Goal: Information Seeking & Learning: Compare options

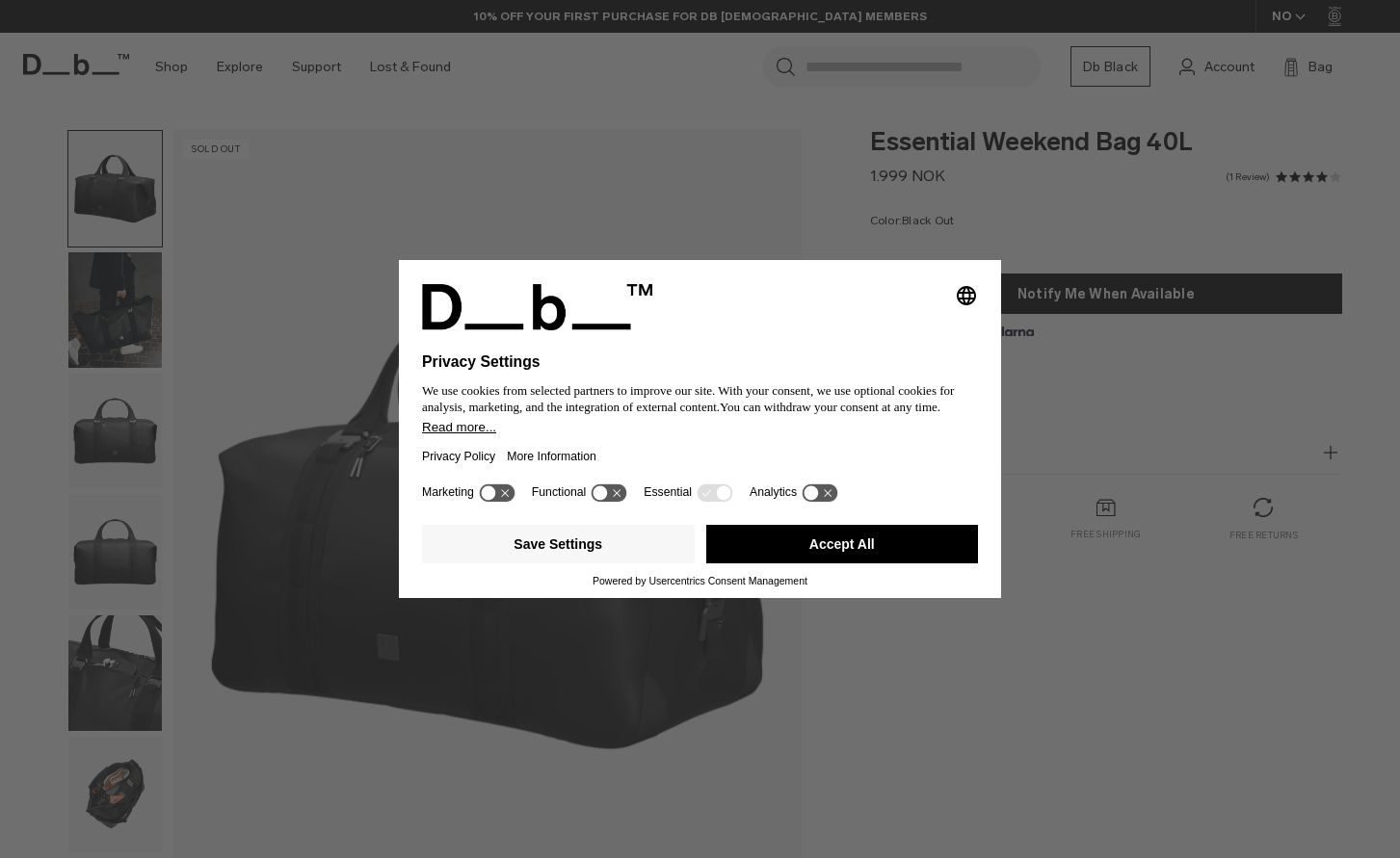
click at [846, 537] on button "Accept All" at bounding box center [842, 543] width 272 height 38
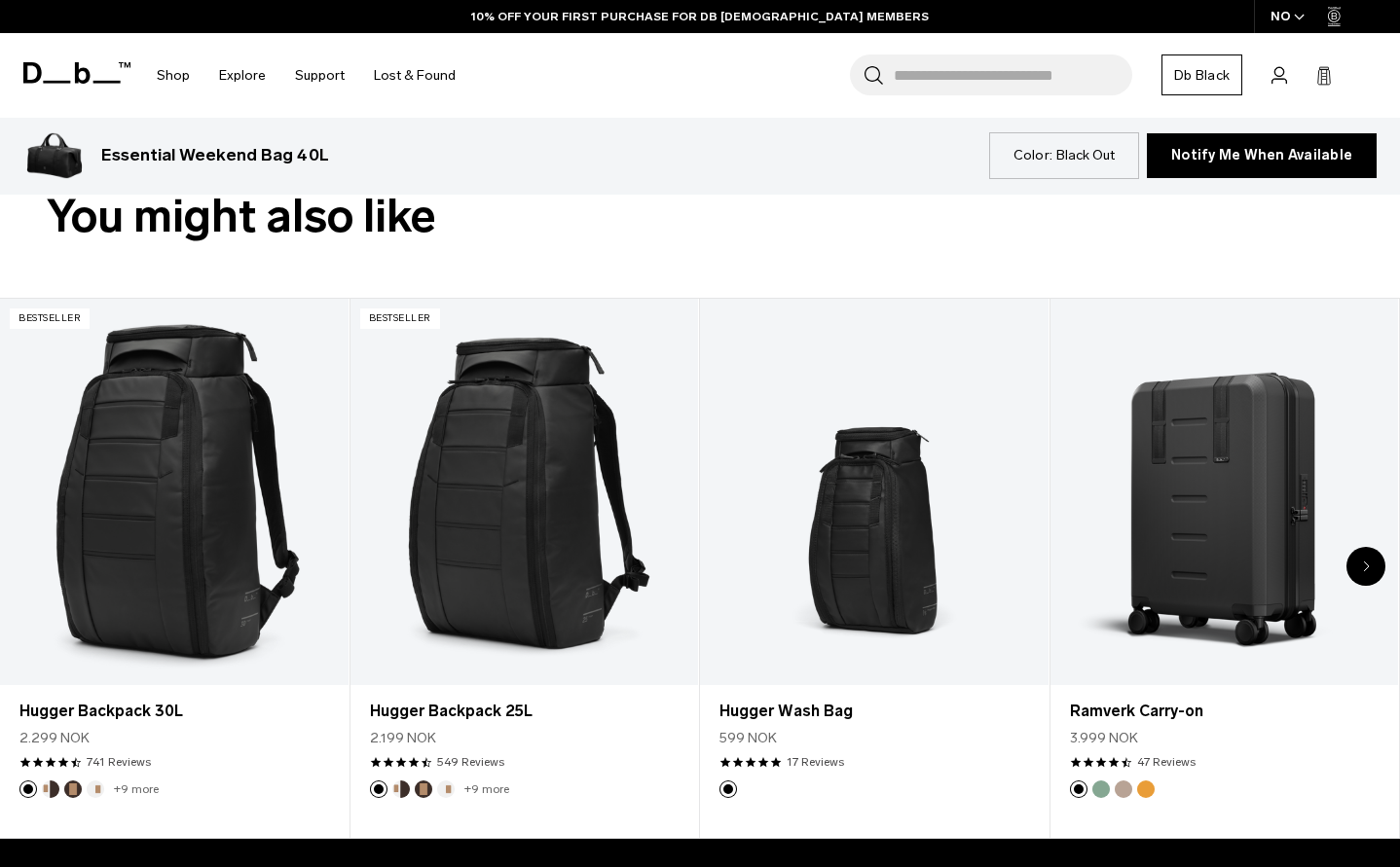
scroll to position [681, 0]
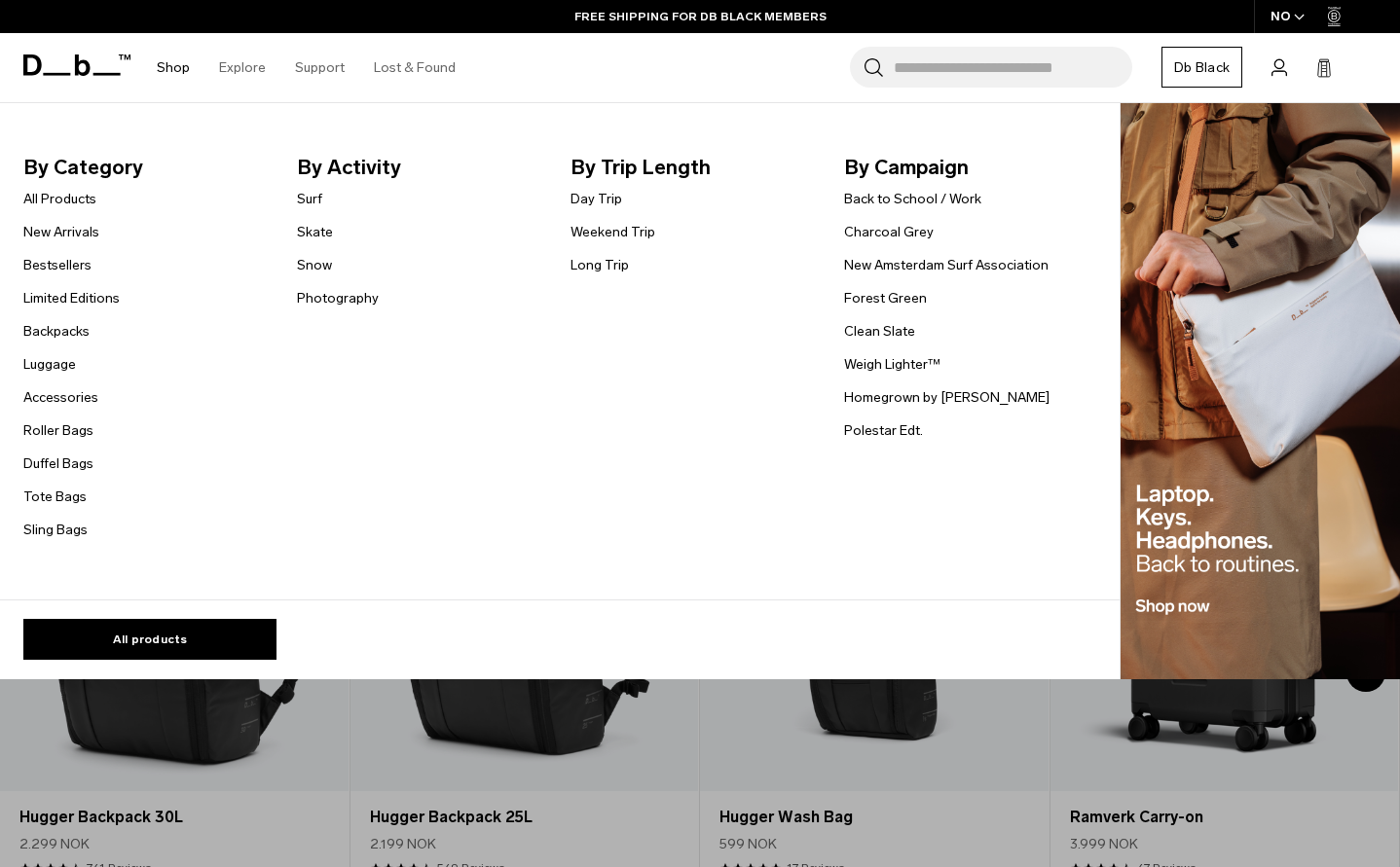
click at [174, 64] on link "Shop" at bounding box center [173, 68] width 33 height 70
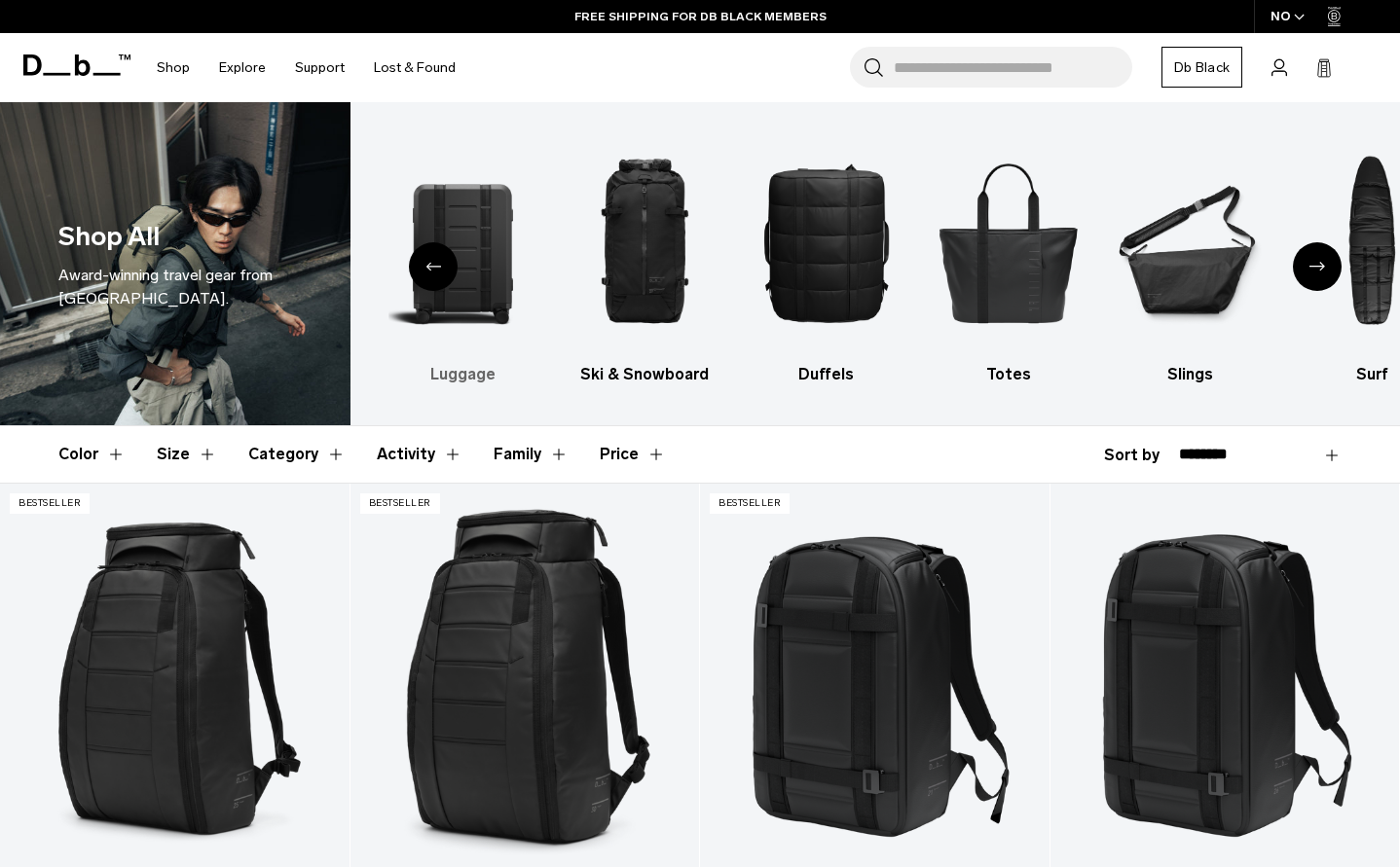
click at [476, 238] on img "2 / 10" at bounding box center [462, 241] width 148 height 221
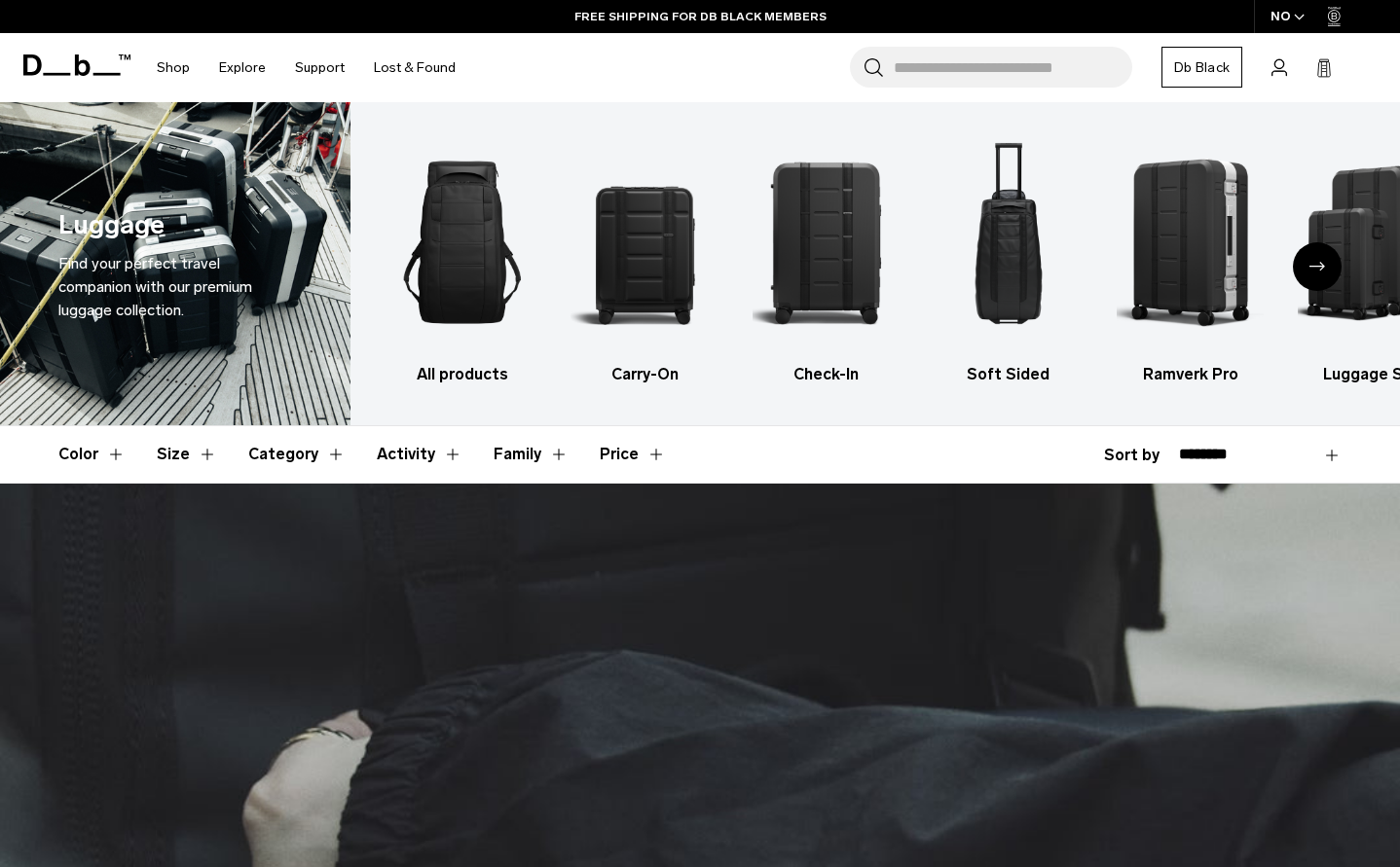
click at [1305, 270] on div "Next slide" at bounding box center [1317, 266] width 49 height 49
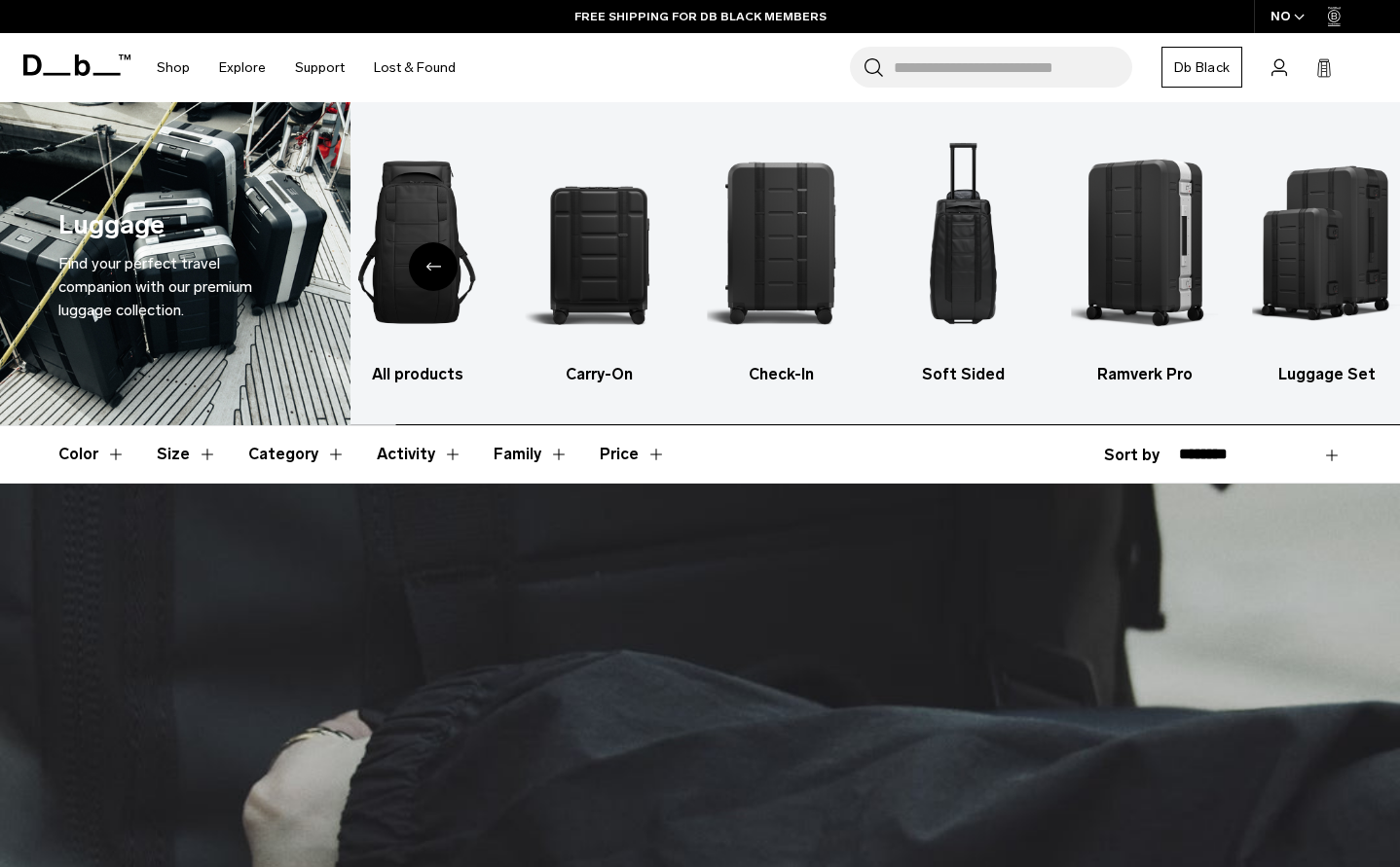
click at [1305, 270] on img "6 / 6" at bounding box center [1326, 241] width 148 height 221
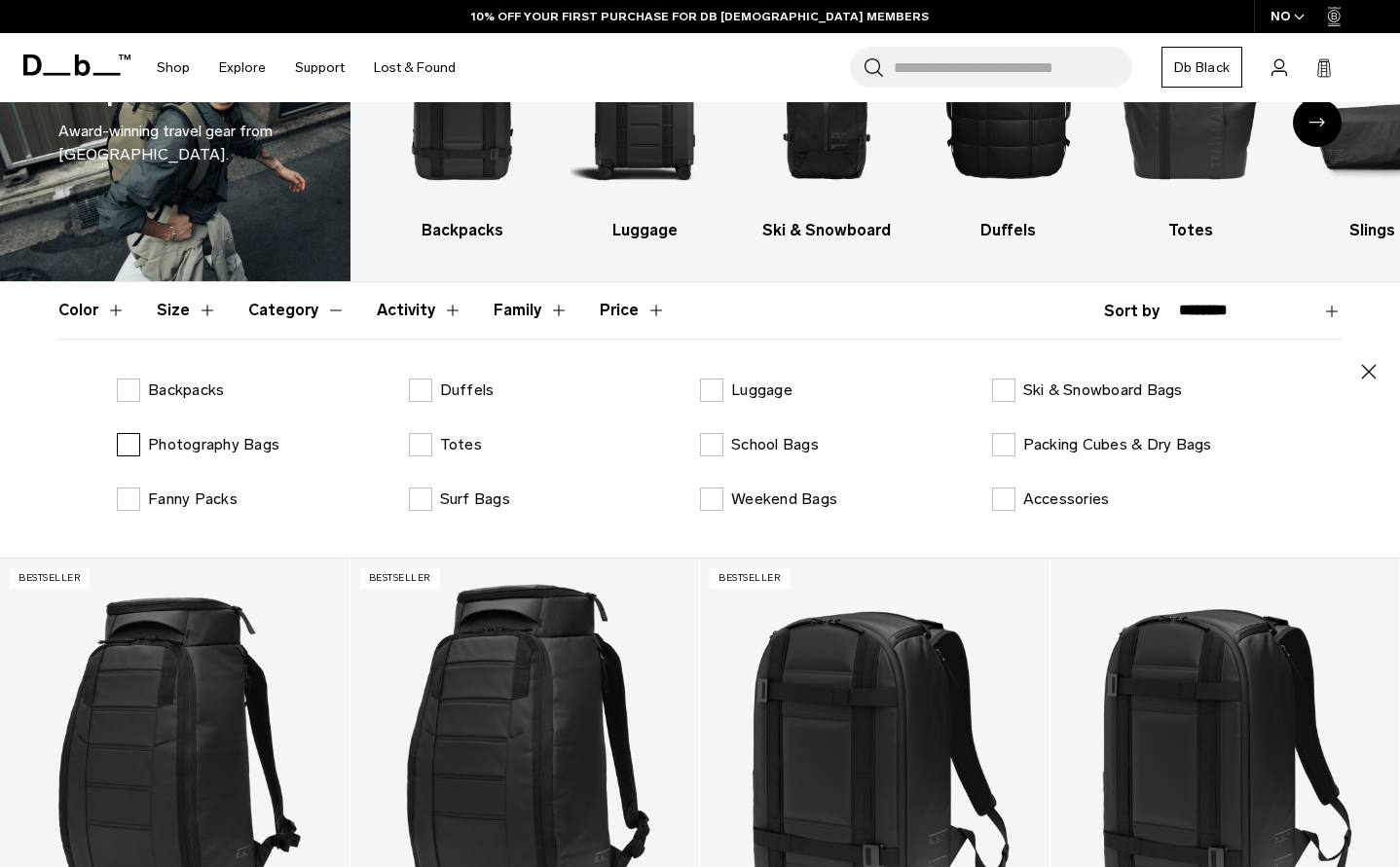
scroll to position [195, 0]
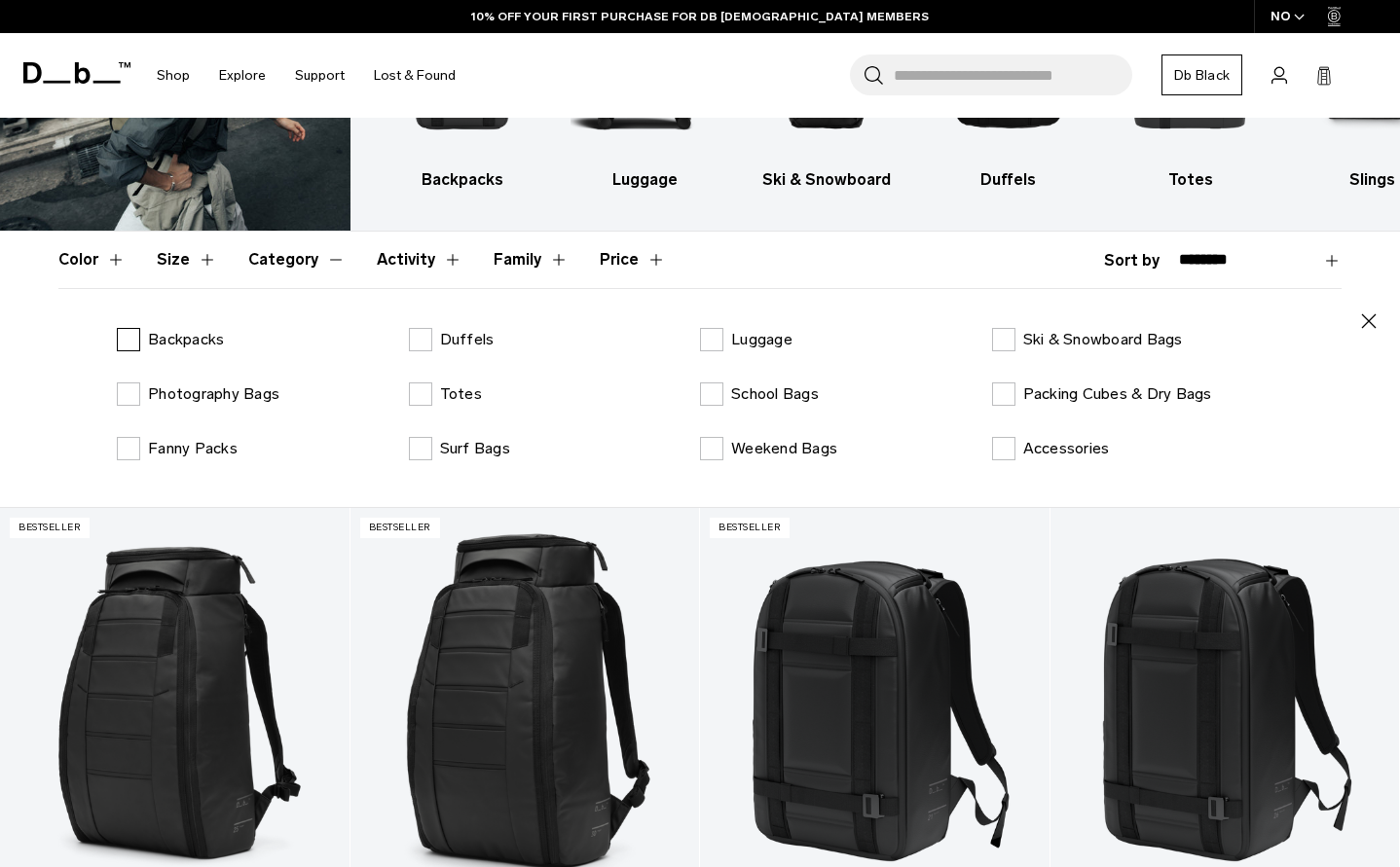
click at [142, 342] on label "Backpacks" at bounding box center [171, 340] width 107 height 24
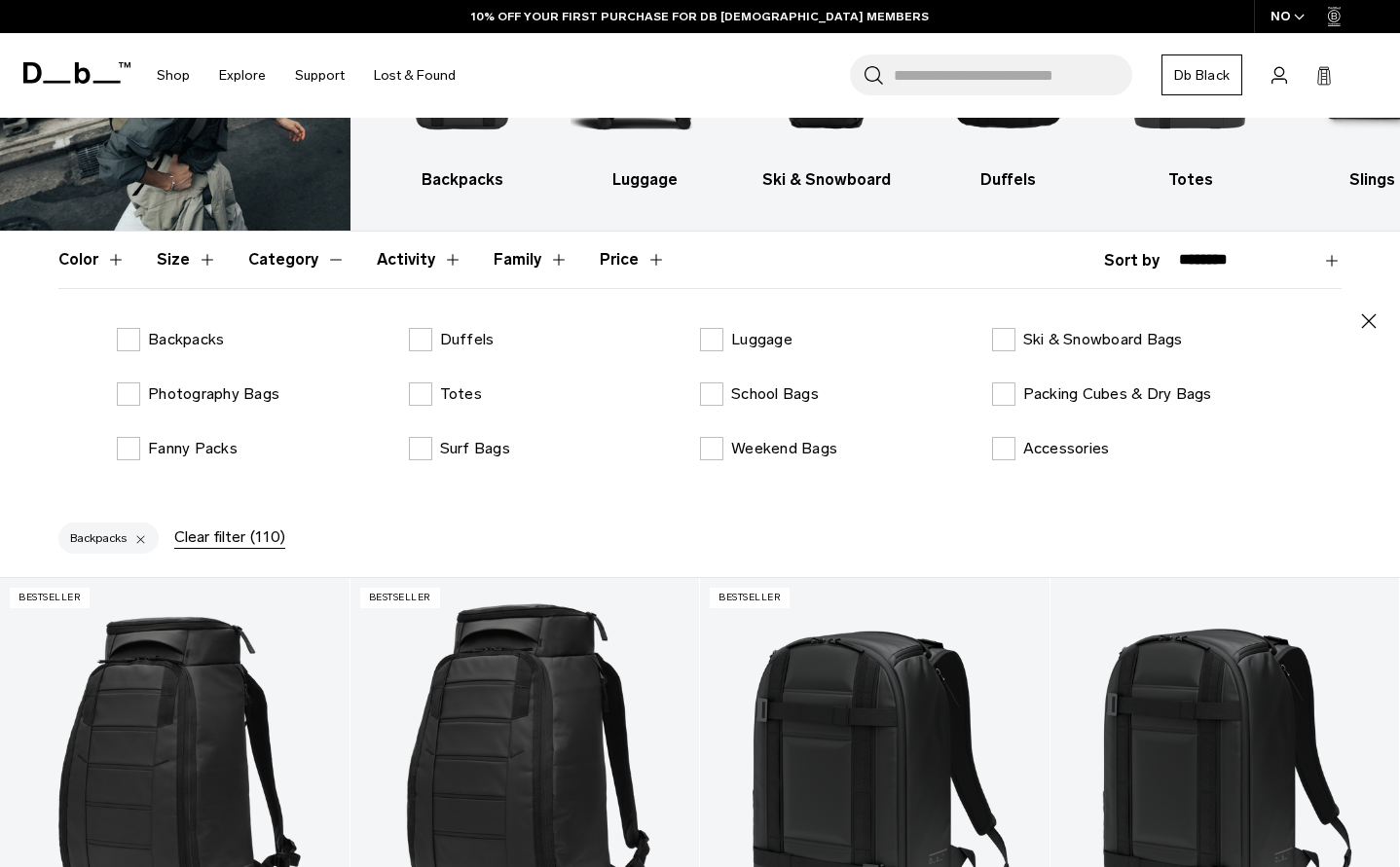
click at [1367, 323] on icon "button" at bounding box center [1369, 321] width 15 height 15
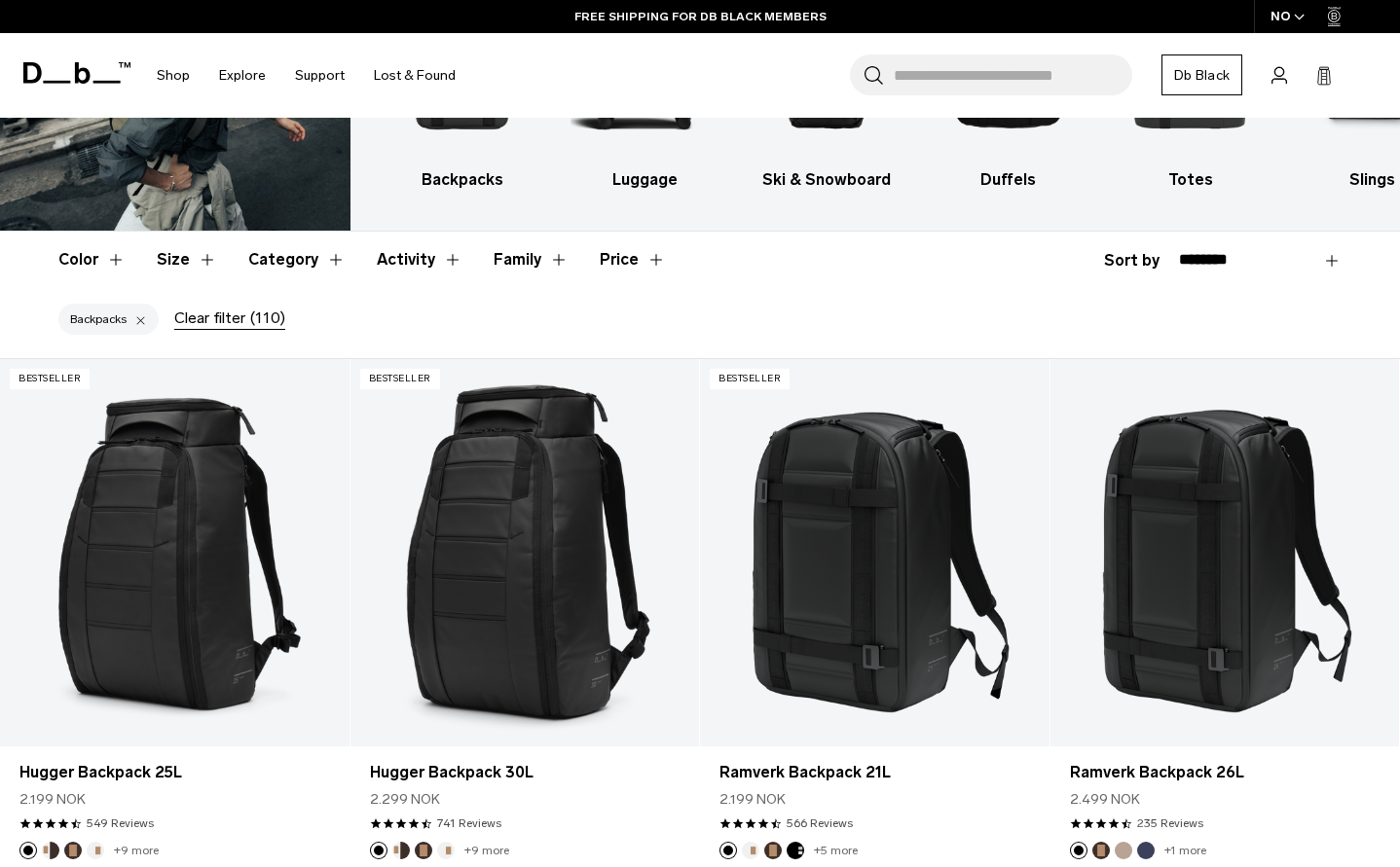
click at [195, 259] on button "Size" at bounding box center [187, 259] width 61 height 57
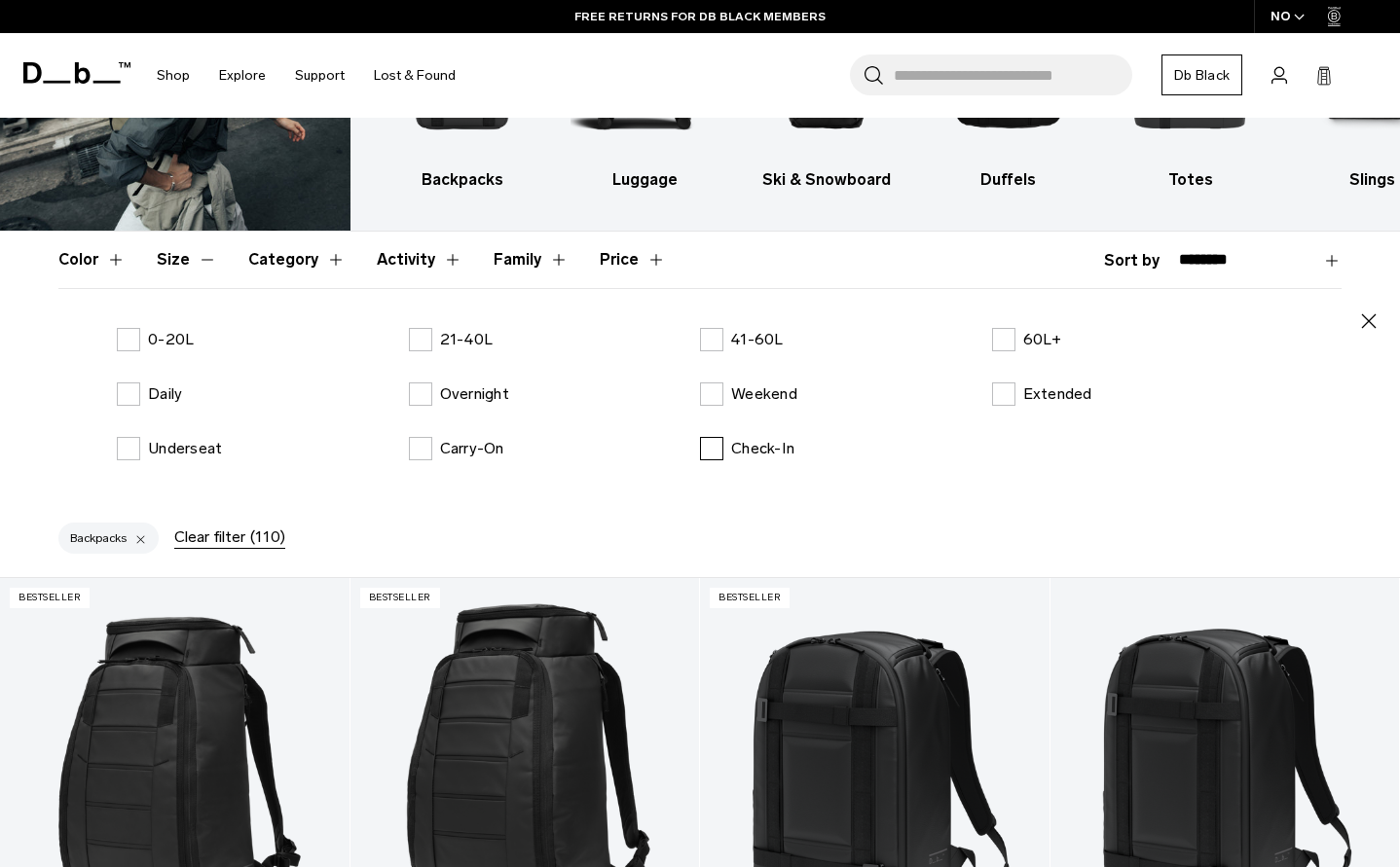
click at [714, 450] on label "Check-In" at bounding box center [746, 449] width 94 height 24
click at [135, 452] on label "Underseat" at bounding box center [170, 449] width 105 height 24
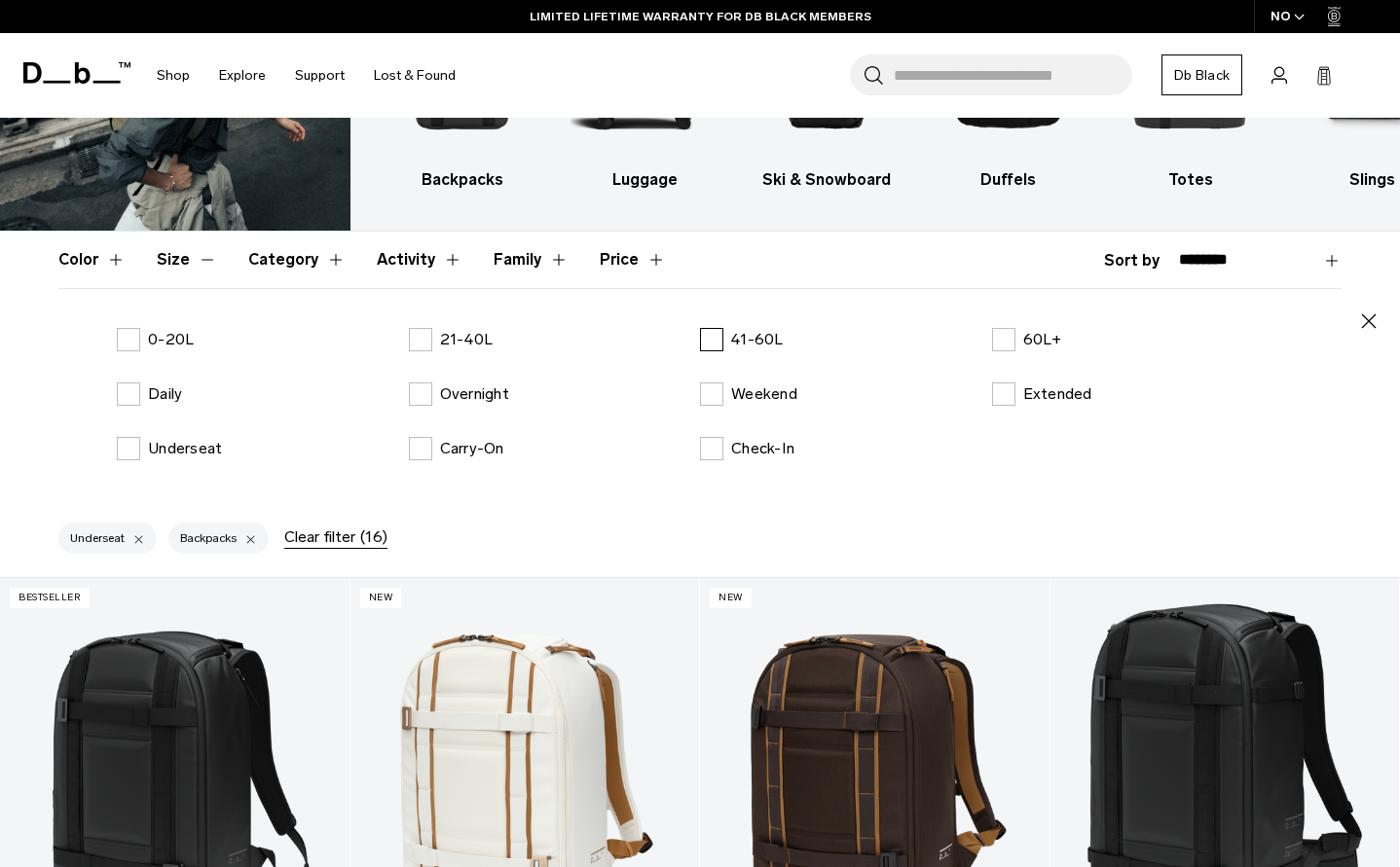
click at [713, 339] on label "41-60L" at bounding box center [741, 340] width 83 height 24
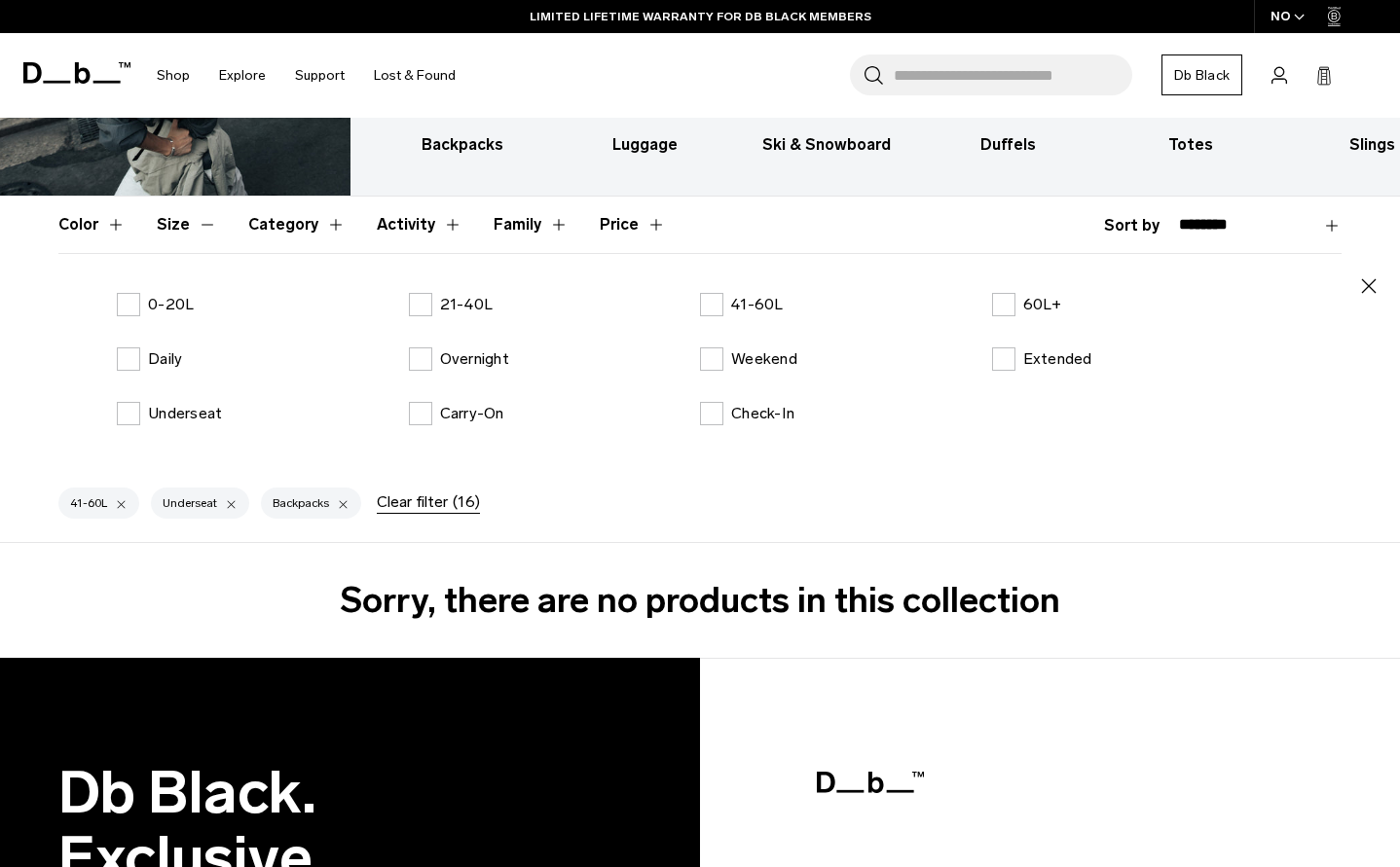
scroll to position [195, 0]
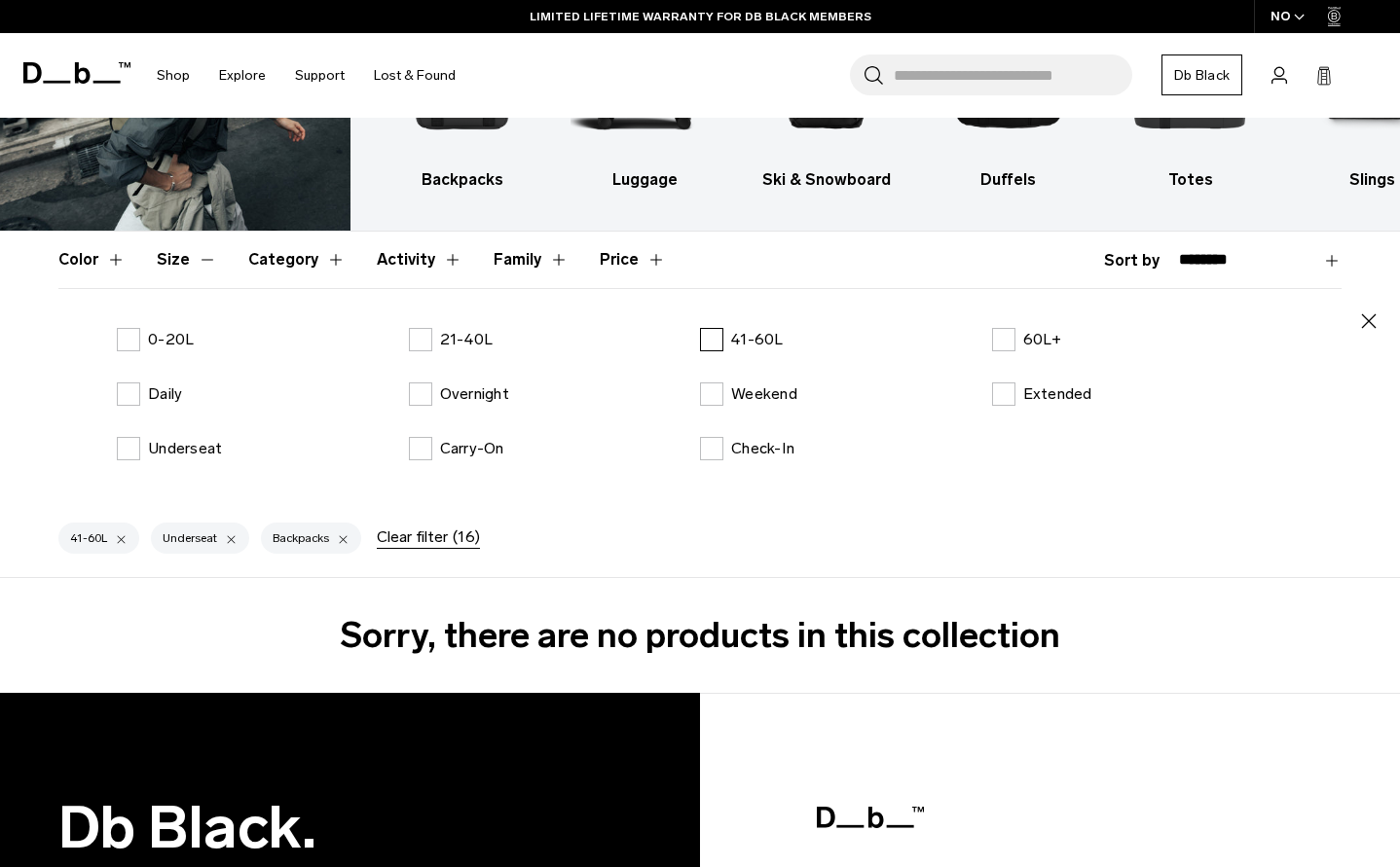
click at [719, 335] on label "41-60L" at bounding box center [741, 340] width 83 height 24
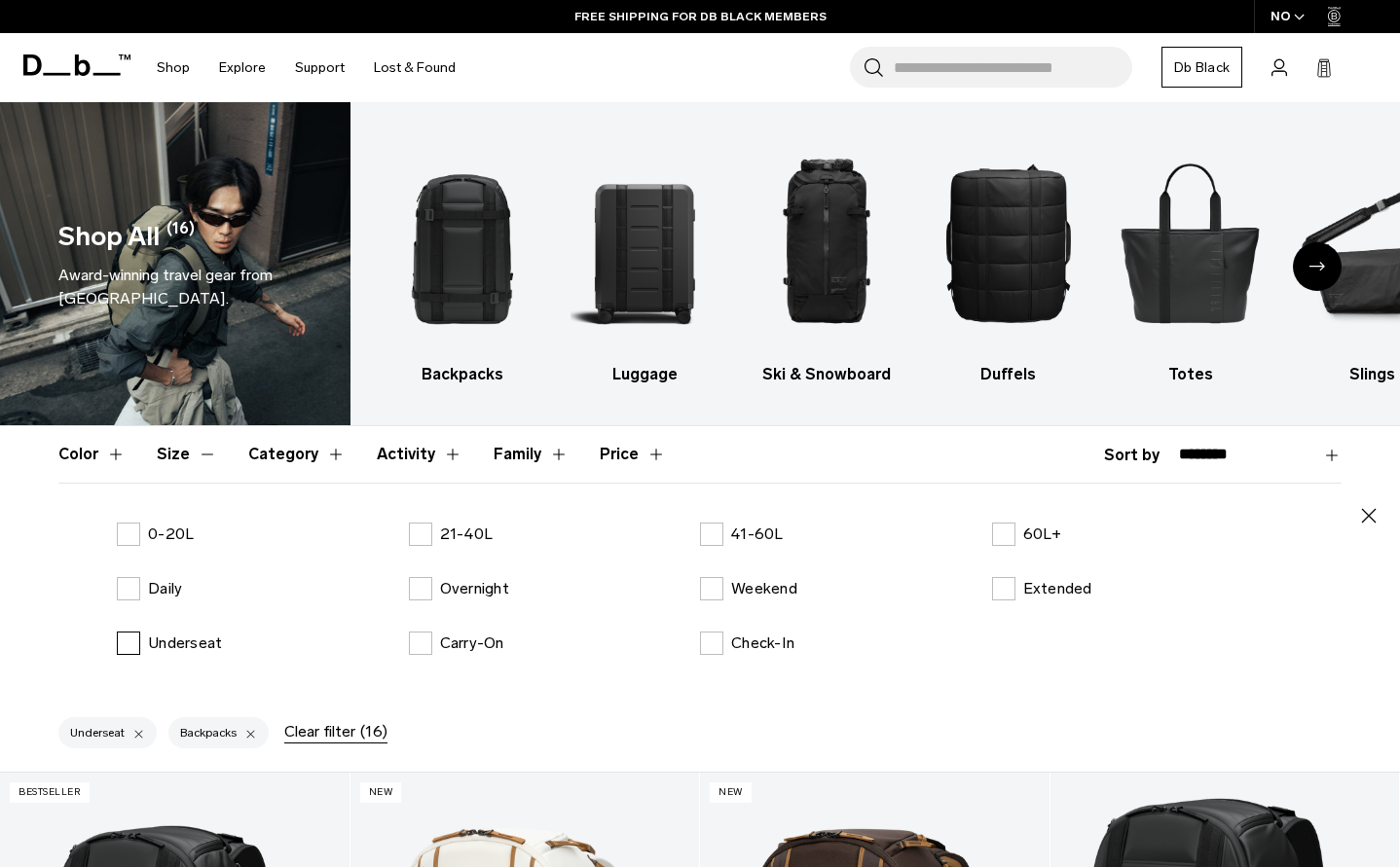
click at [124, 641] on label "Underseat" at bounding box center [170, 644] width 105 height 24
click at [714, 587] on label "Weekend" at bounding box center [748, 589] width 97 height 24
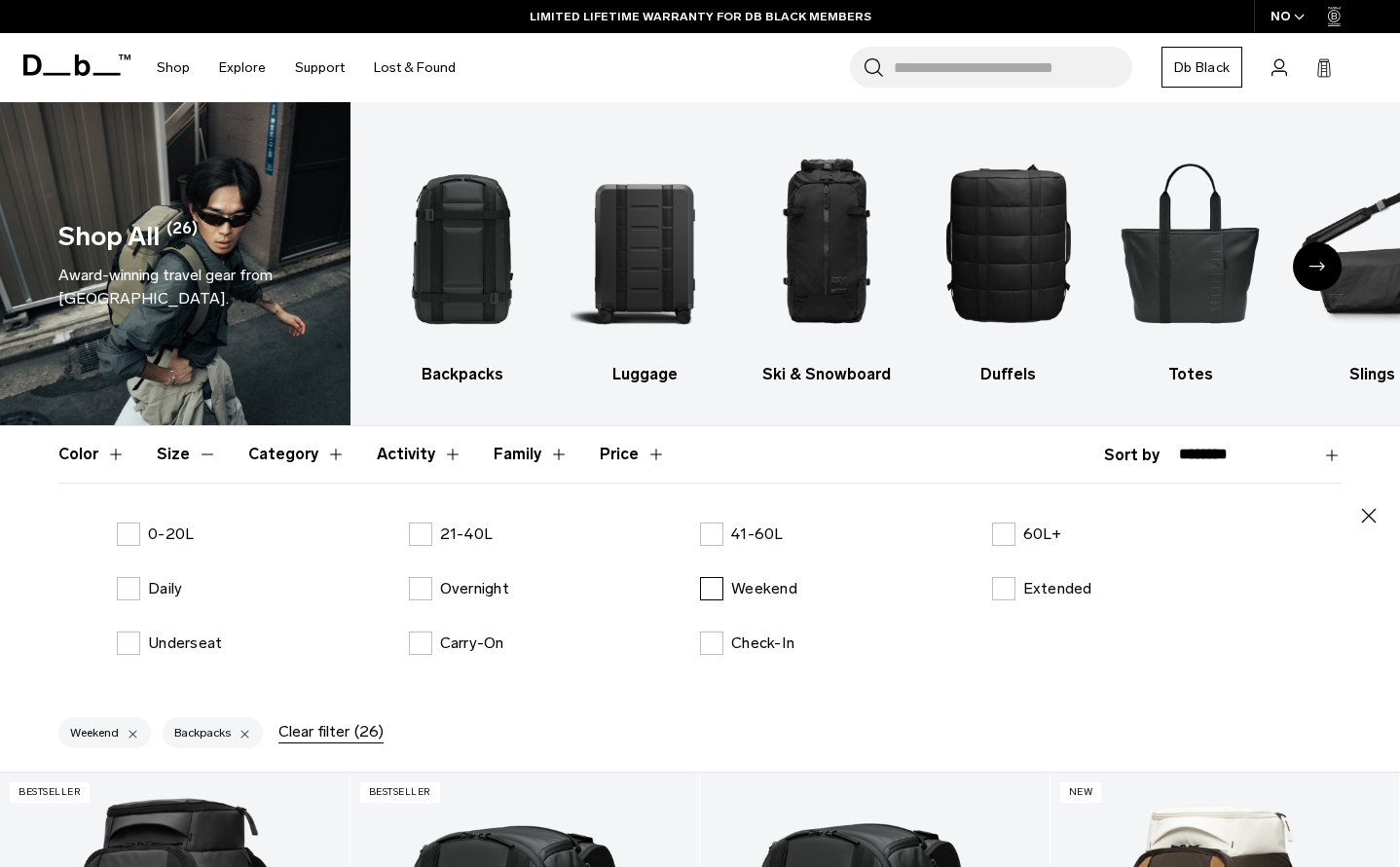
click at [714, 589] on label "Weekend" at bounding box center [748, 589] width 97 height 24
click at [705, 634] on label "Check-In" at bounding box center [746, 644] width 94 height 24
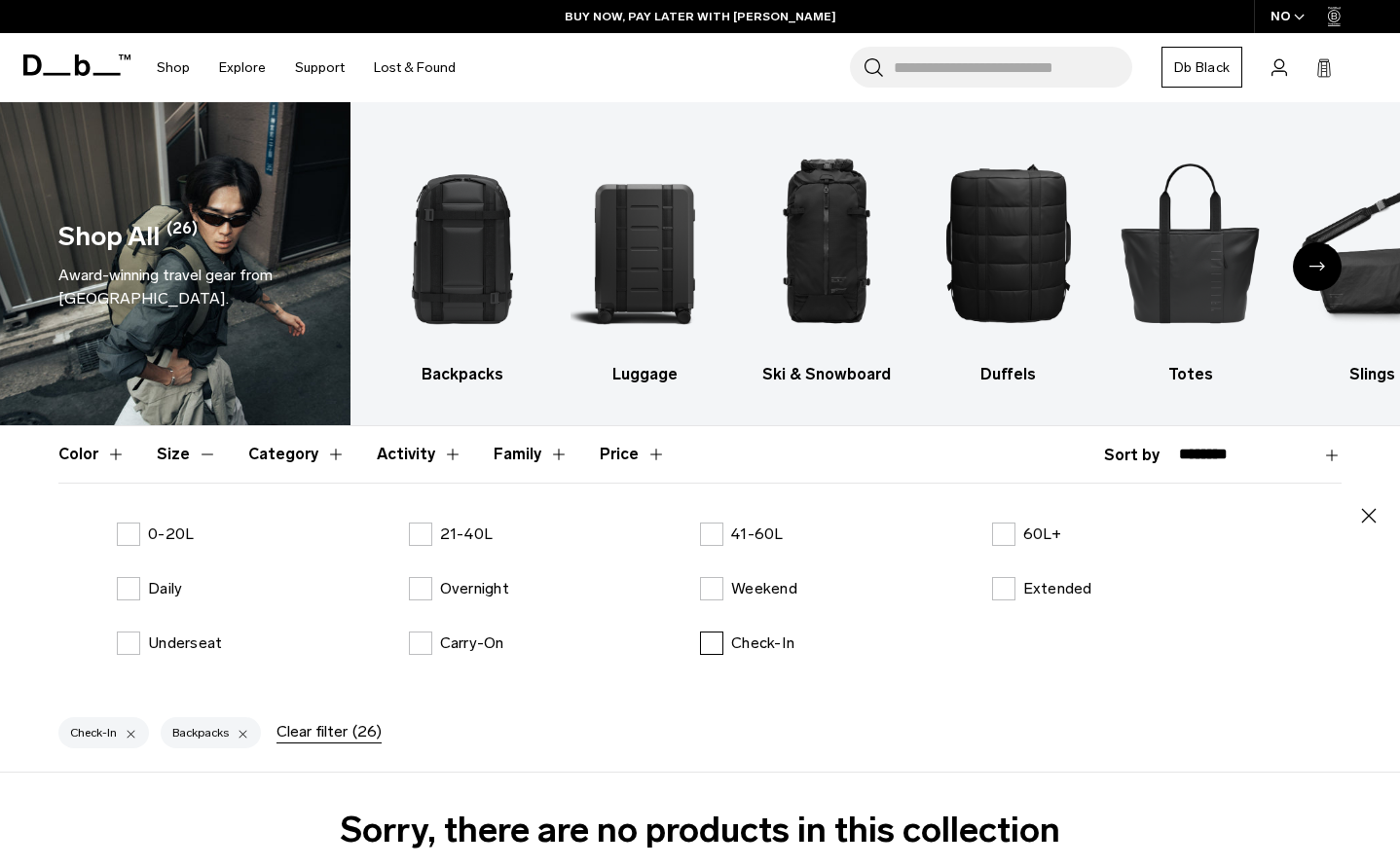
click at [710, 643] on label "Check-In" at bounding box center [746, 644] width 94 height 24
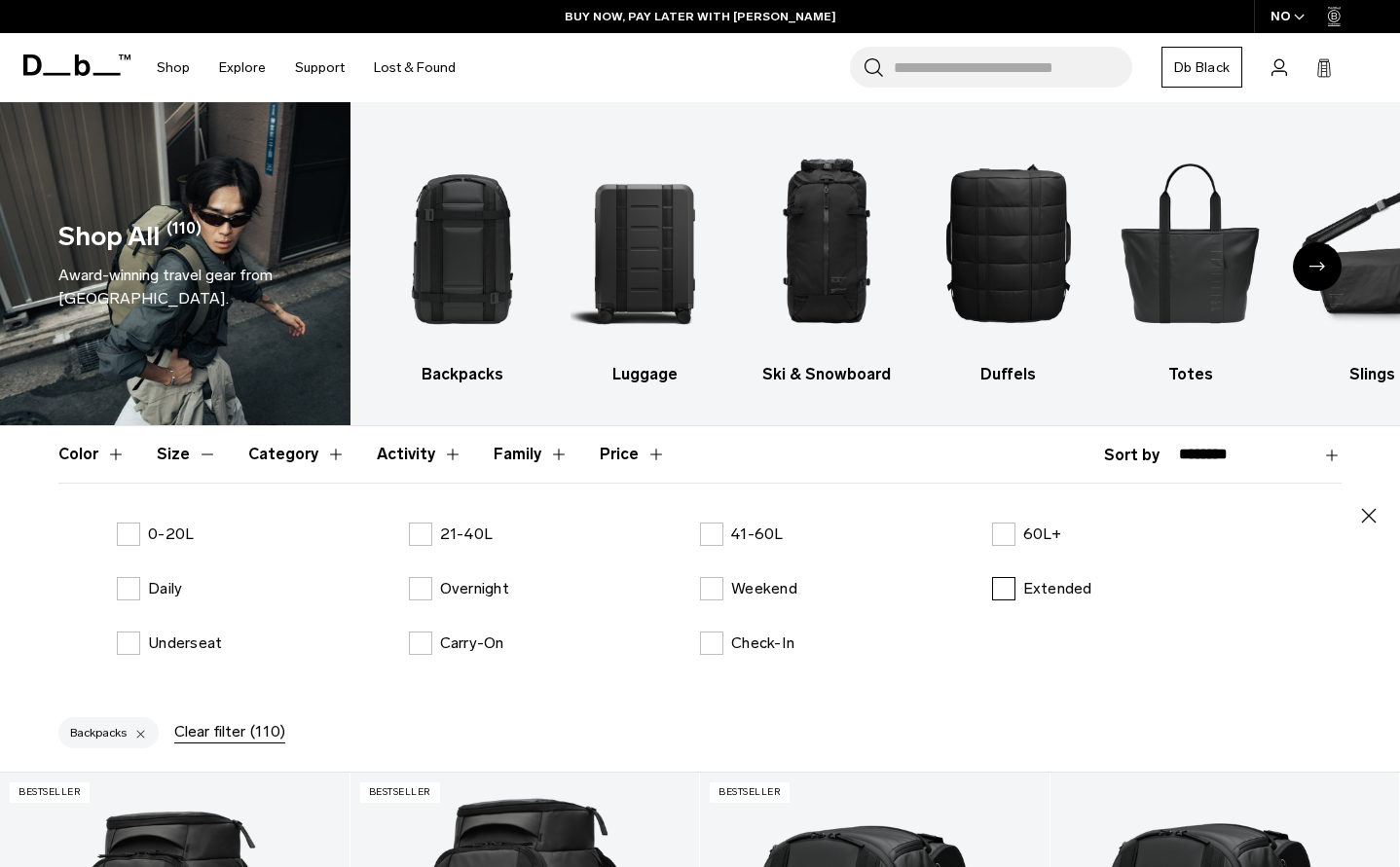
click at [1017, 588] on label "Extended" at bounding box center [1041, 589] width 100 height 24
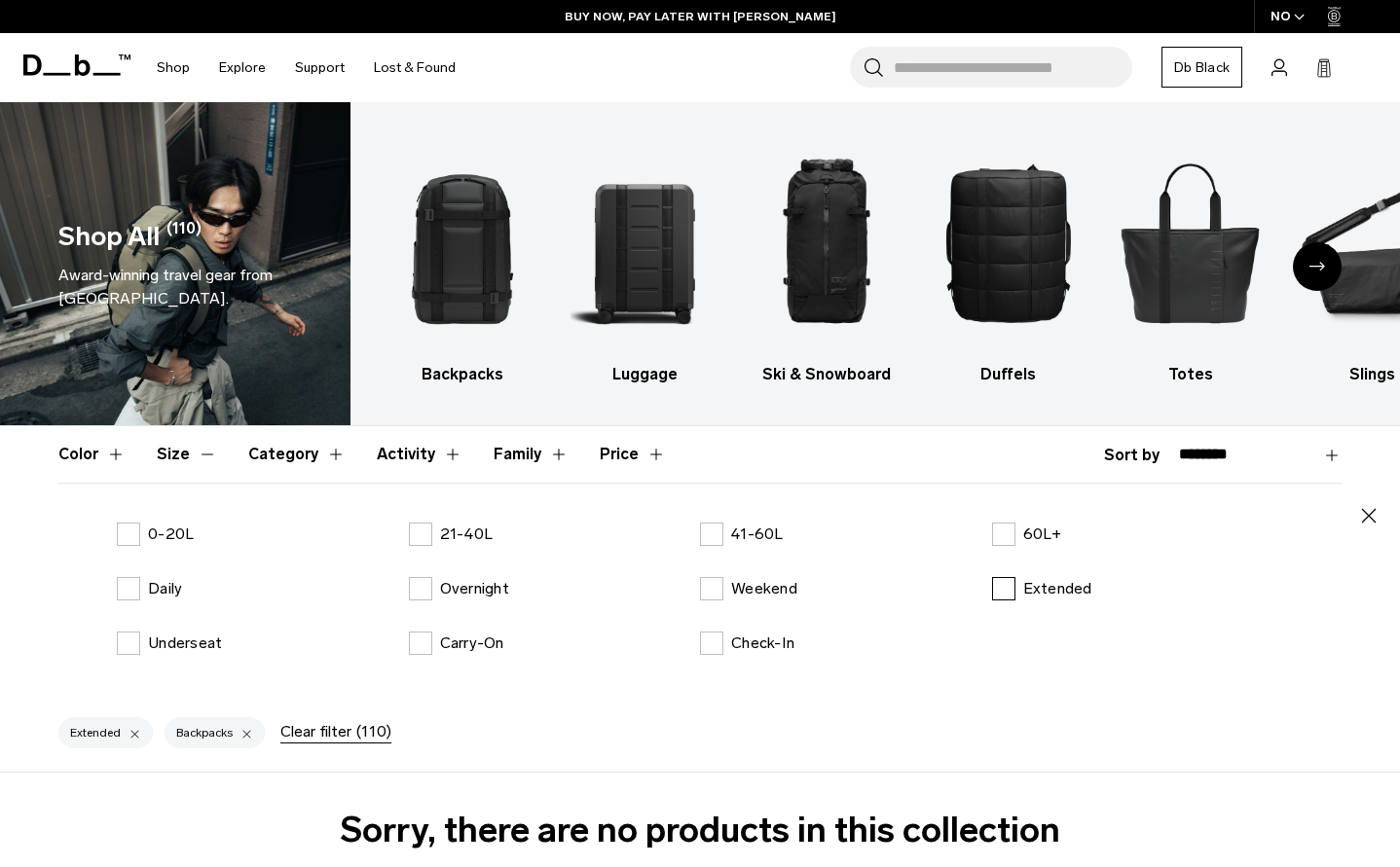
click at [999, 586] on label "Extended" at bounding box center [1041, 589] width 100 height 24
click at [712, 530] on label "41-60L" at bounding box center [741, 534] width 83 height 24
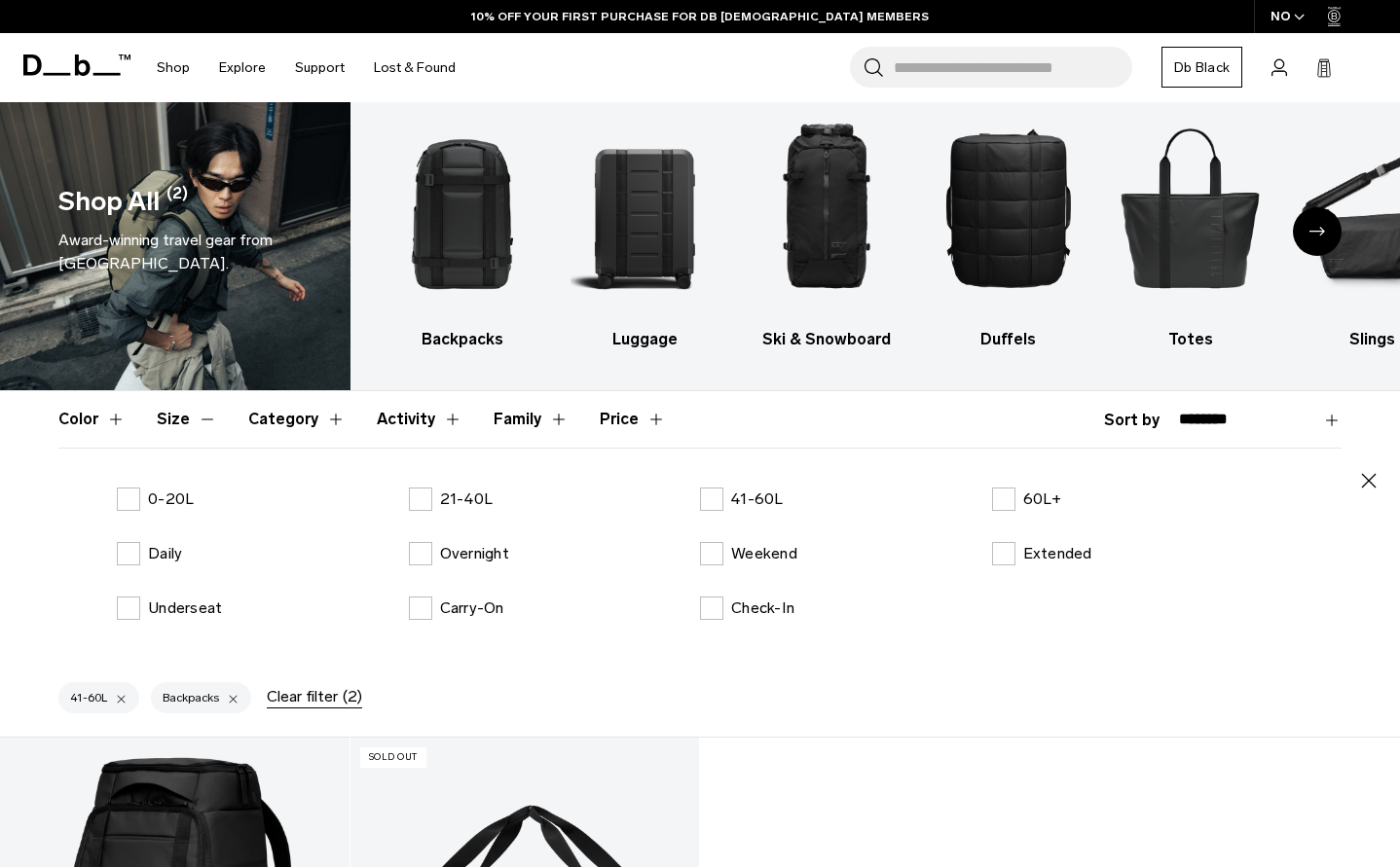
scroll to position [97, 0]
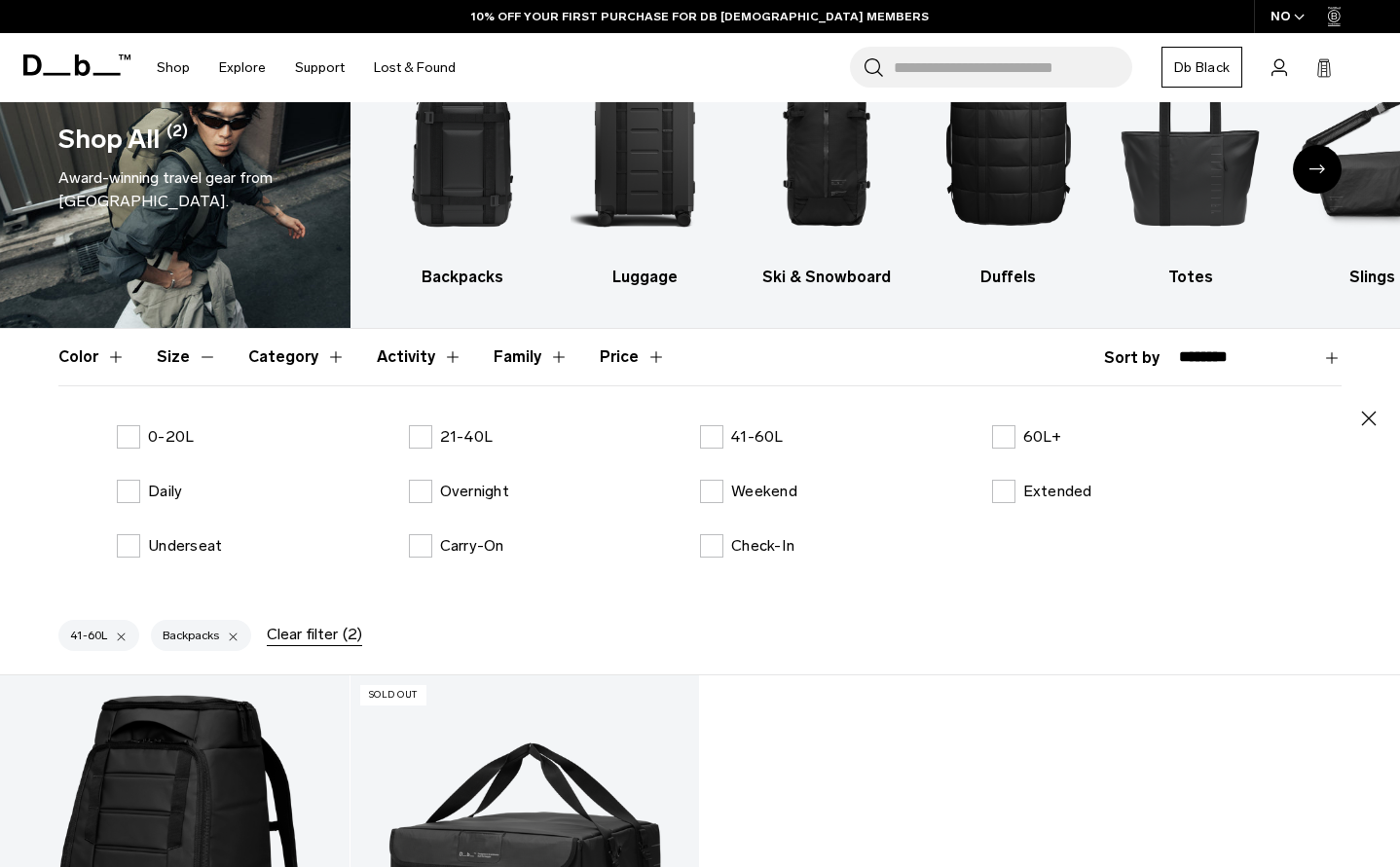
drag, startPoint x: 418, startPoint y: 432, endPoint x: 697, endPoint y: 435, distance: 279.0
click at [418, 432] on label "21-40L" at bounding box center [451, 437] width 84 height 24
click at [717, 434] on label "41-60L" at bounding box center [741, 437] width 83 height 24
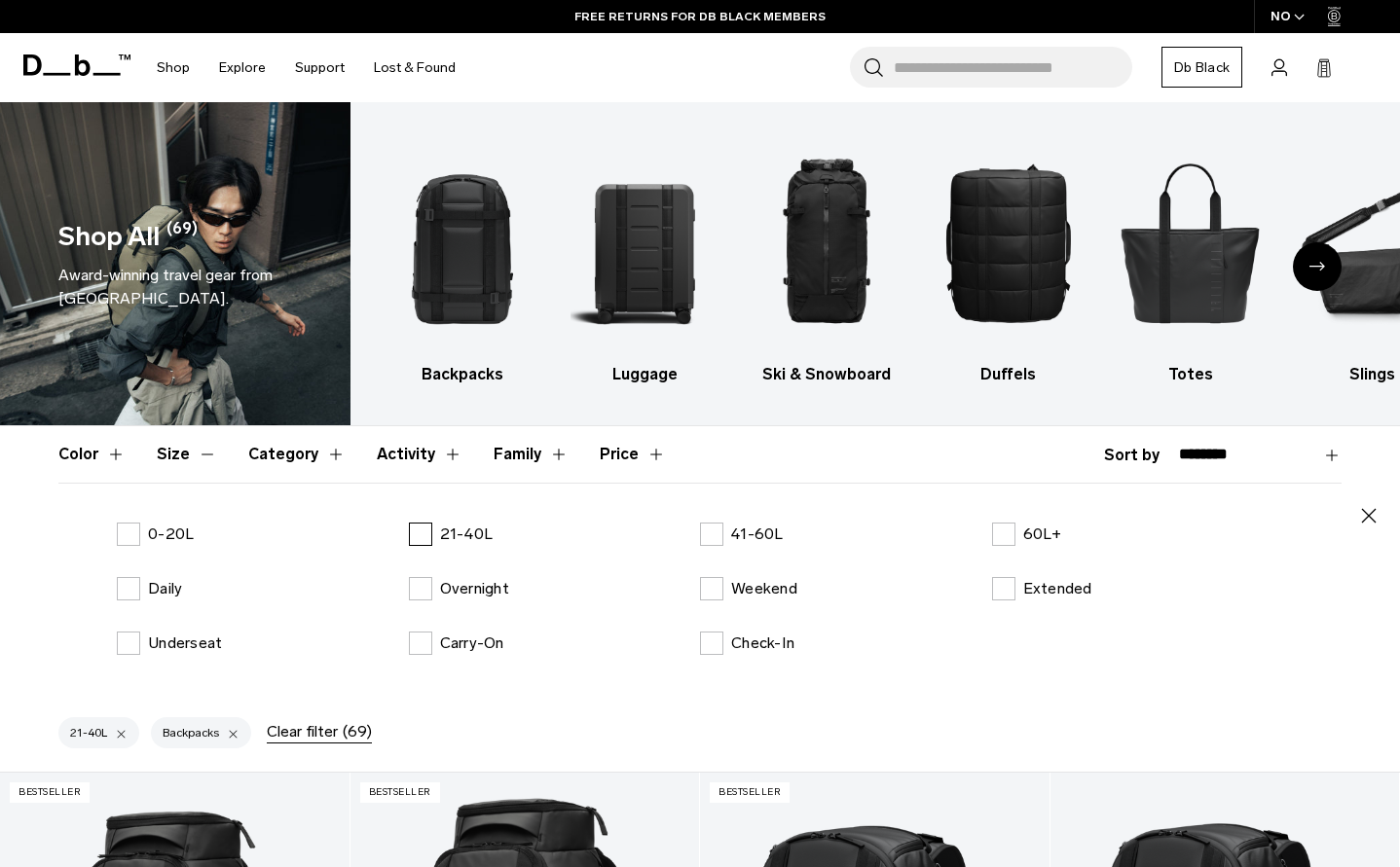
click at [427, 523] on label "21-40L" at bounding box center [451, 534] width 84 height 24
click at [484, 347] on img "1 / 10" at bounding box center [463, 241] width 148 height 221
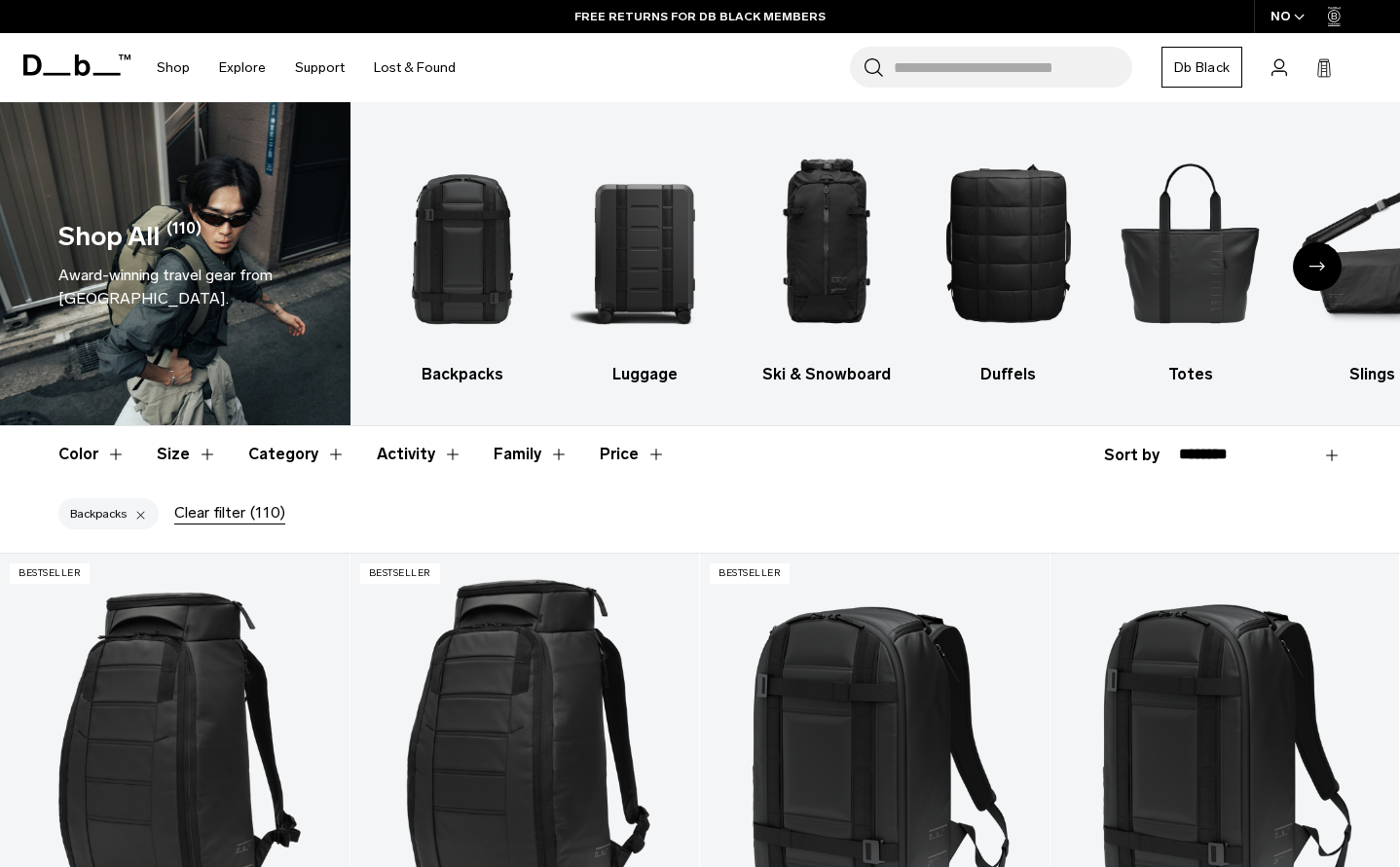
click at [328, 452] on button "Category" at bounding box center [297, 454] width 97 height 57
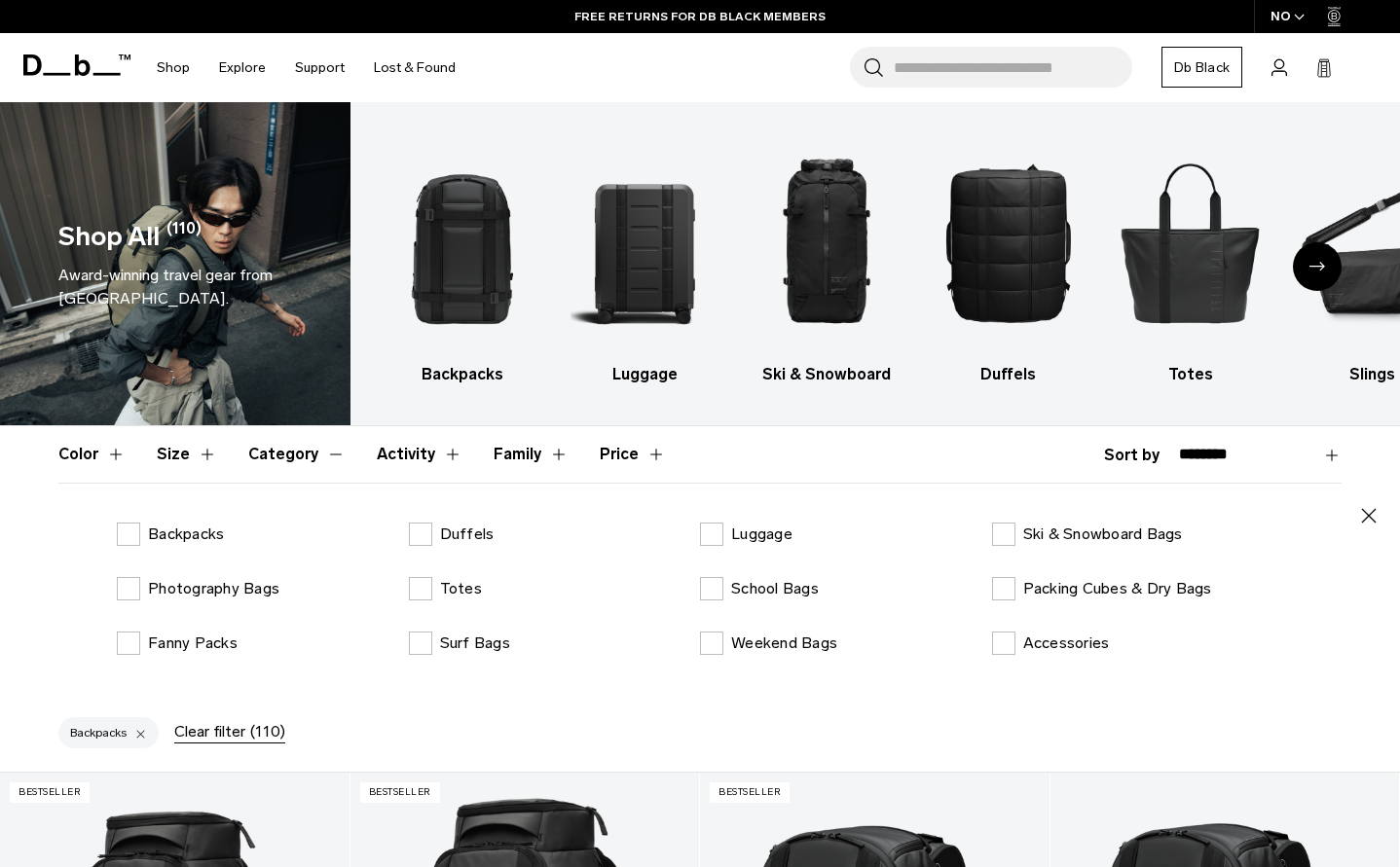
click at [205, 455] on button "Size" at bounding box center [187, 454] width 61 height 57
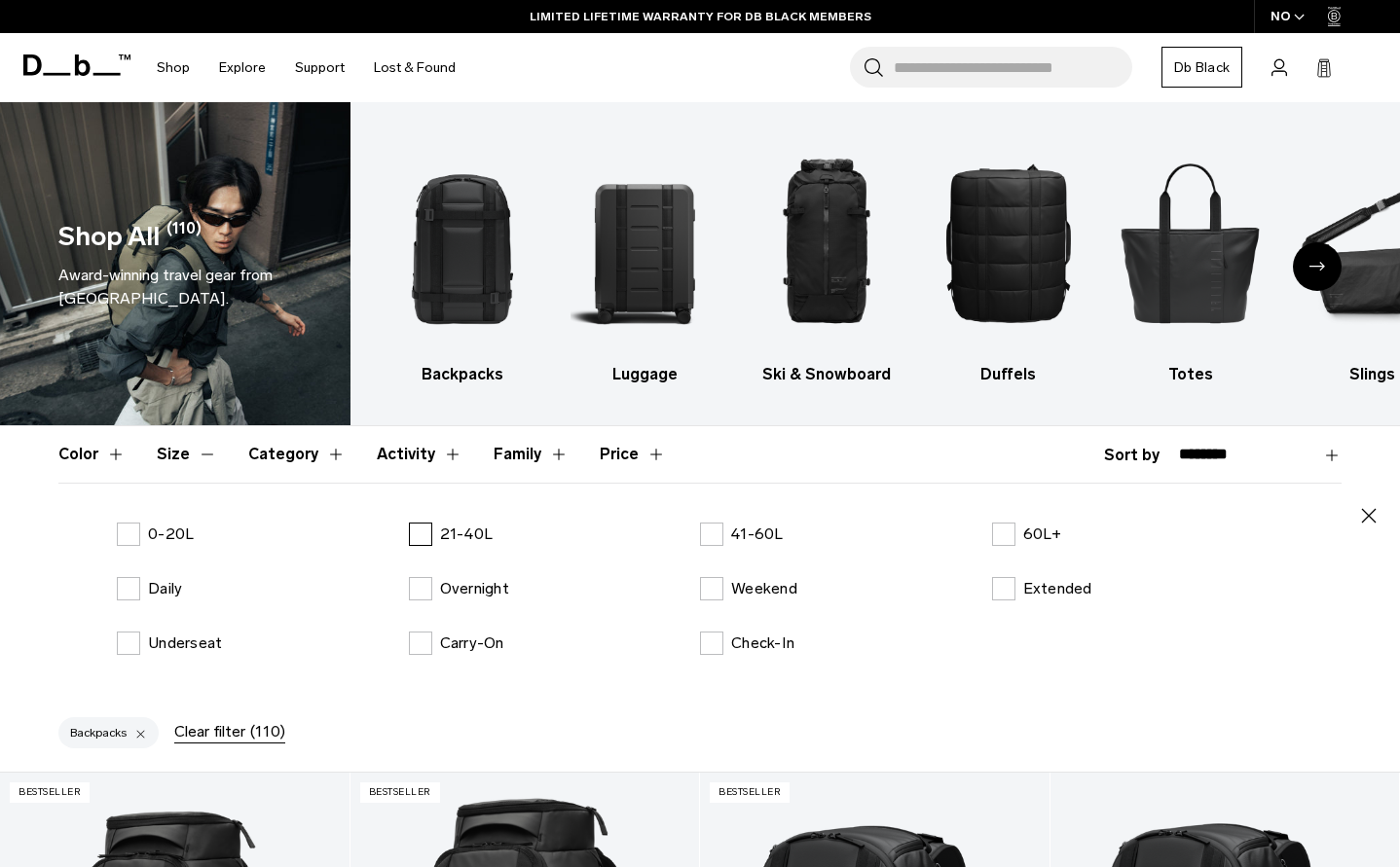
click at [430, 537] on label "21-40L" at bounding box center [451, 534] width 84 height 24
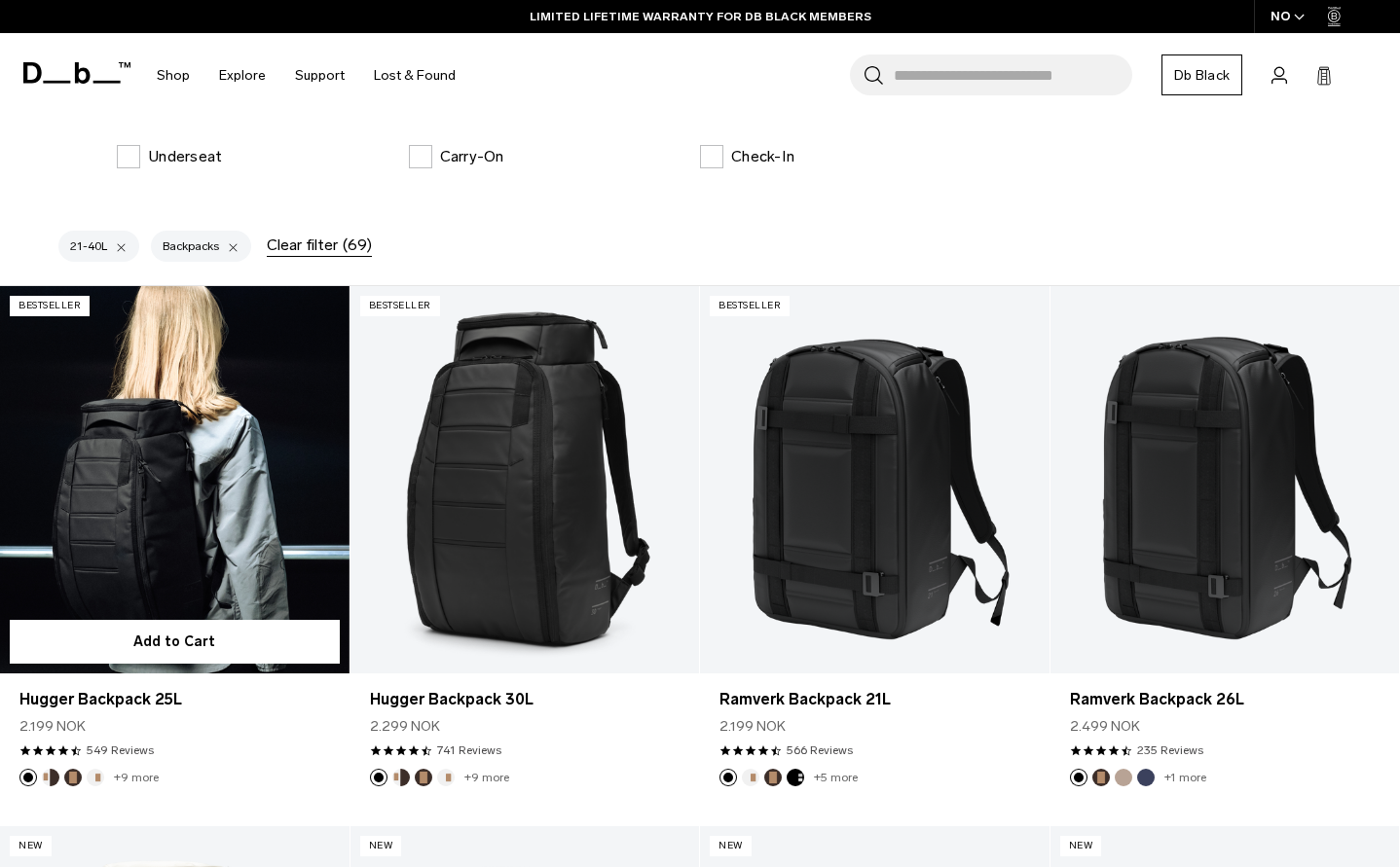
scroll to position [584, 0]
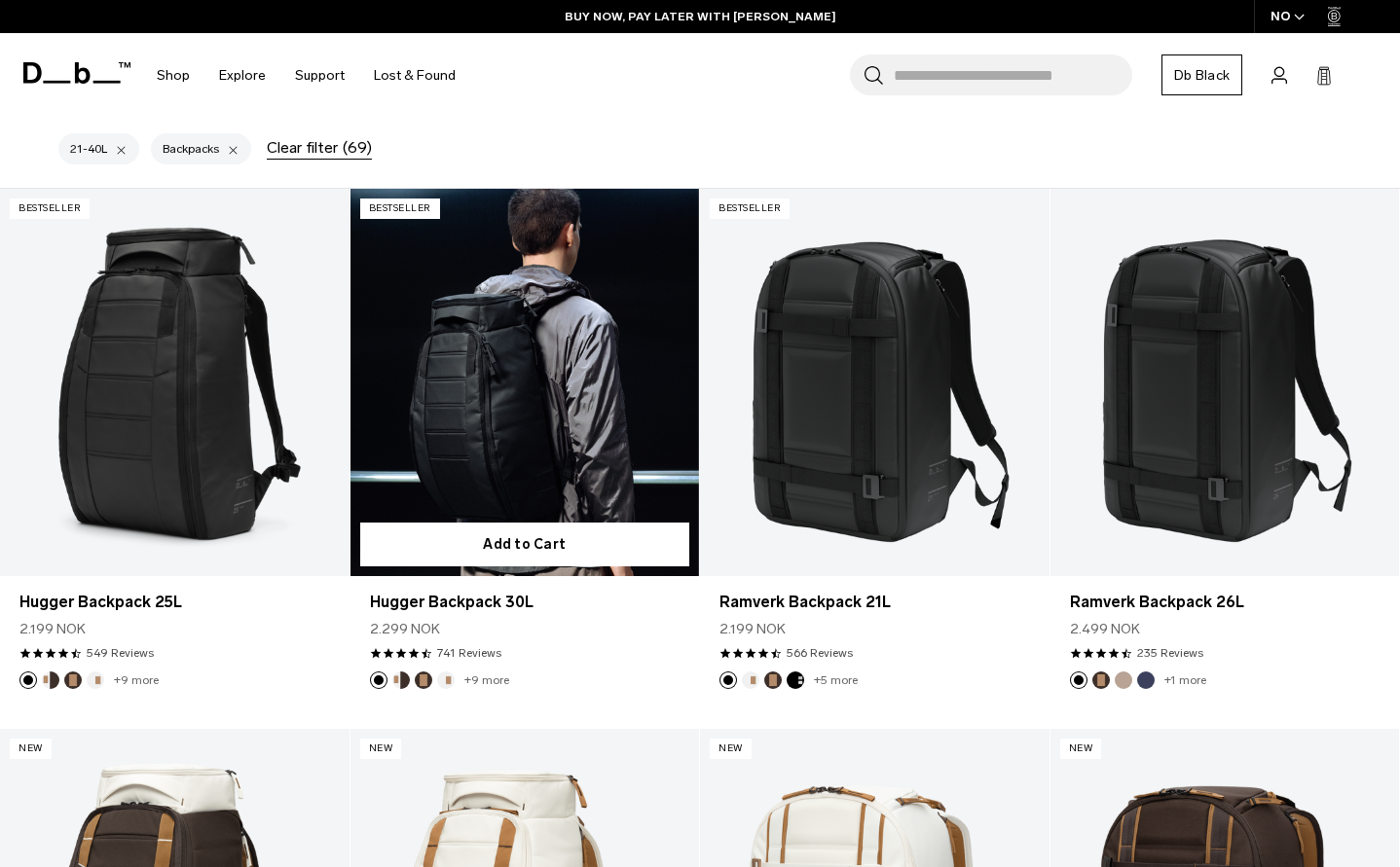
click at [543, 460] on link "Hugger Backpack 30L" at bounding box center [526, 382] width 350 height 387
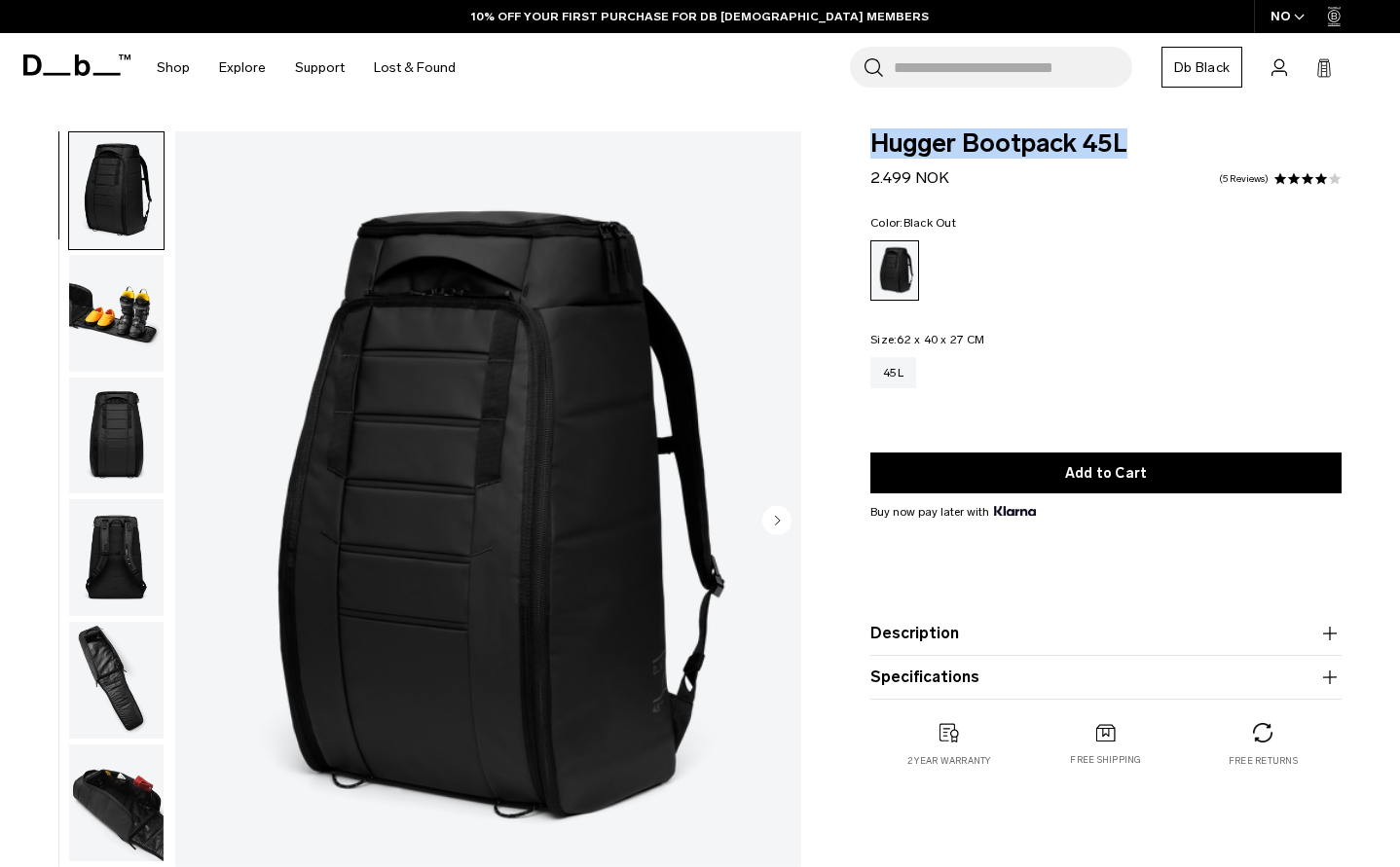
drag, startPoint x: 0, startPoint y: 0, endPoint x: 1161, endPoint y: 142, distance: 1169.7
click at [1161, 142] on span "Hugger Bootpack 45L" at bounding box center [1106, 143] width 471 height 25
click at [130, 316] on img "button" at bounding box center [116, 314] width 94 height 117
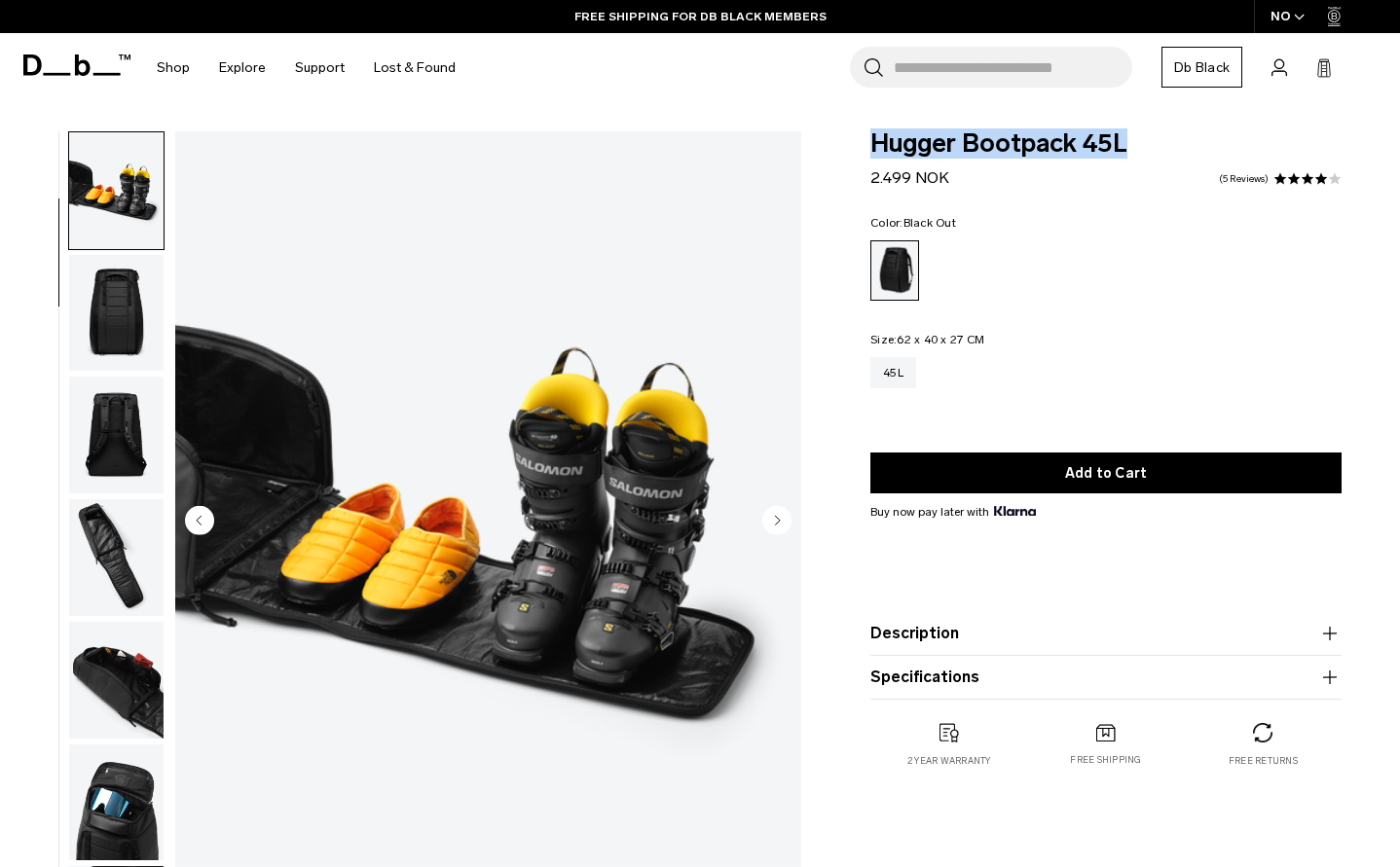
click at [114, 314] on img "button" at bounding box center [116, 314] width 94 height 117
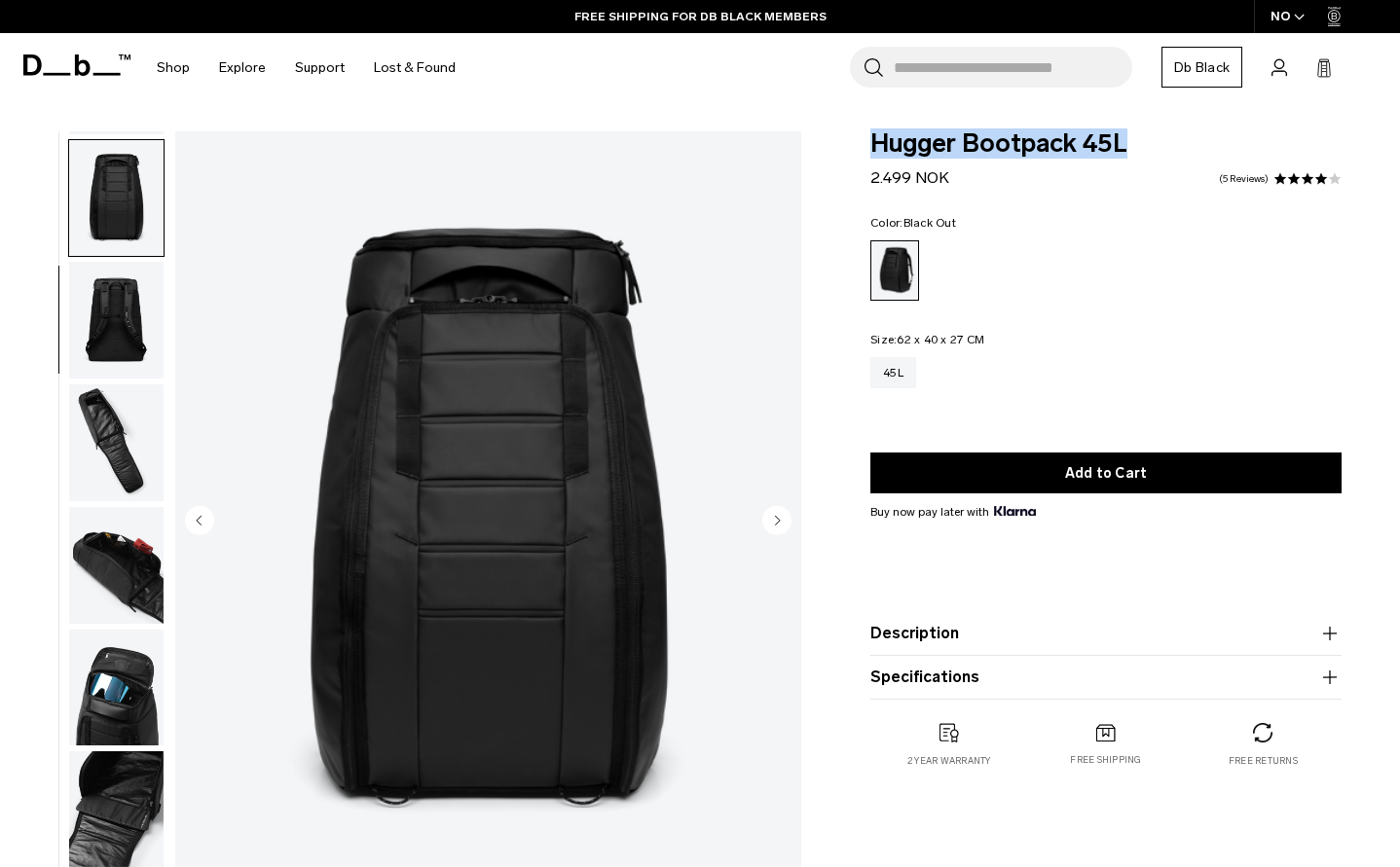
scroll to position [245, 0]
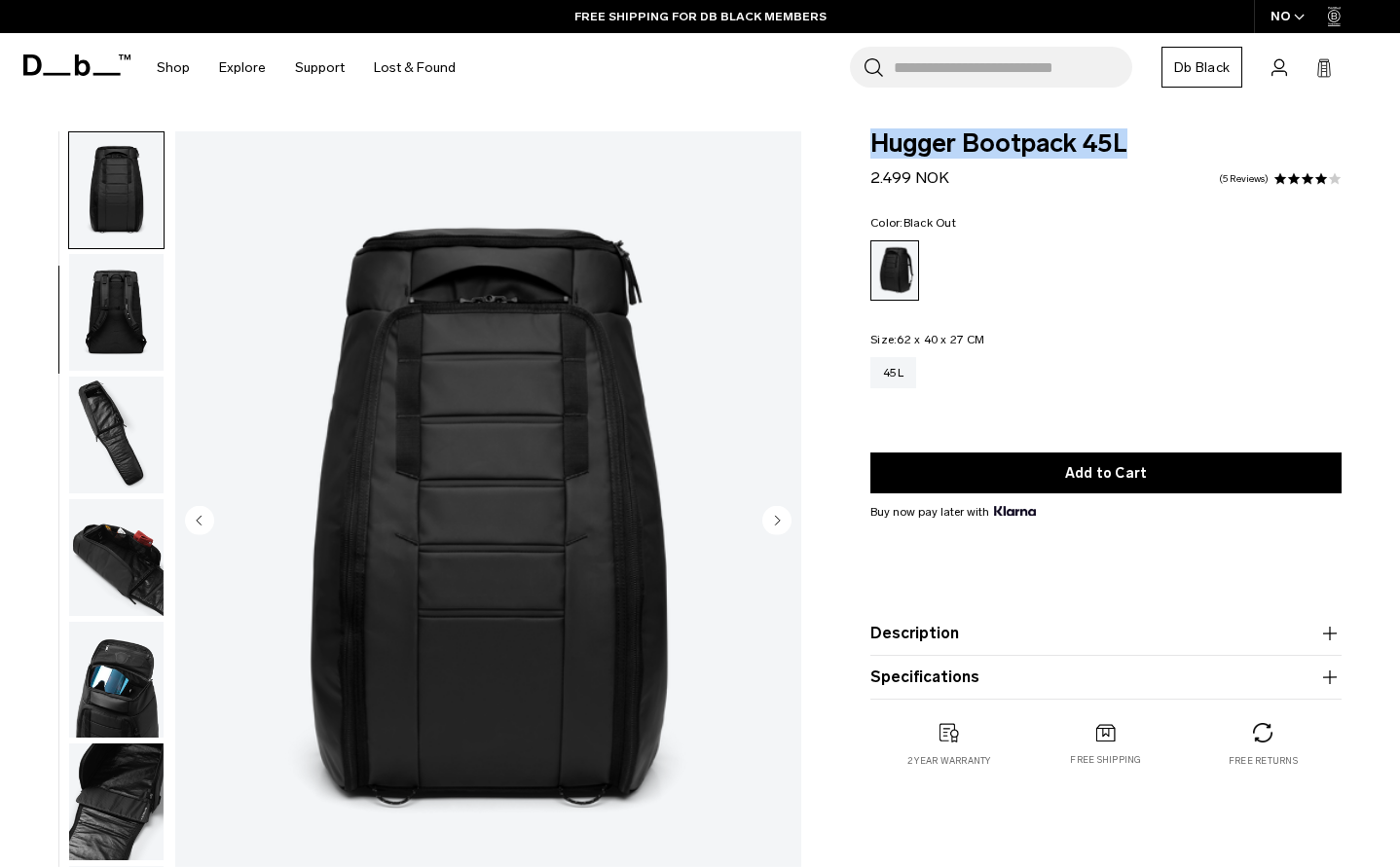
click at [120, 398] on img "button" at bounding box center [116, 435] width 94 height 117
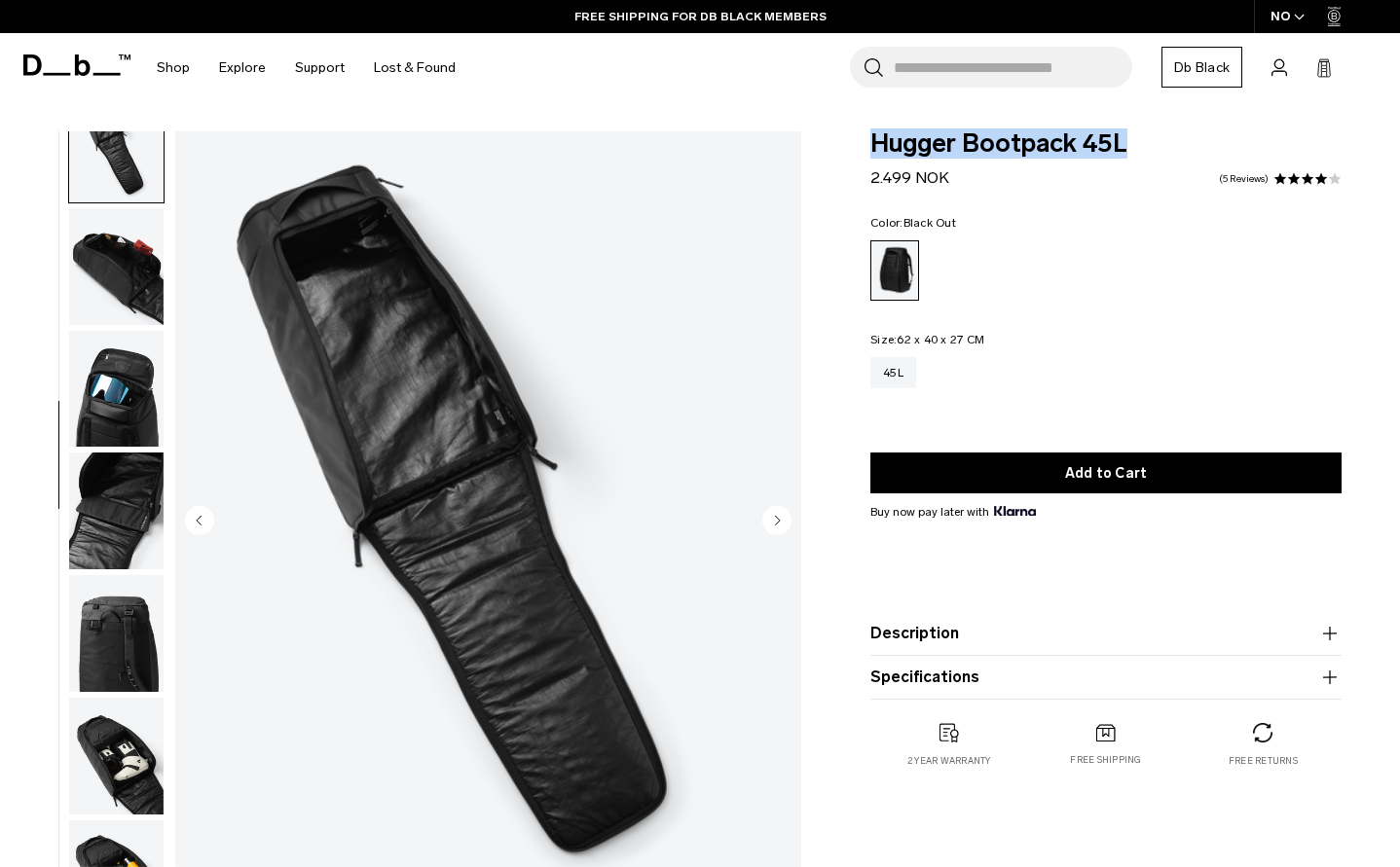
scroll to position [561, 0]
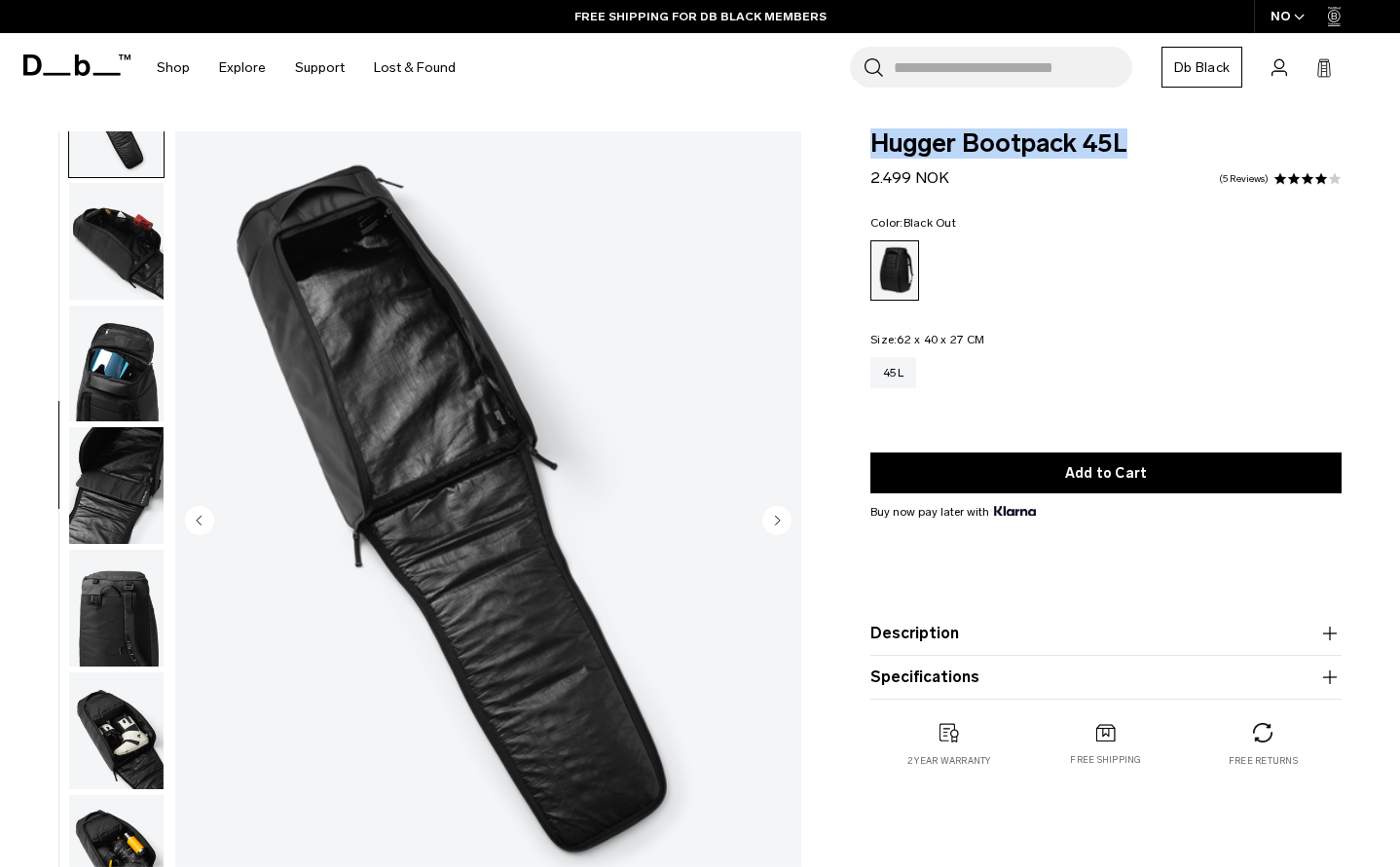
click at [121, 361] on img "button" at bounding box center [116, 364] width 94 height 117
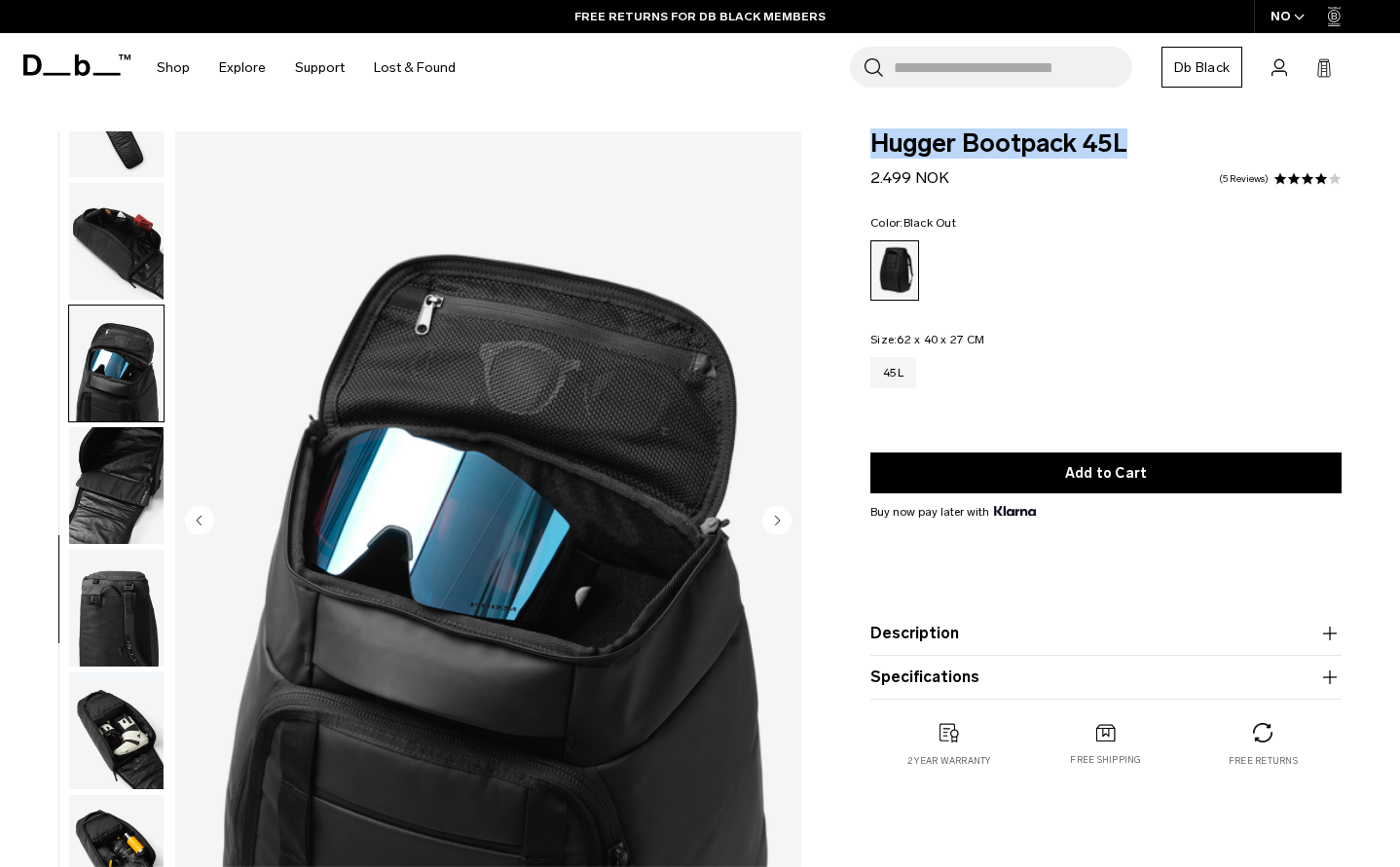
click at [127, 482] on img "button" at bounding box center [116, 486] width 94 height 117
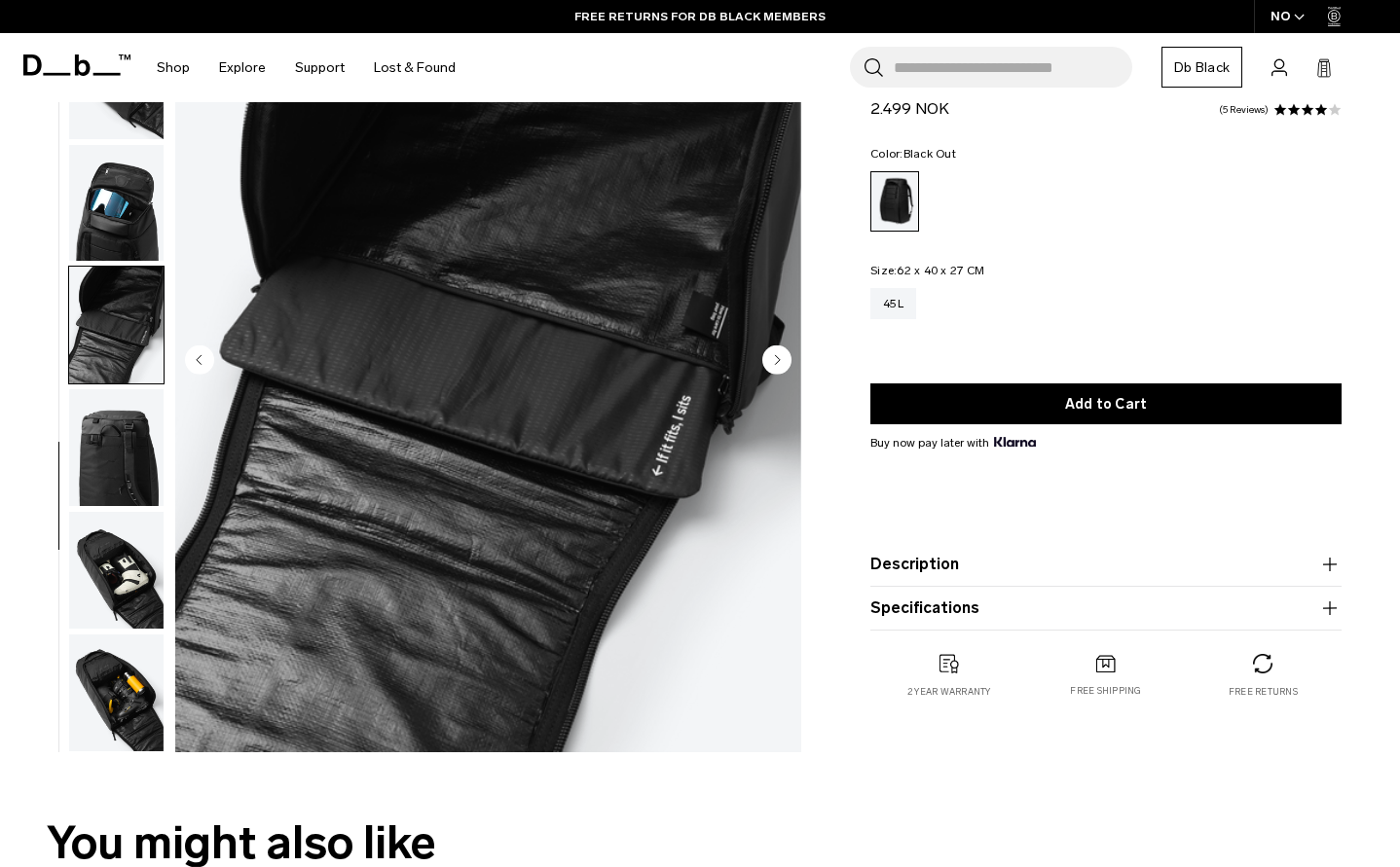
scroll to position [195, 0]
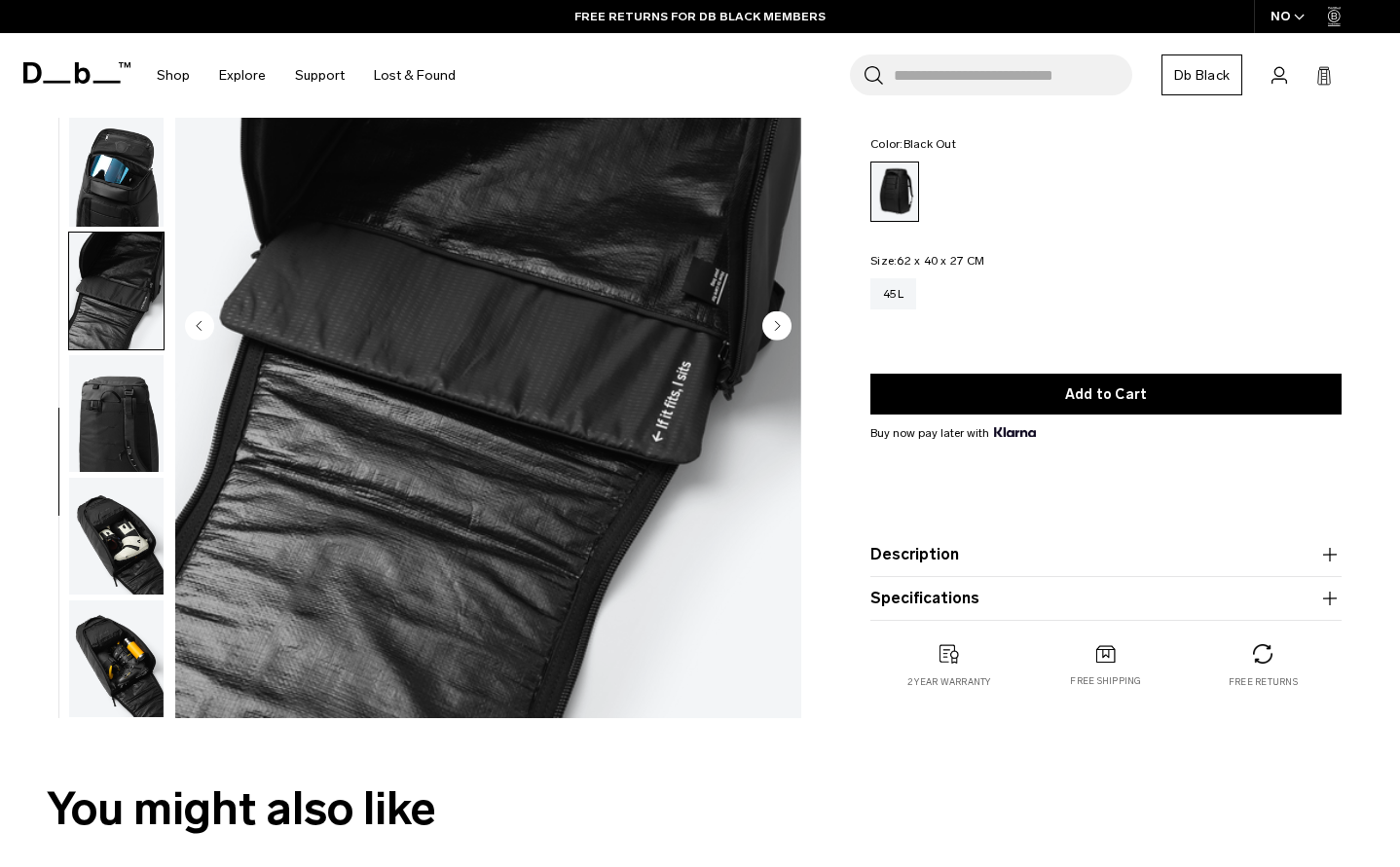
click at [98, 421] on img "button" at bounding box center [116, 414] width 94 height 117
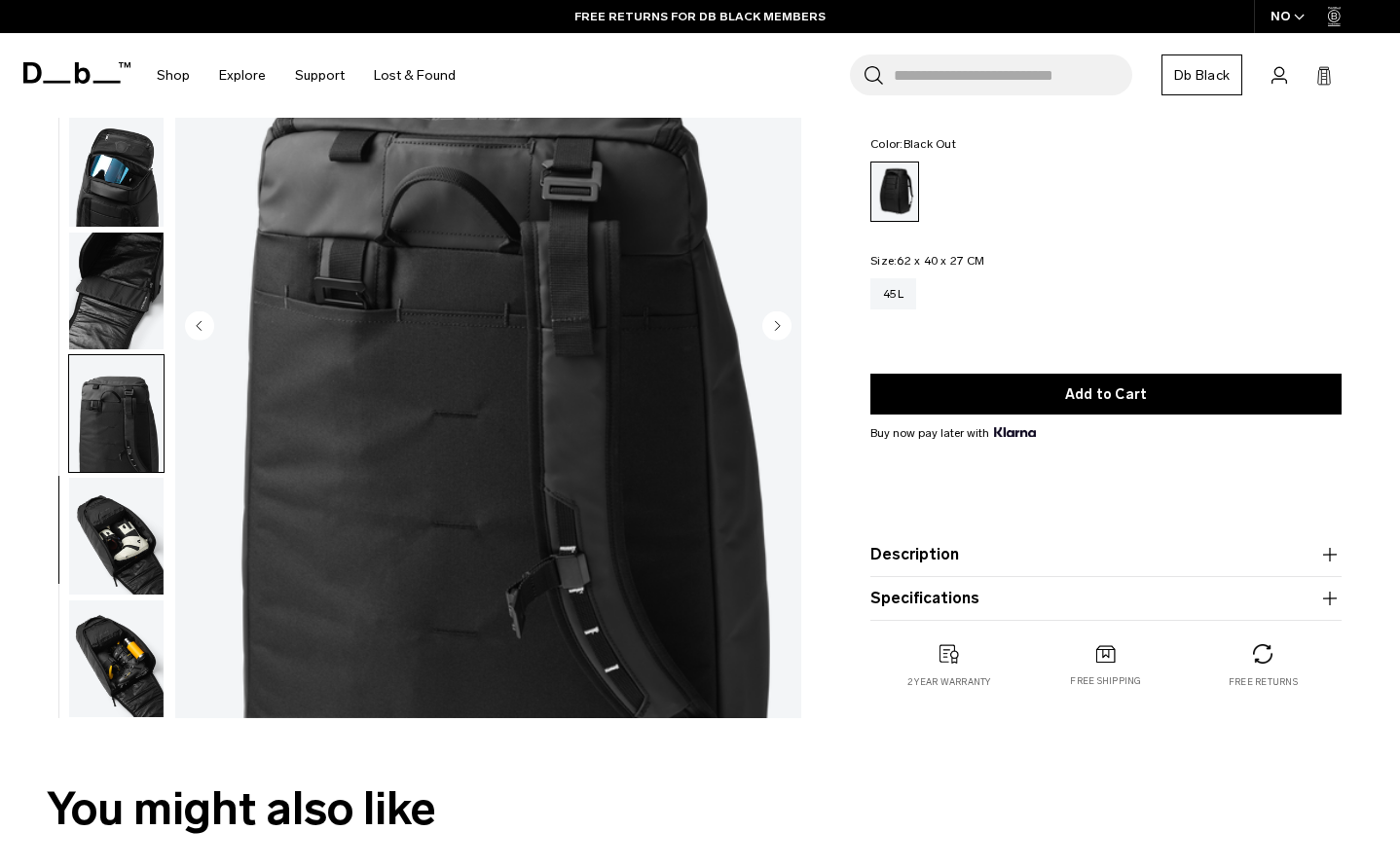
click at [130, 541] on img "button" at bounding box center [116, 536] width 94 height 117
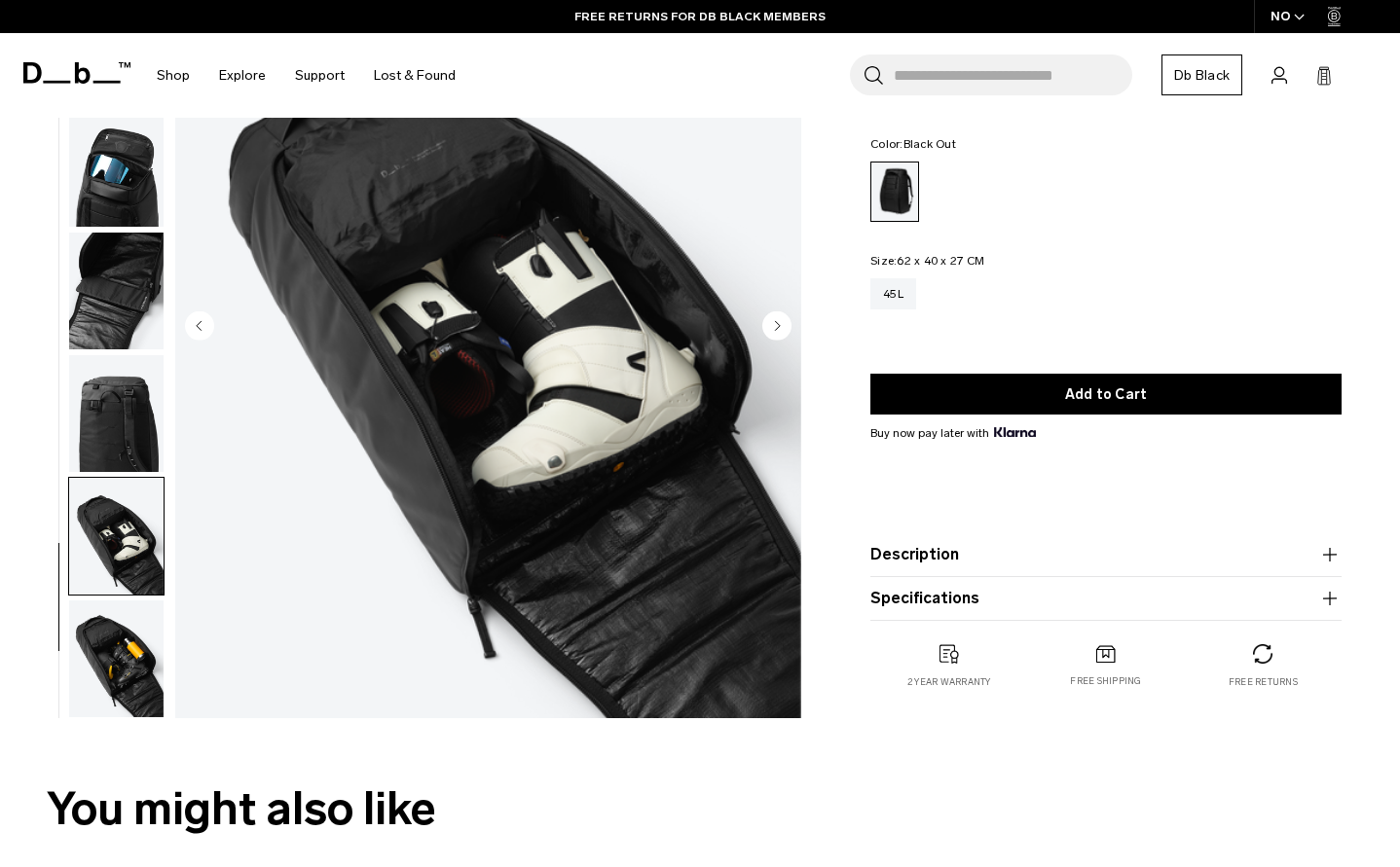
click at [114, 654] on img "button" at bounding box center [116, 659] width 94 height 117
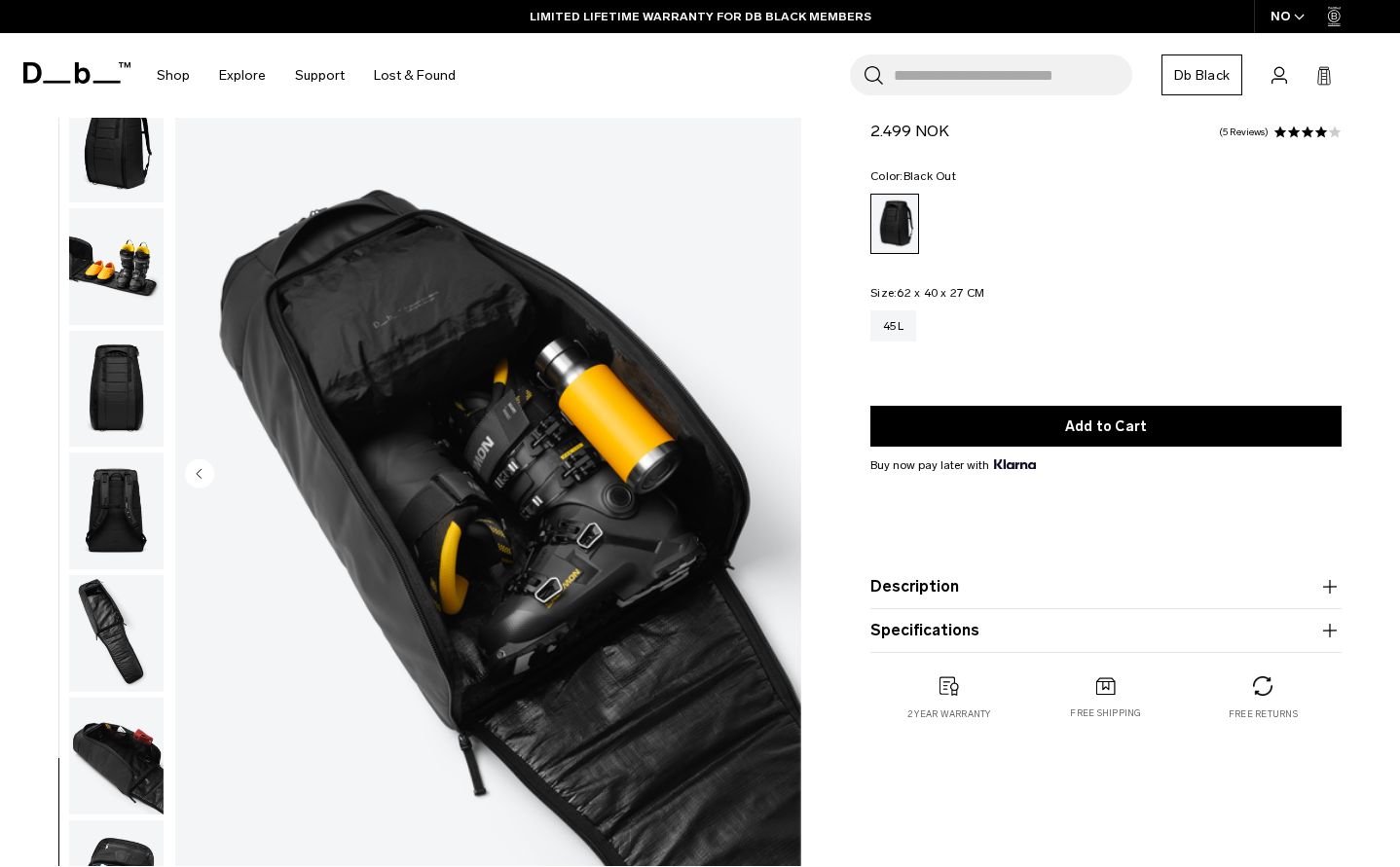
scroll to position [0, 0]
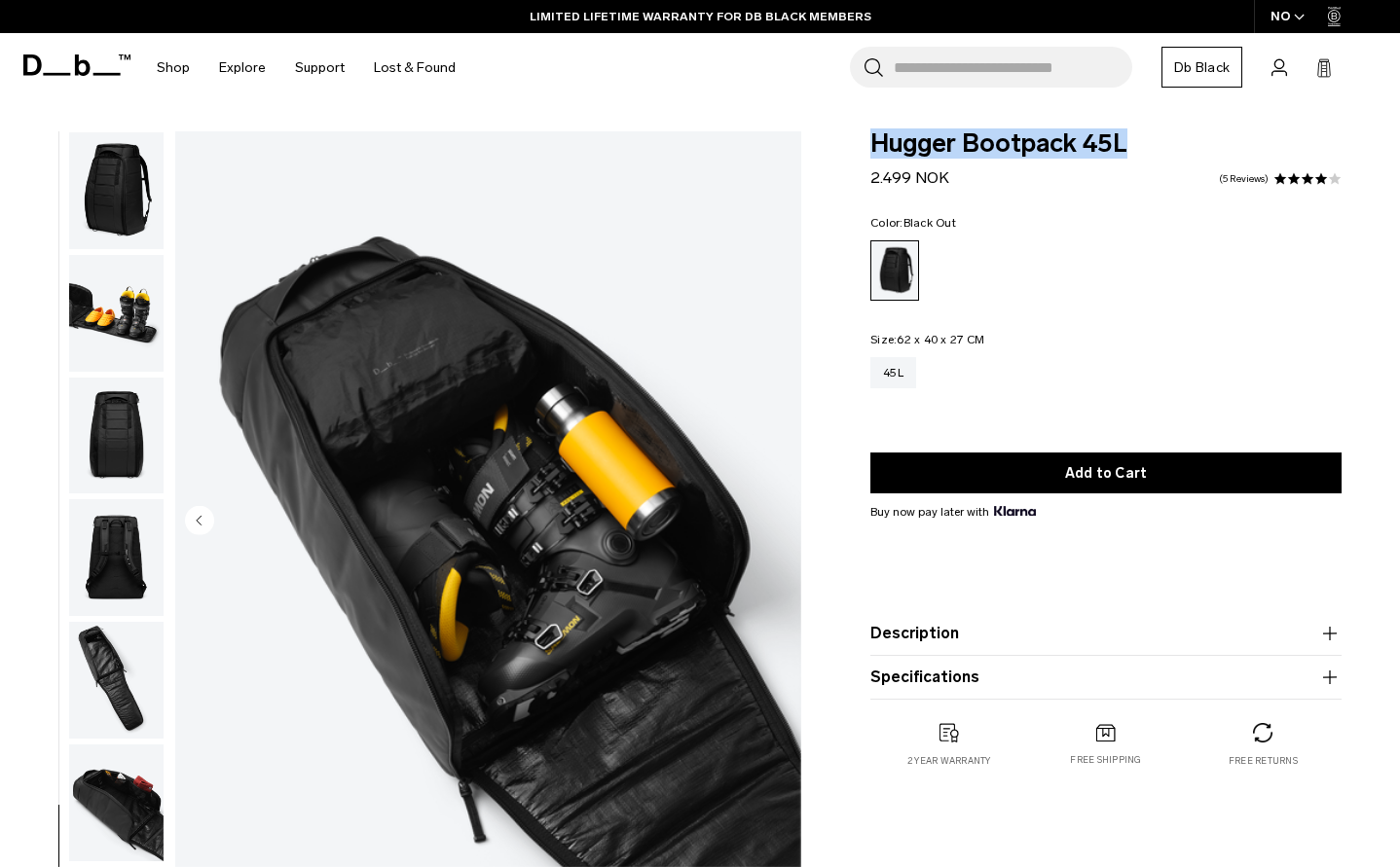
click at [106, 193] on img "button" at bounding box center [116, 191] width 94 height 117
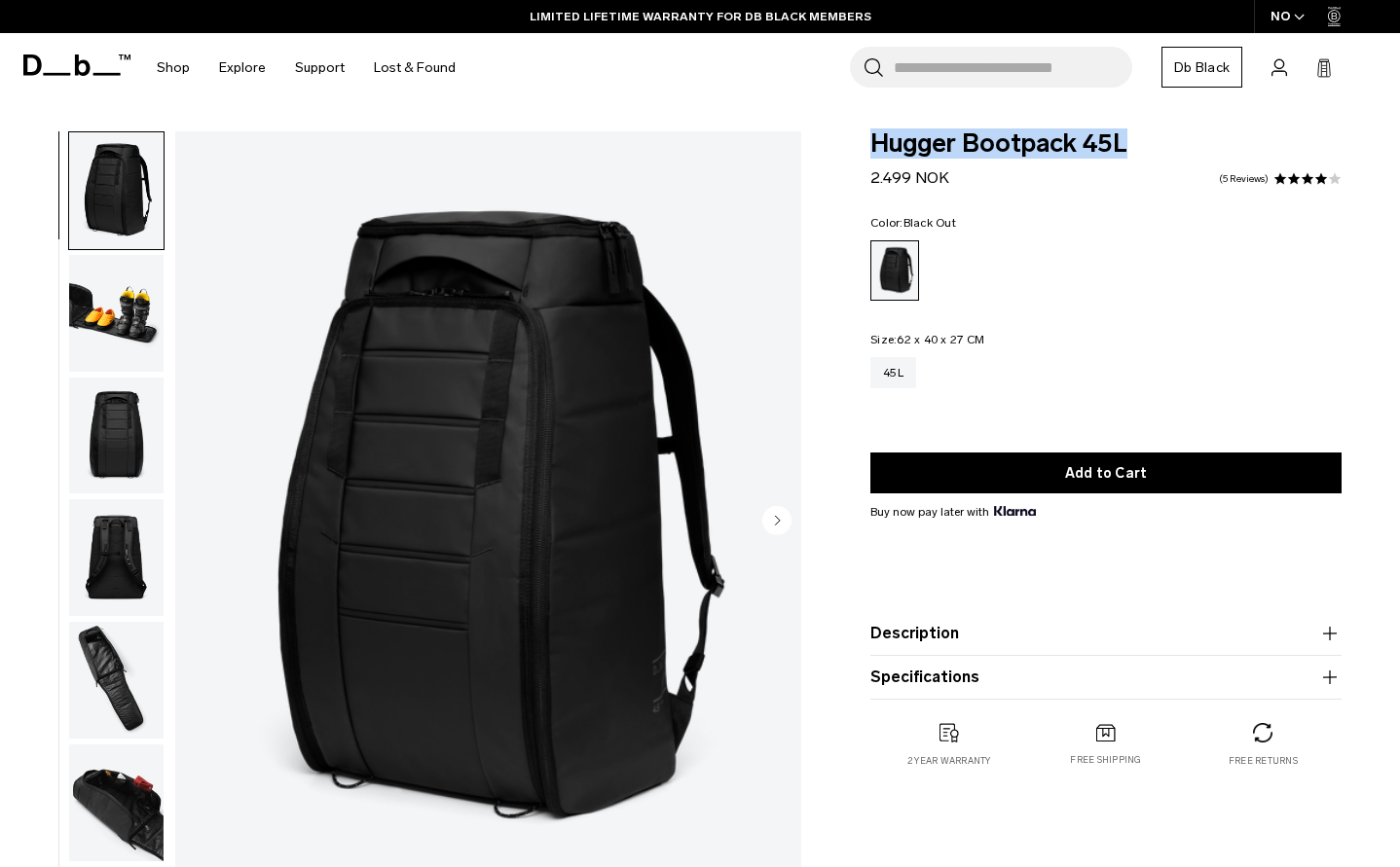
copy span "Hugger Bootpack 45L"
click at [1154, 151] on span "Hugger Bootpack 45L" at bounding box center [1106, 143] width 471 height 25
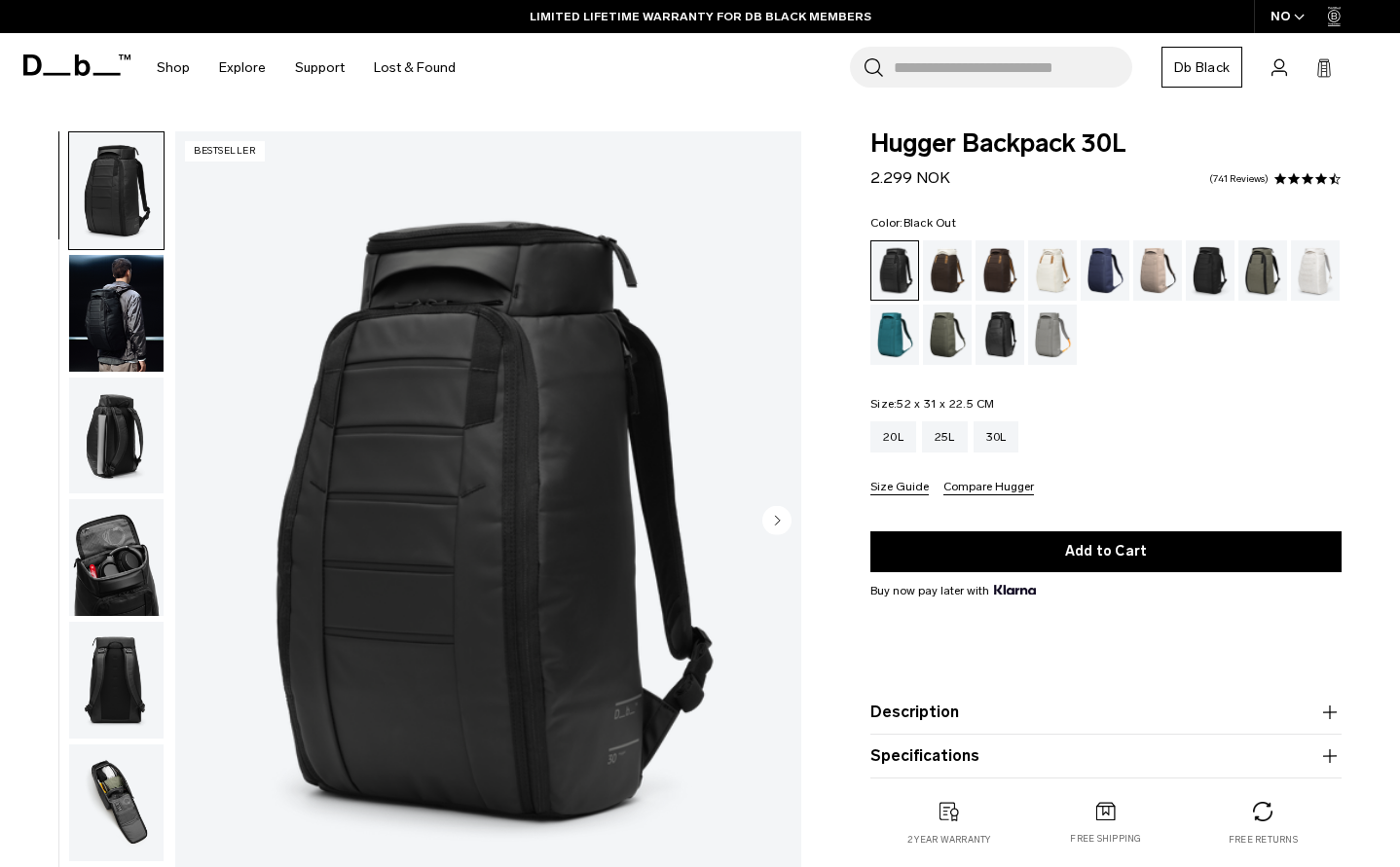
click at [118, 313] on img "button" at bounding box center [116, 314] width 94 height 117
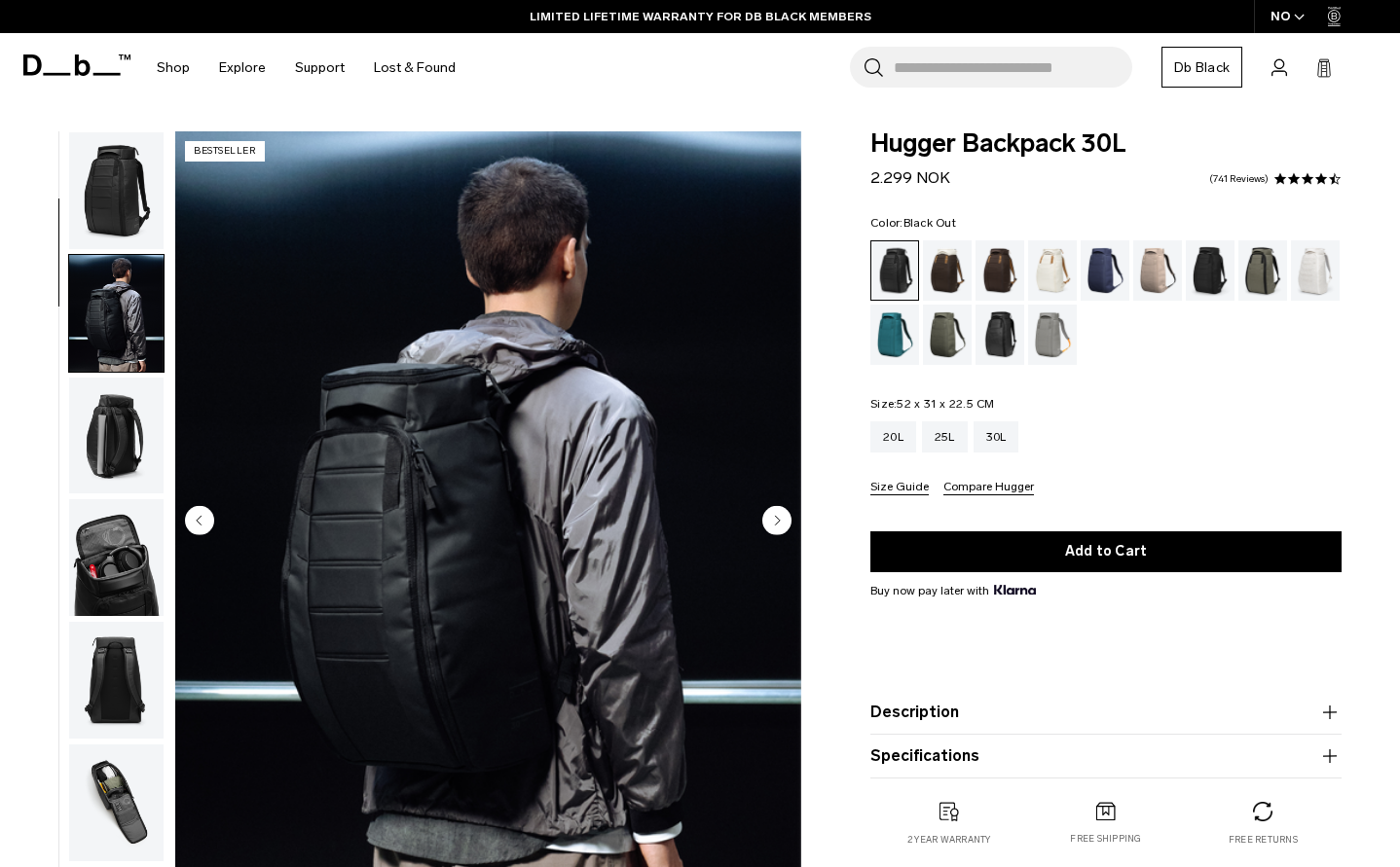
scroll to position [122, 0]
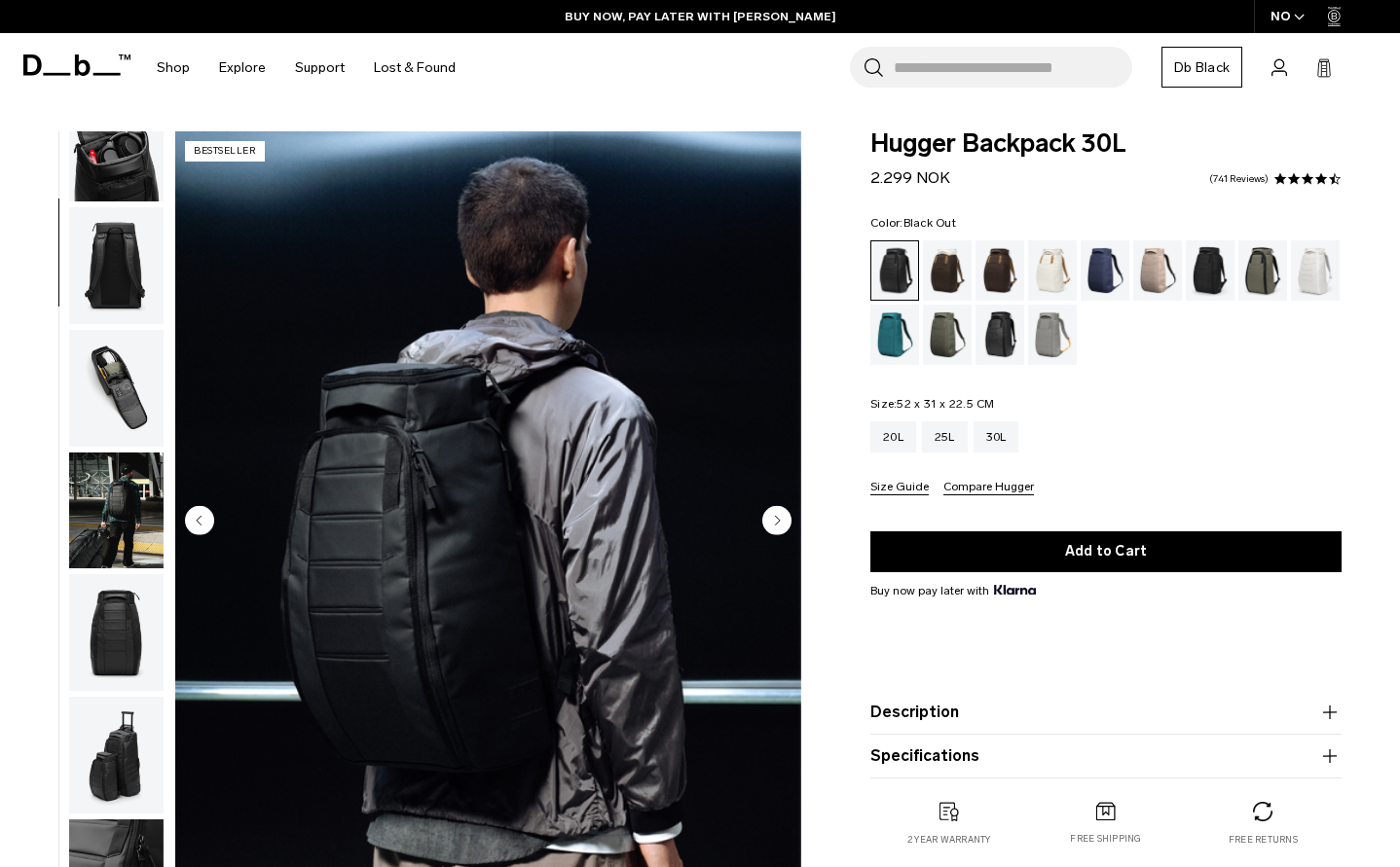
click at [105, 516] on img "button" at bounding box center [116, 511] width 94 height 117
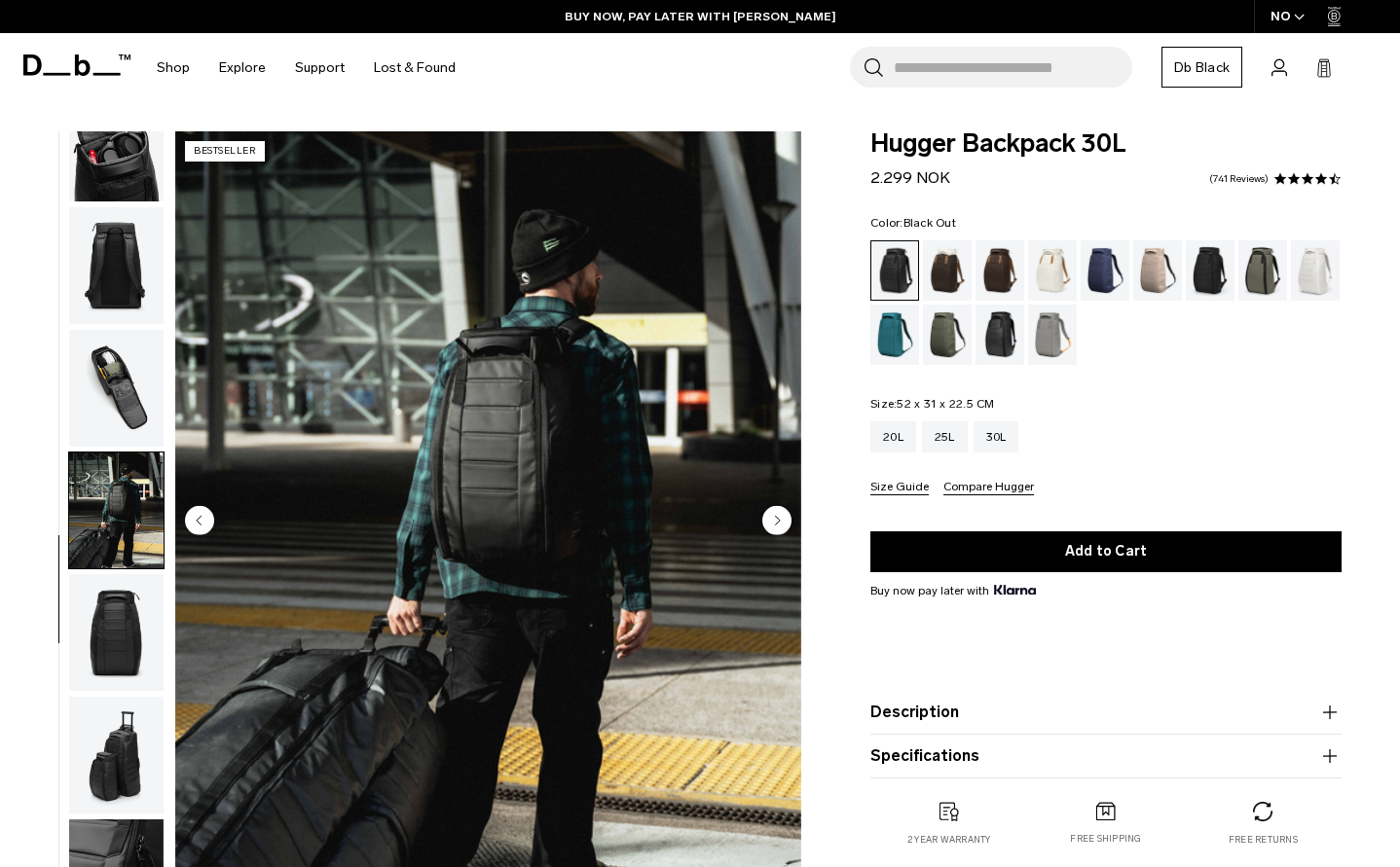
scroll to position [561, 0]
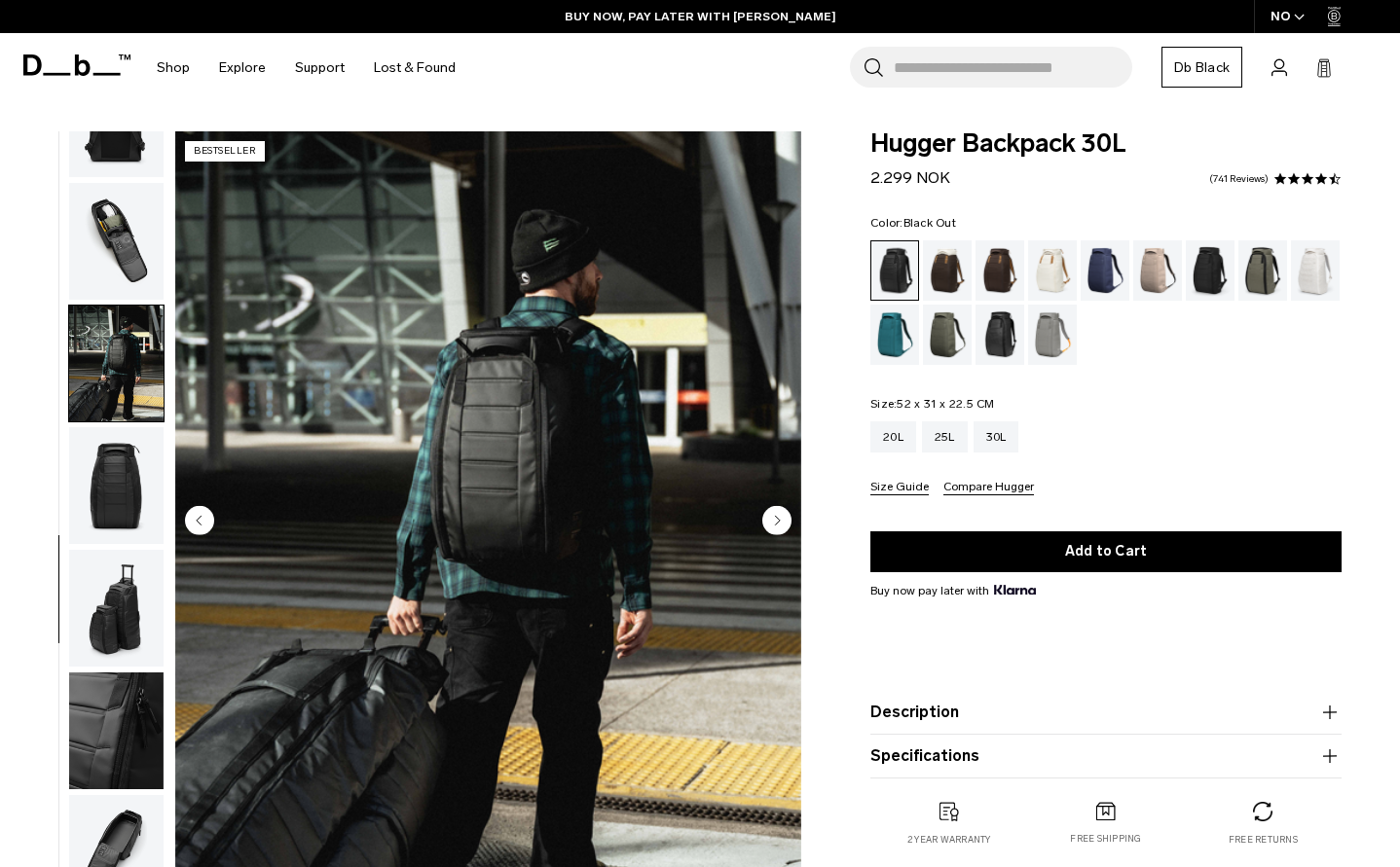
click at [117, 620] on img "button" at bounding box center [116, 609] width 94 height 117
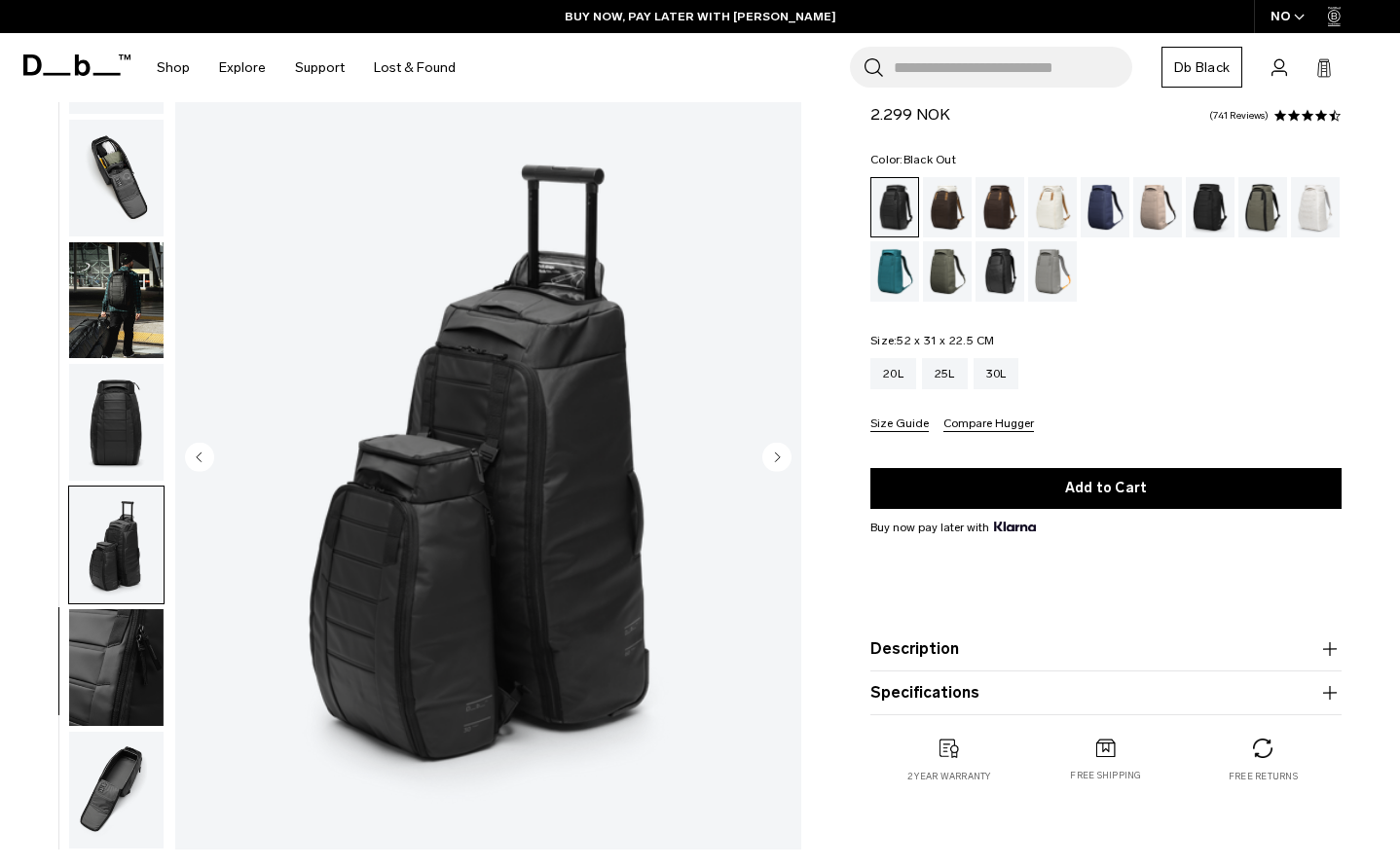
scroll to position [97, 0]
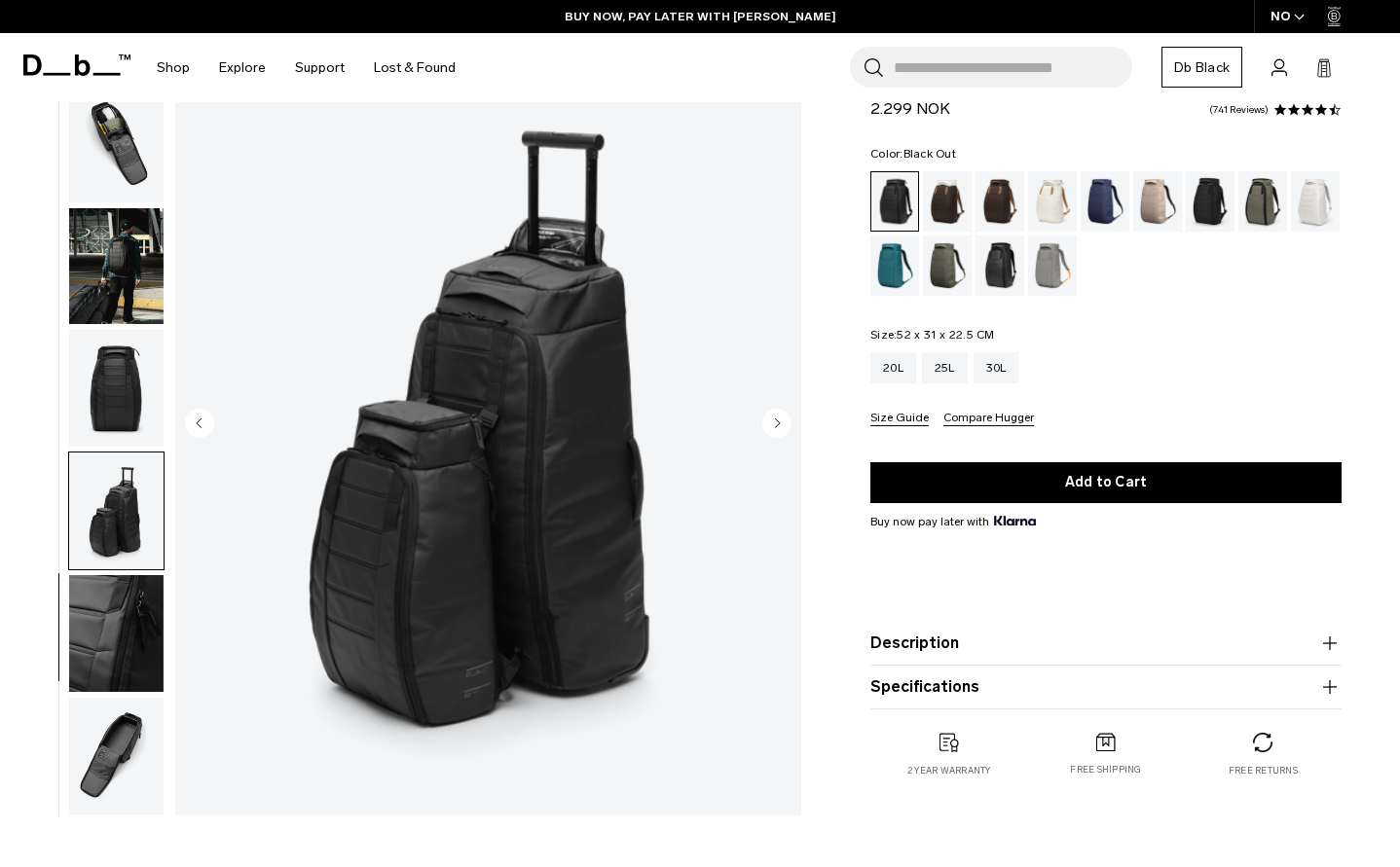
click at [120, 645] on img "button" at bounding box center [116, 634] width 94 height 117
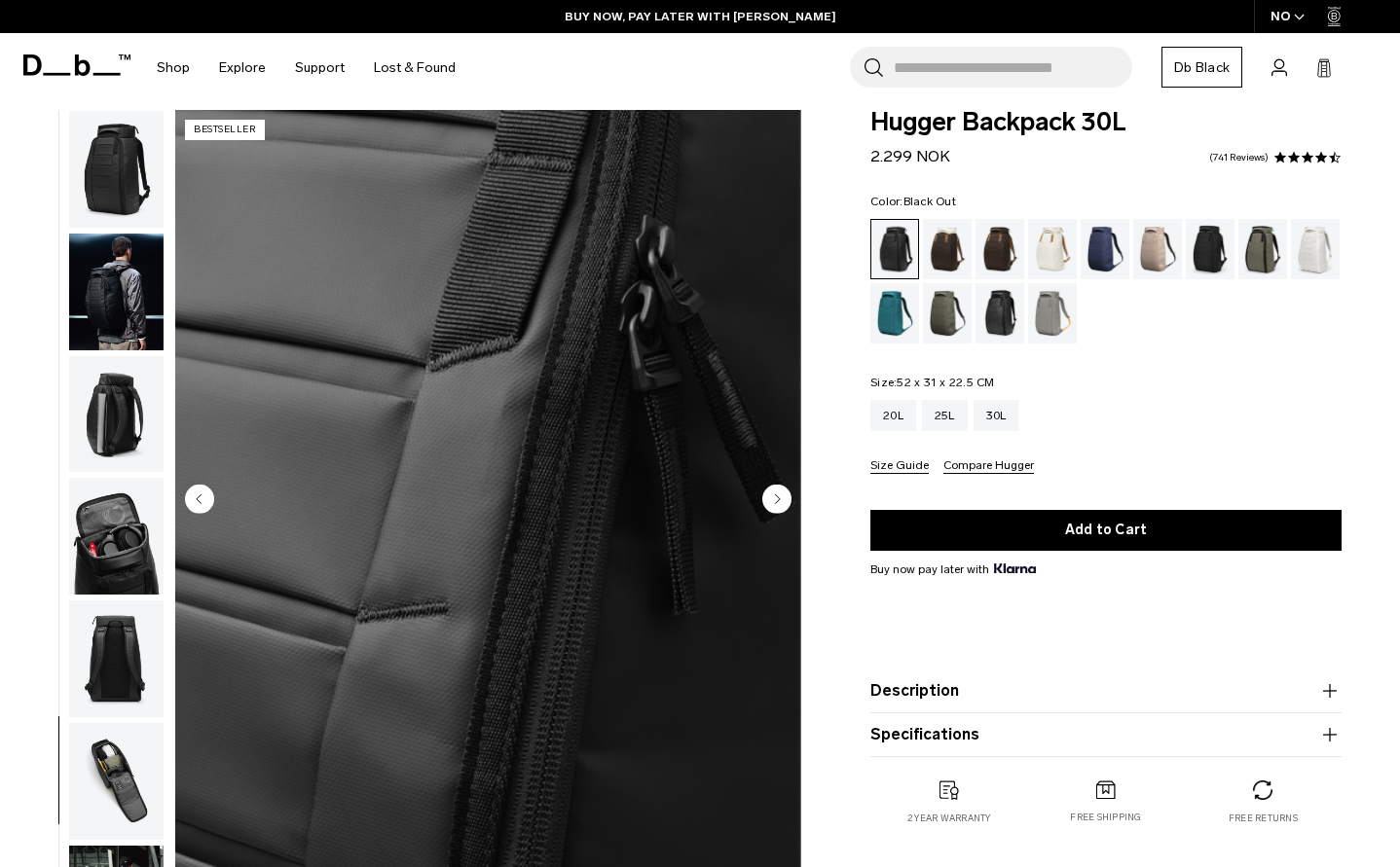
scroll to position [0, 0]
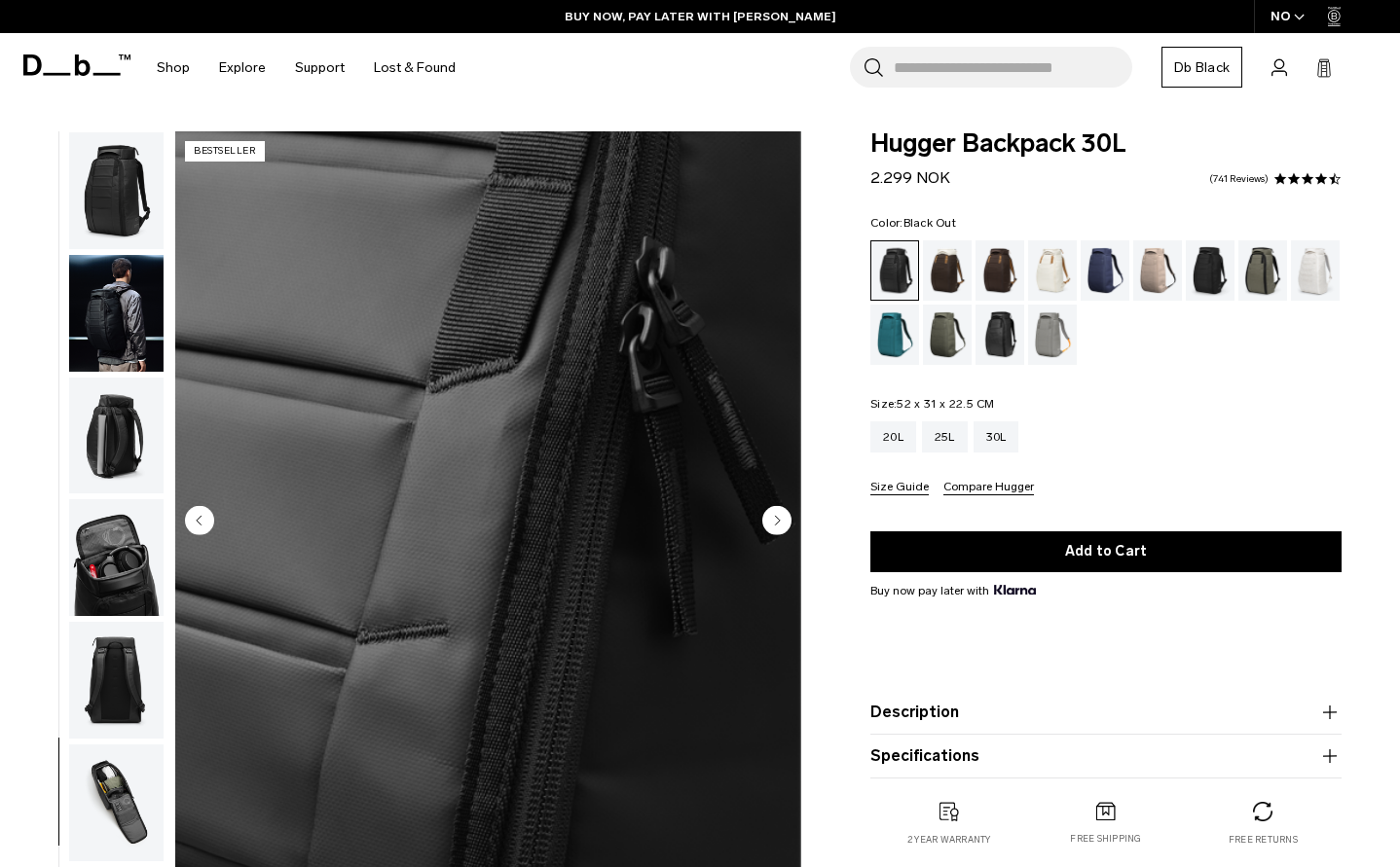
click at [107, 168] on img "button" at bounding box center [116, 191] width 94 height 117
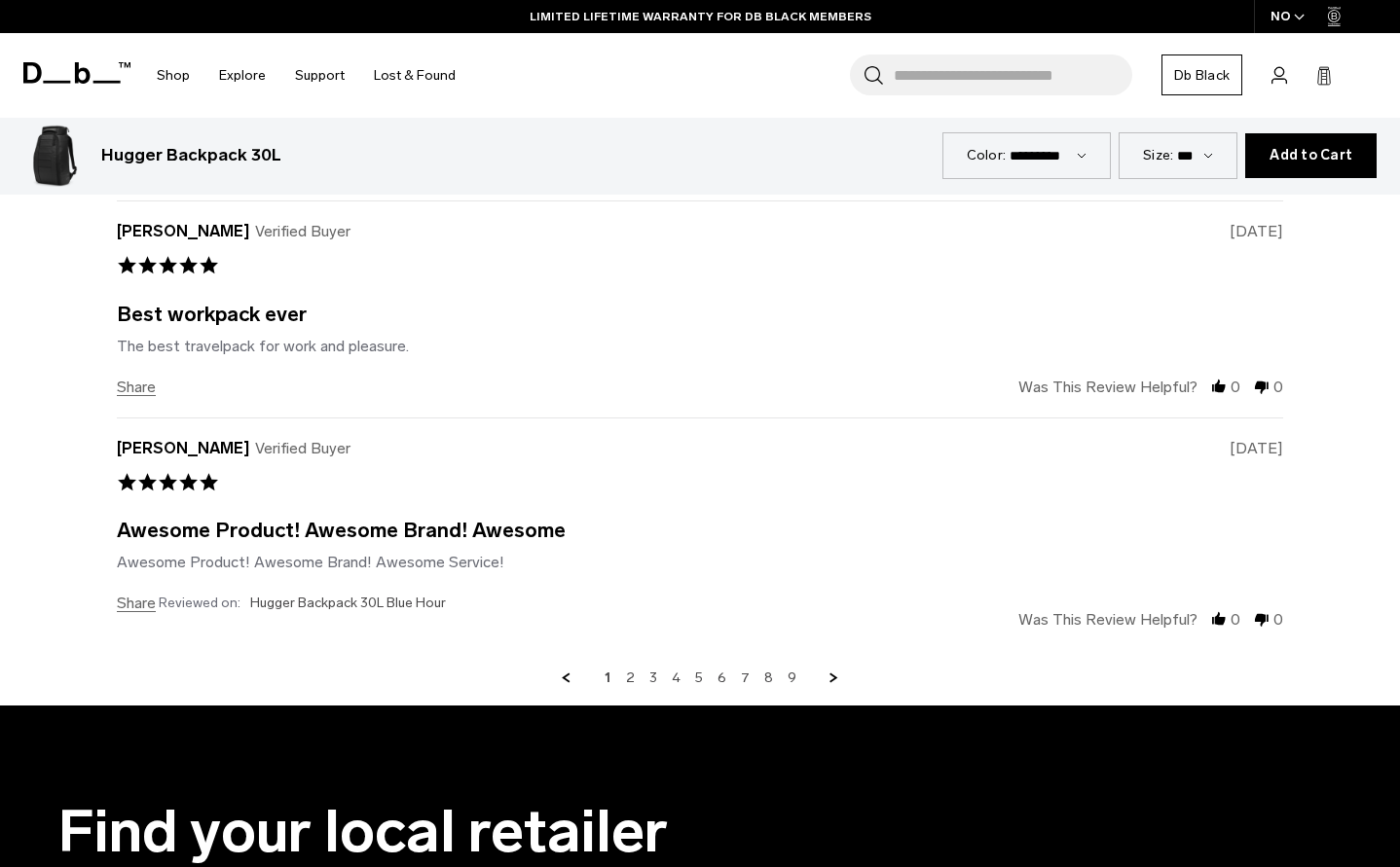
scroll to position [7104, 0]
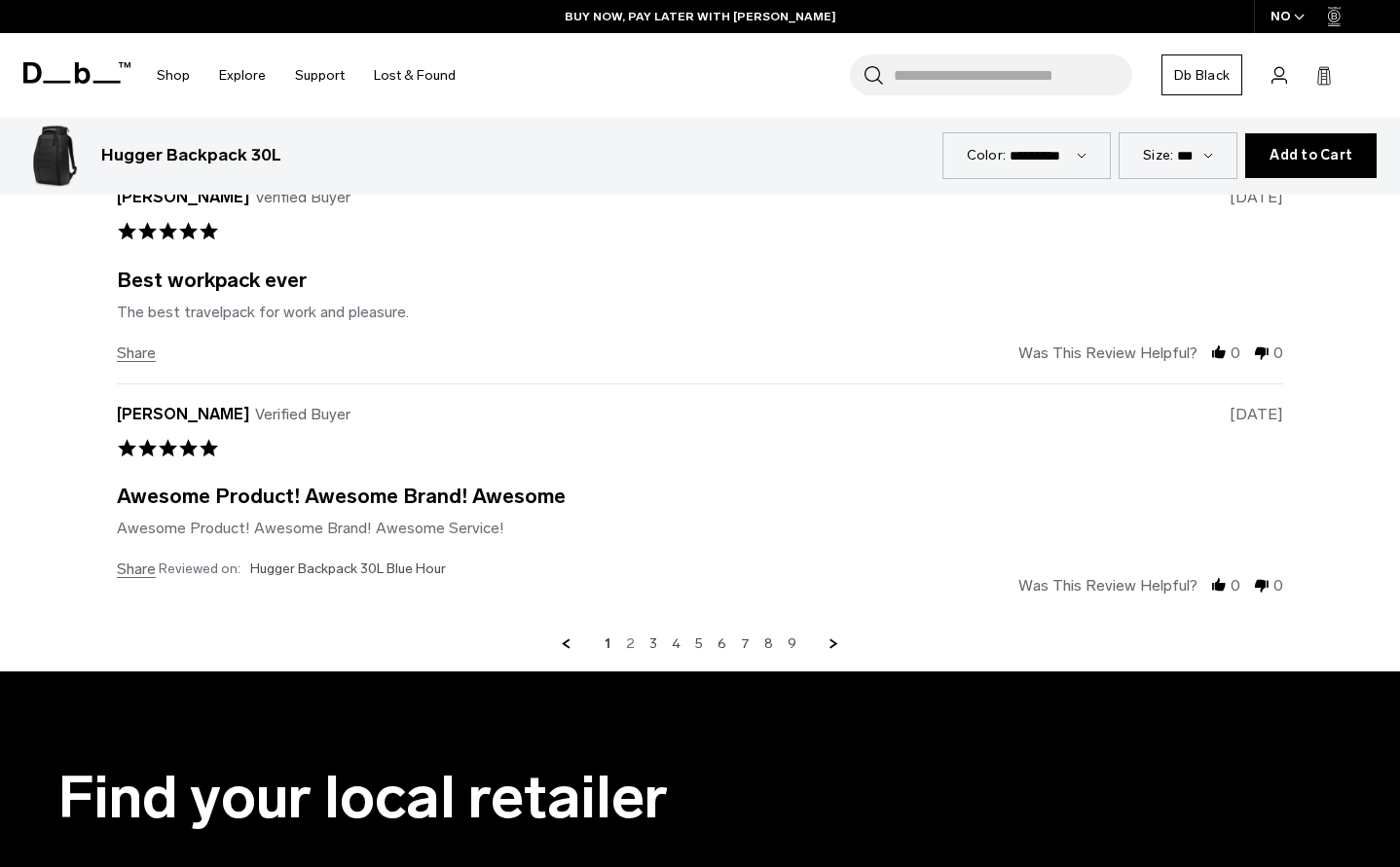
click at [630, 639] on link "2" at bounding box center [630, 645] width 9 height 18
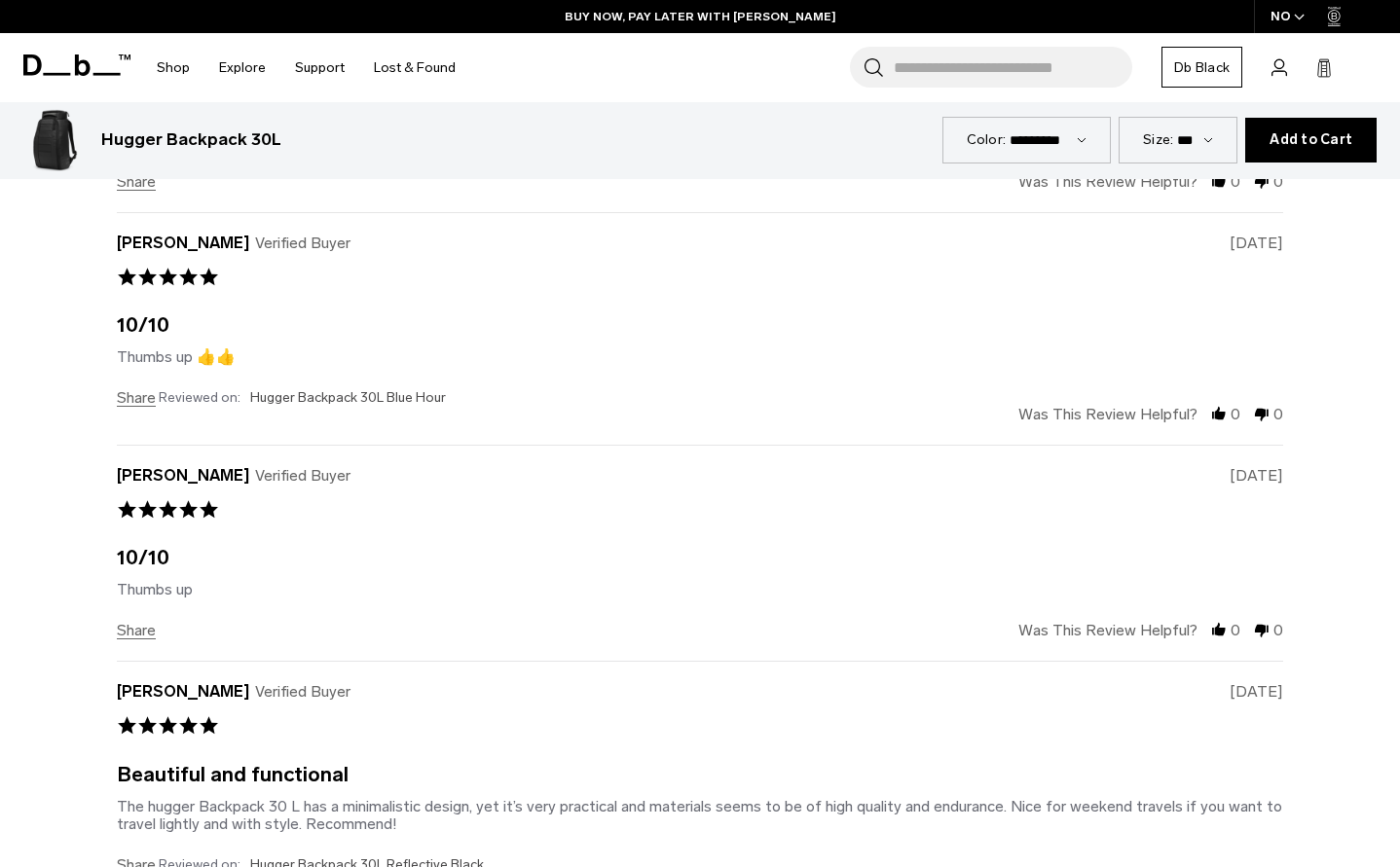
scroll to position [6613, 0]
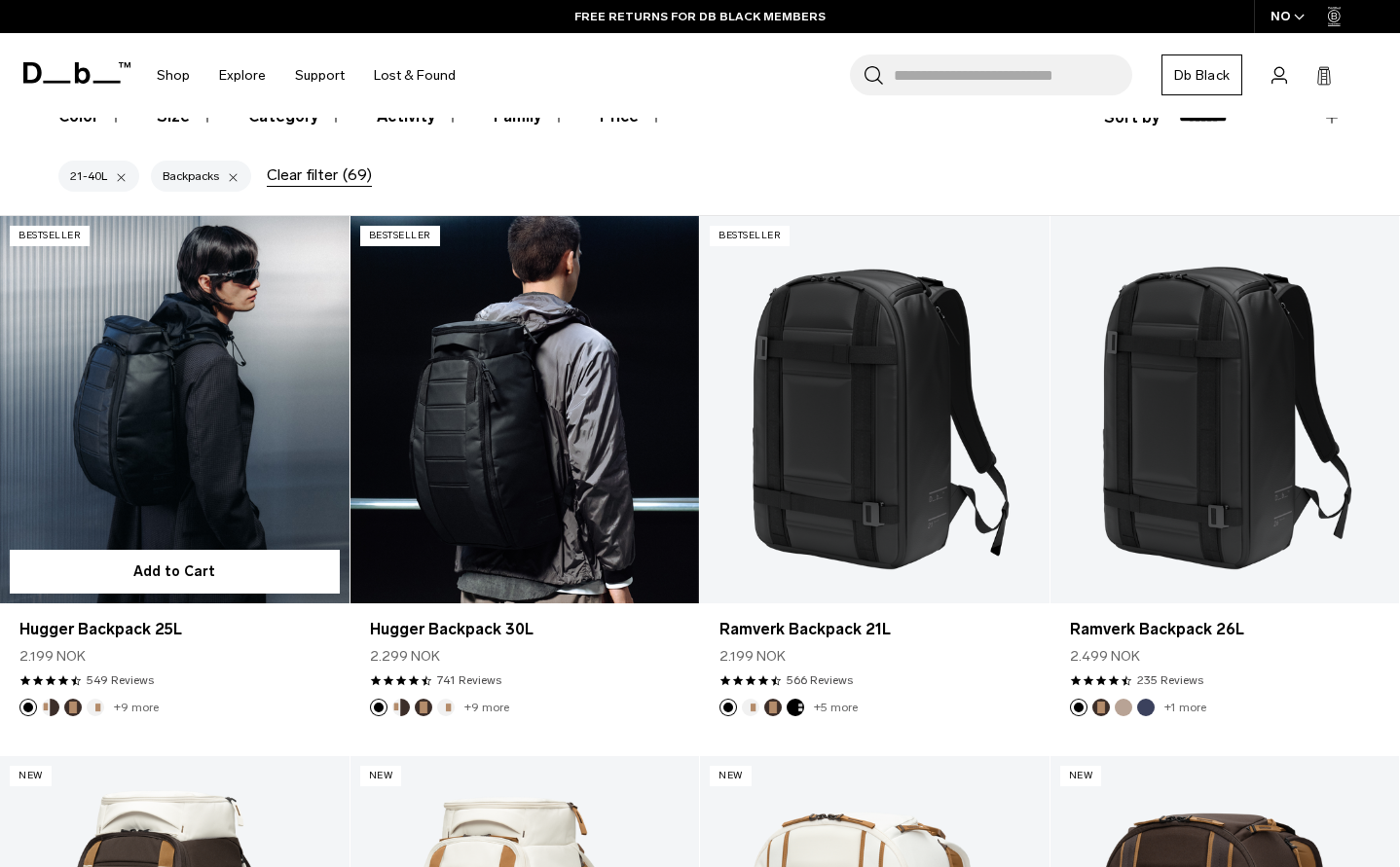
scroll to position [292, 0]
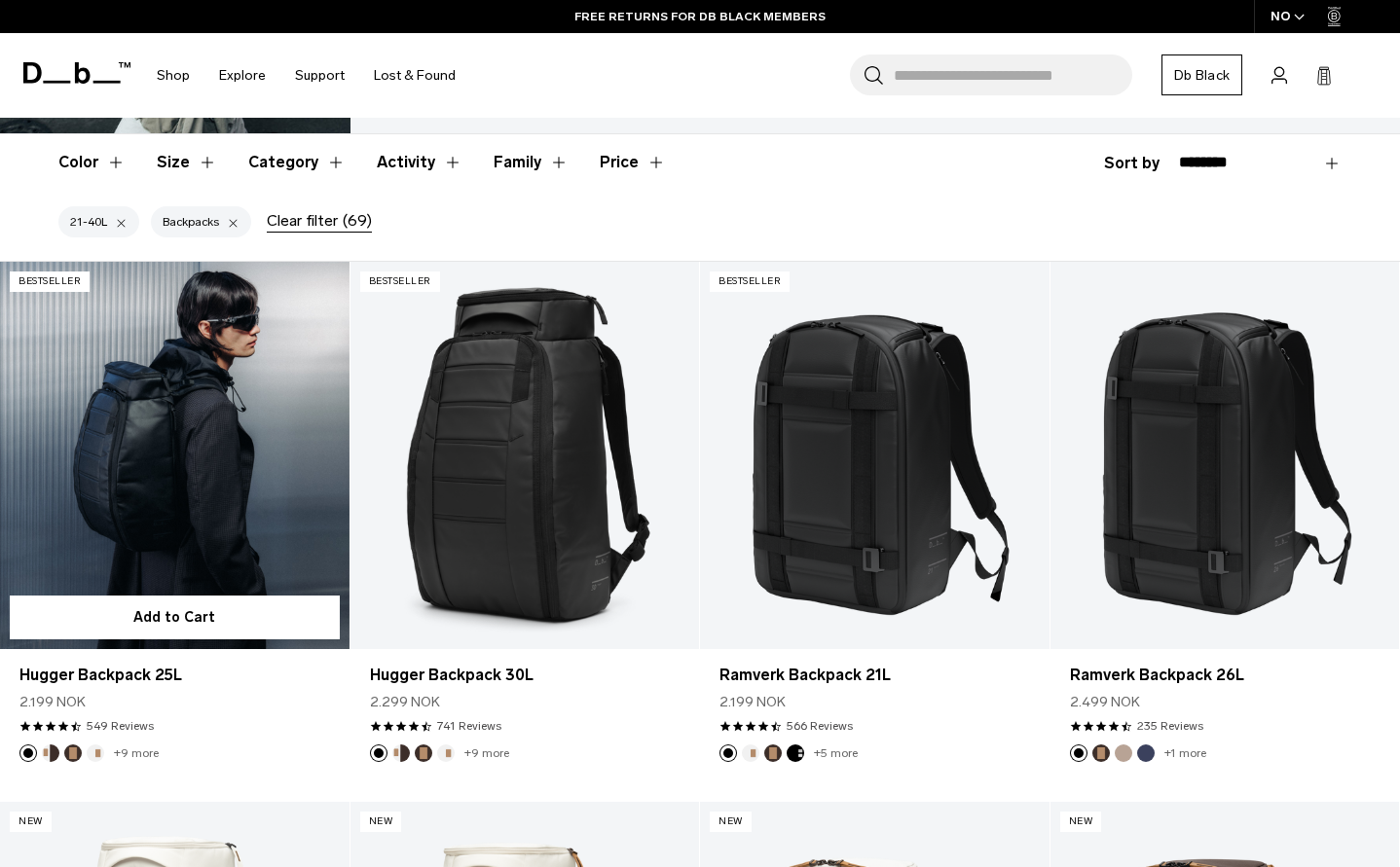
click at [188, 468] on link "Hugger Backpack 25L" at bounding box center [175, 456] width 350 height 387
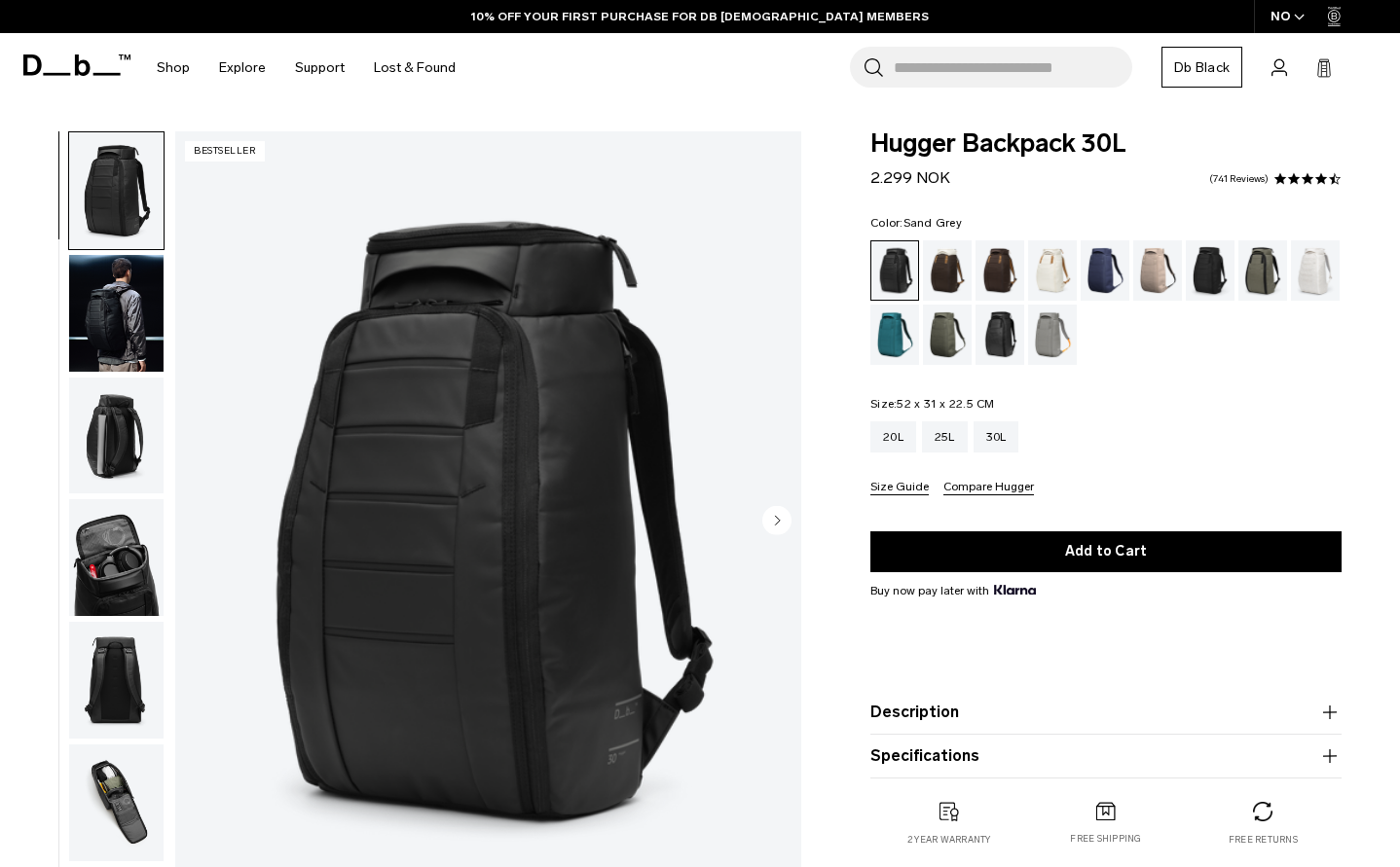
click at [1050, 347] on div "Sand Grey" at bounding box center [1053, 335] width 50 height 61
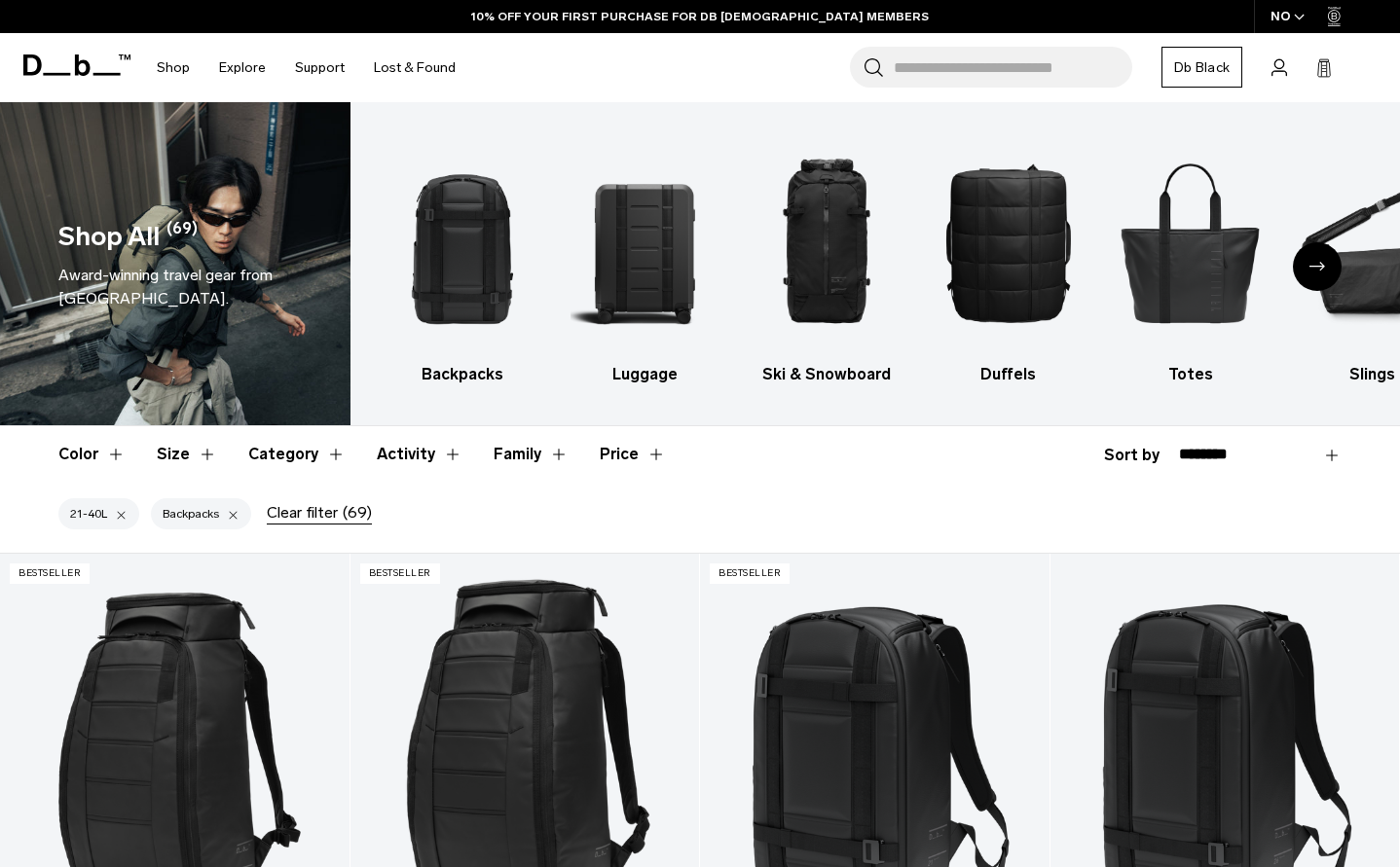
click at [297, 459] on button "Category" at bounding box center [297, 454] width 97 height 57
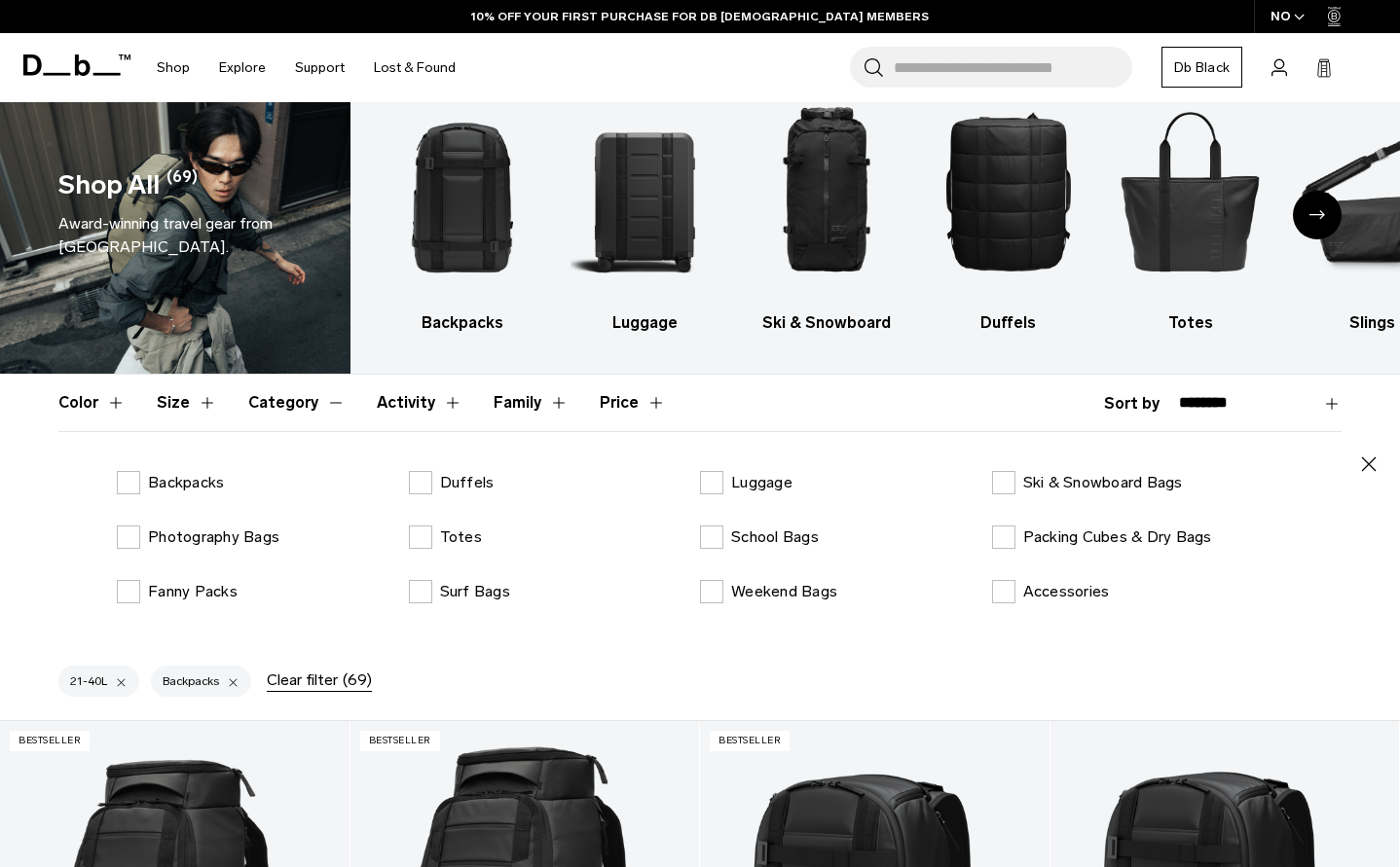
scroll to position [97, 0]
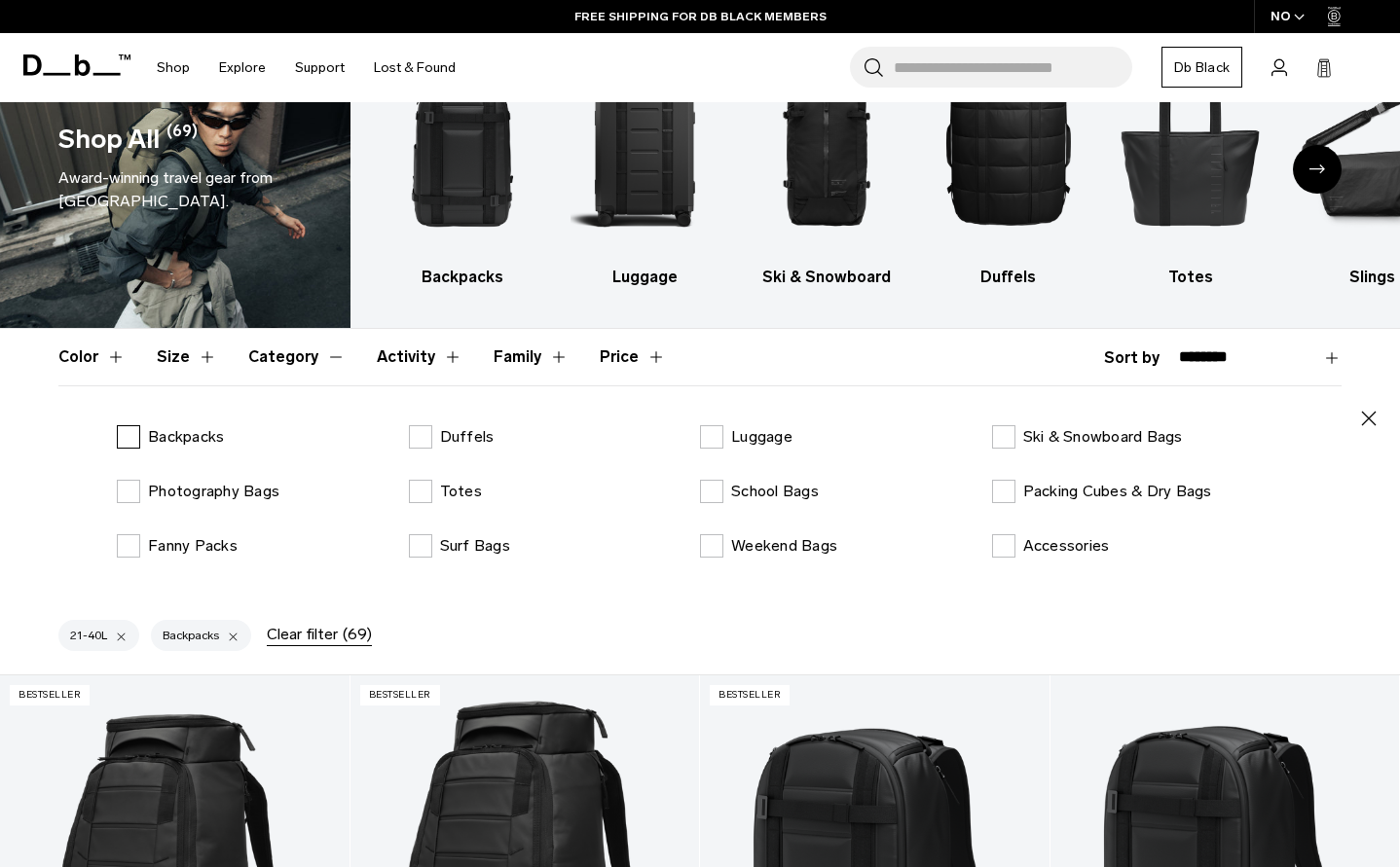
click at [128, 437] on label "Backpacks" at bounding box center [171, 437] width 107 height 24
click at [179, 358] on button "Size" at bounding box center [187, 357] width 61 height 57
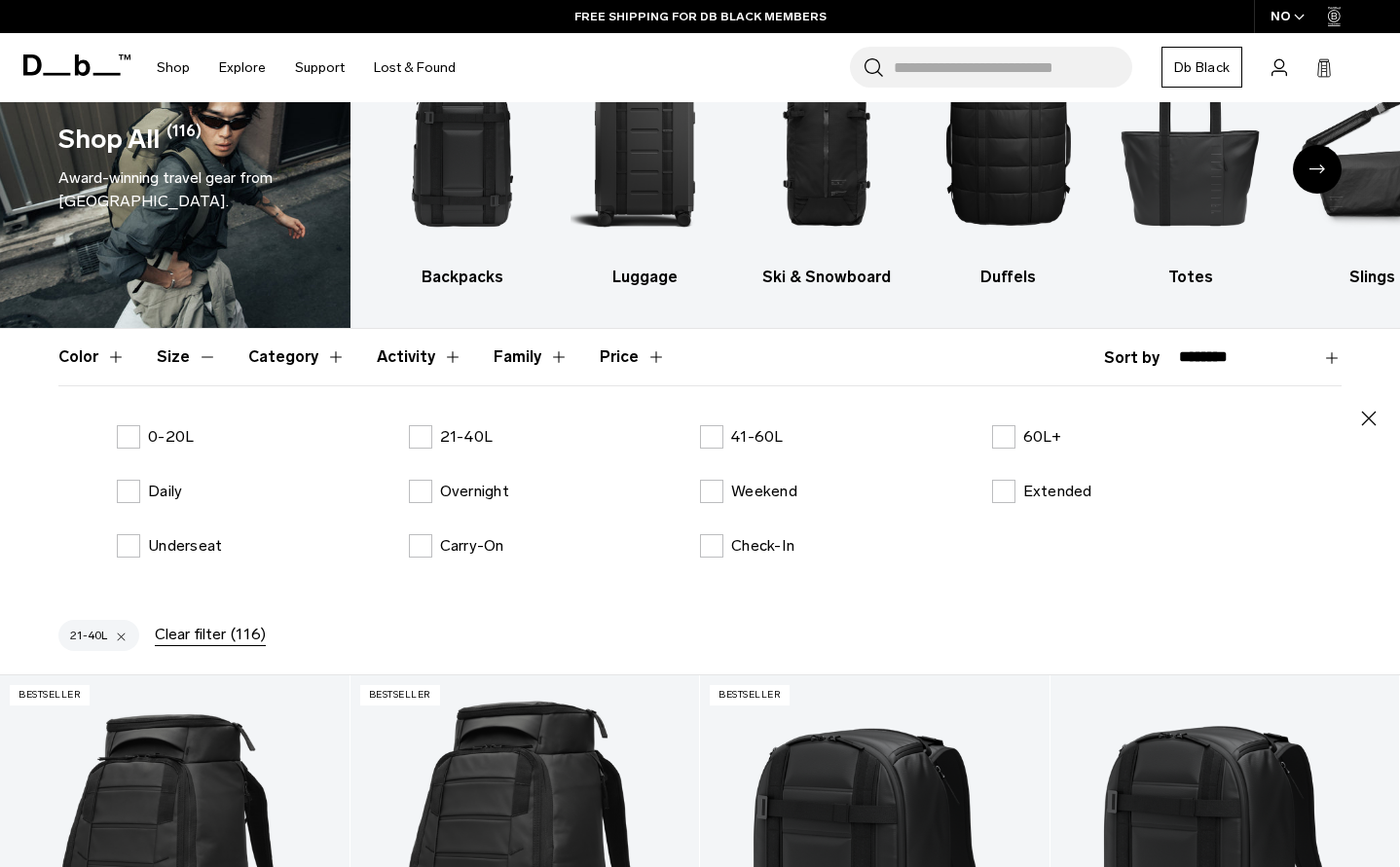
drag, startPoint x: 431, startPoint y: 435, endPoint x: 503, endPoint y: 457, distance: 75.3
click at [429, 435] on label "21-40L" at bounding box center [451, 437] width 84 height 24
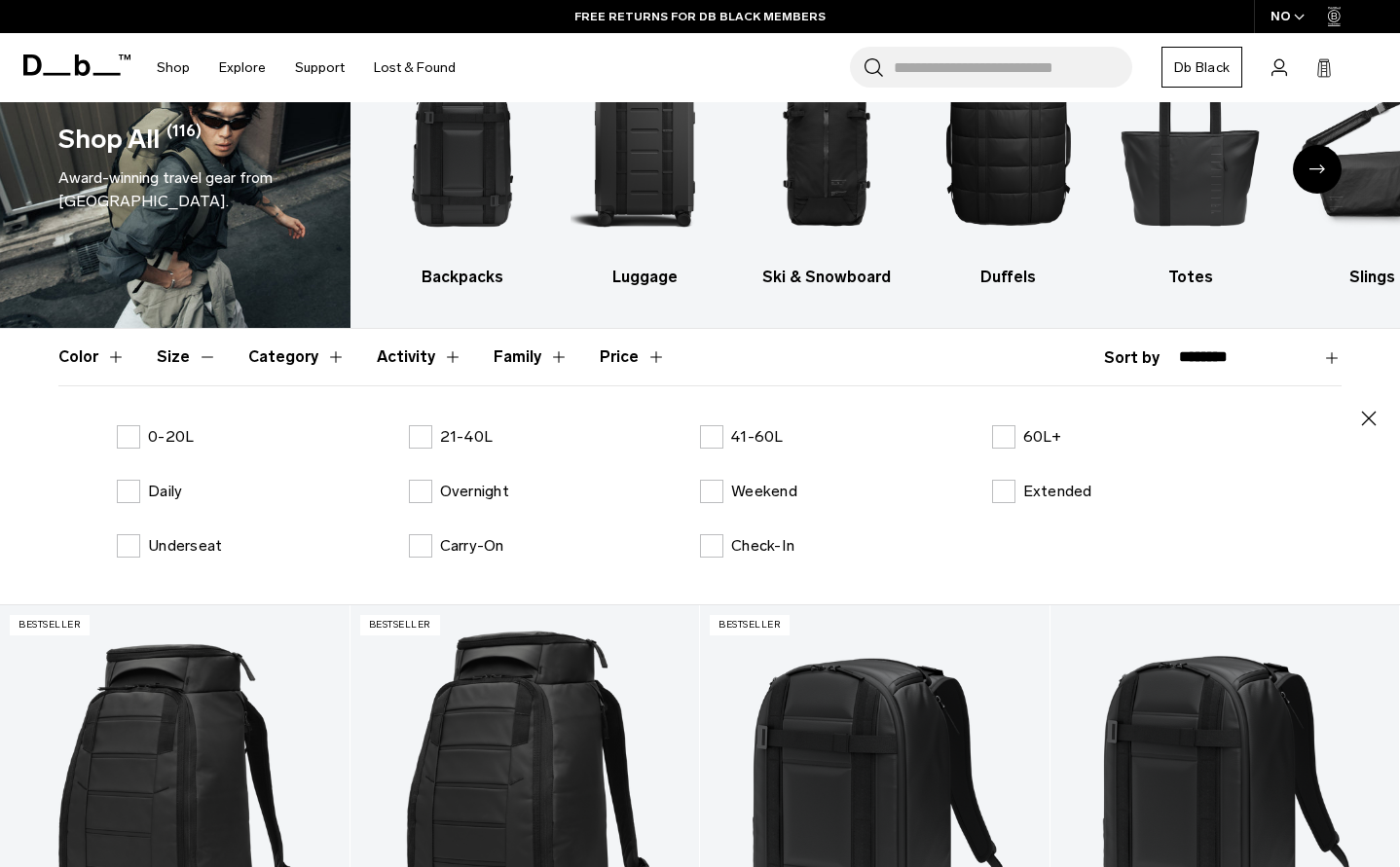
click at [1371, 421] on icon "button" at bounding box center [1369, 419] width 24 height 24
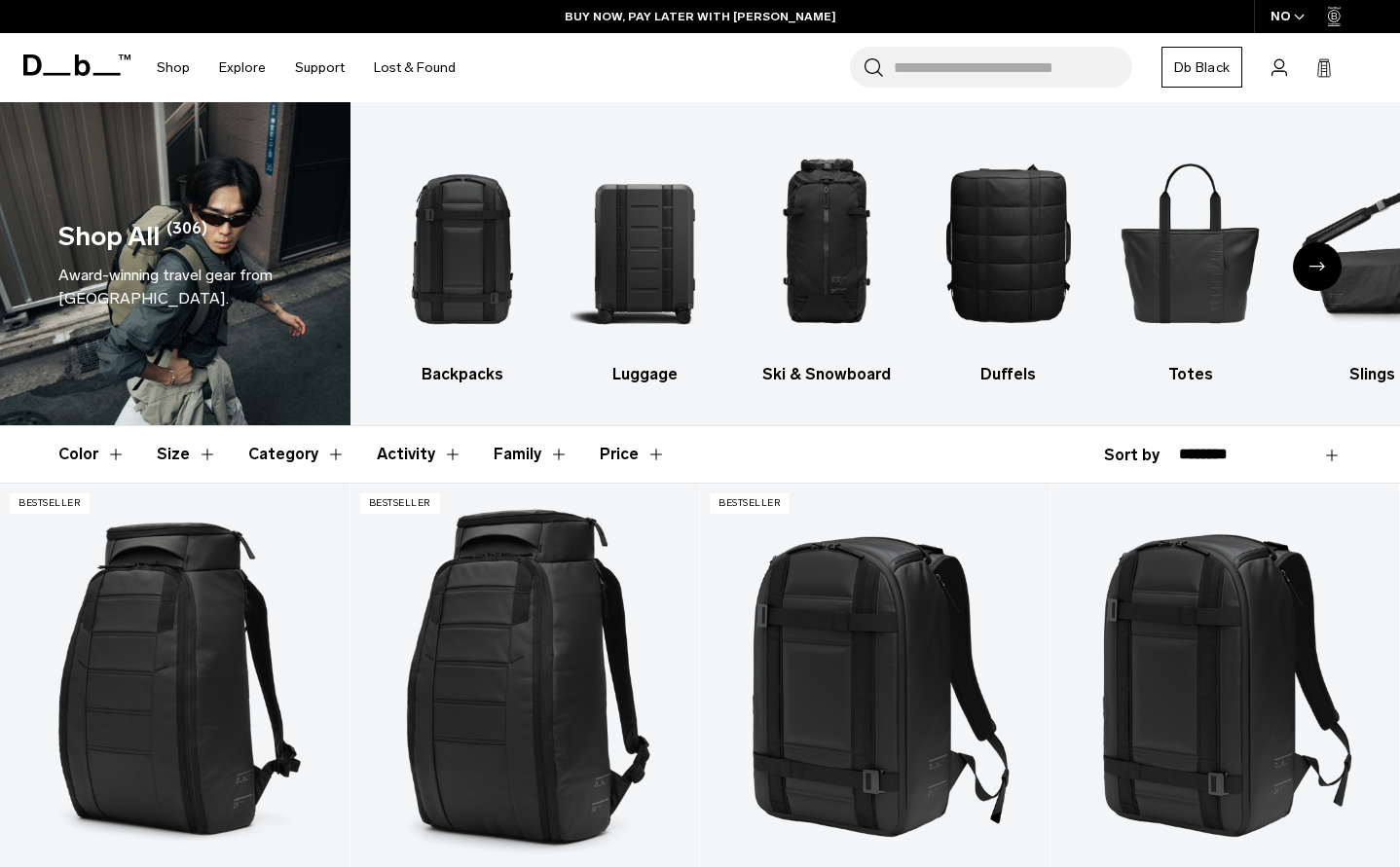
click at [310, 448] on button "Category" at bounding box center [297, 454] width 97 height 57
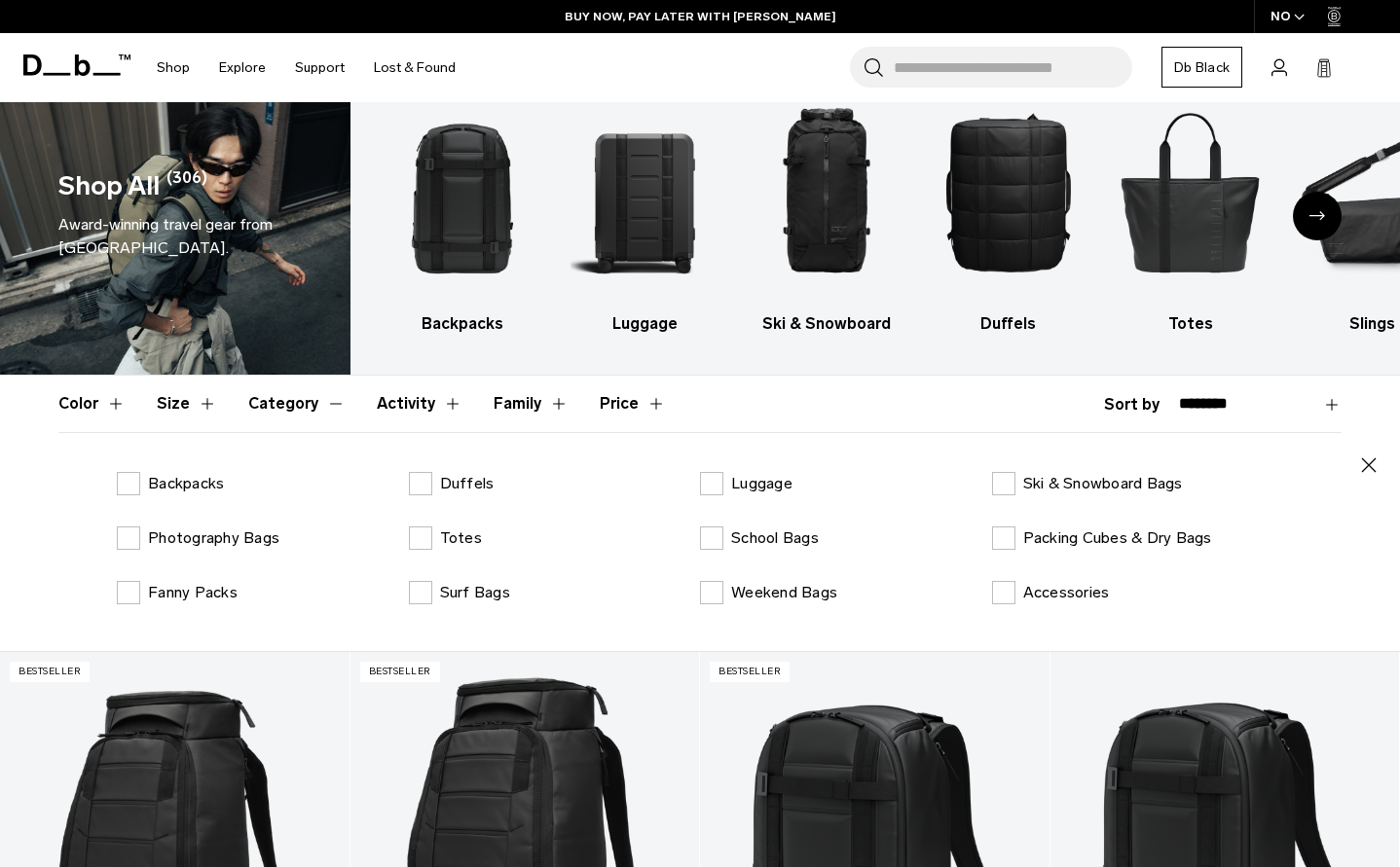
scroll to position [97, 0]
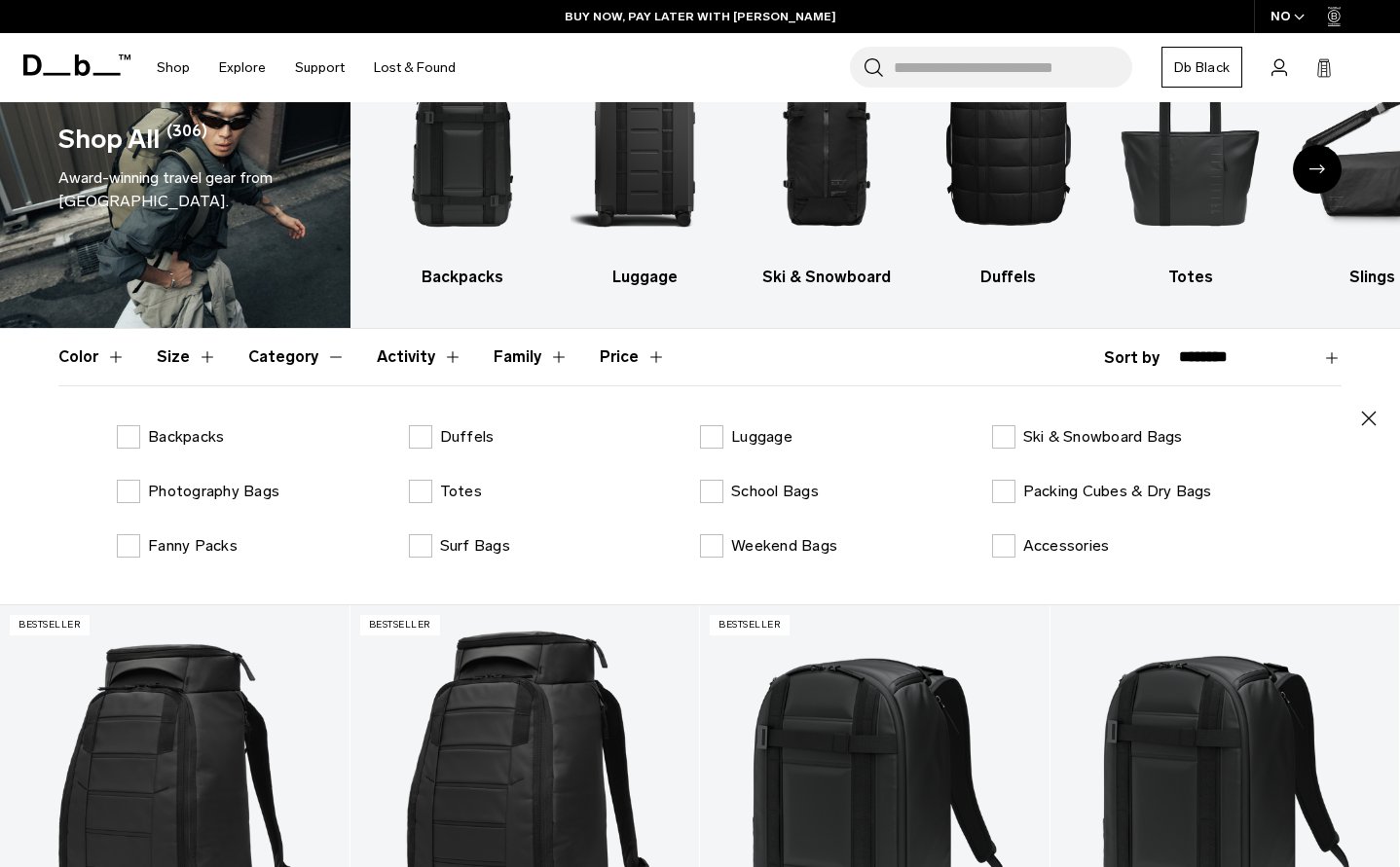
click at [185, 361] on button "Size" at bounding box center [187, 357] width 61 height 57
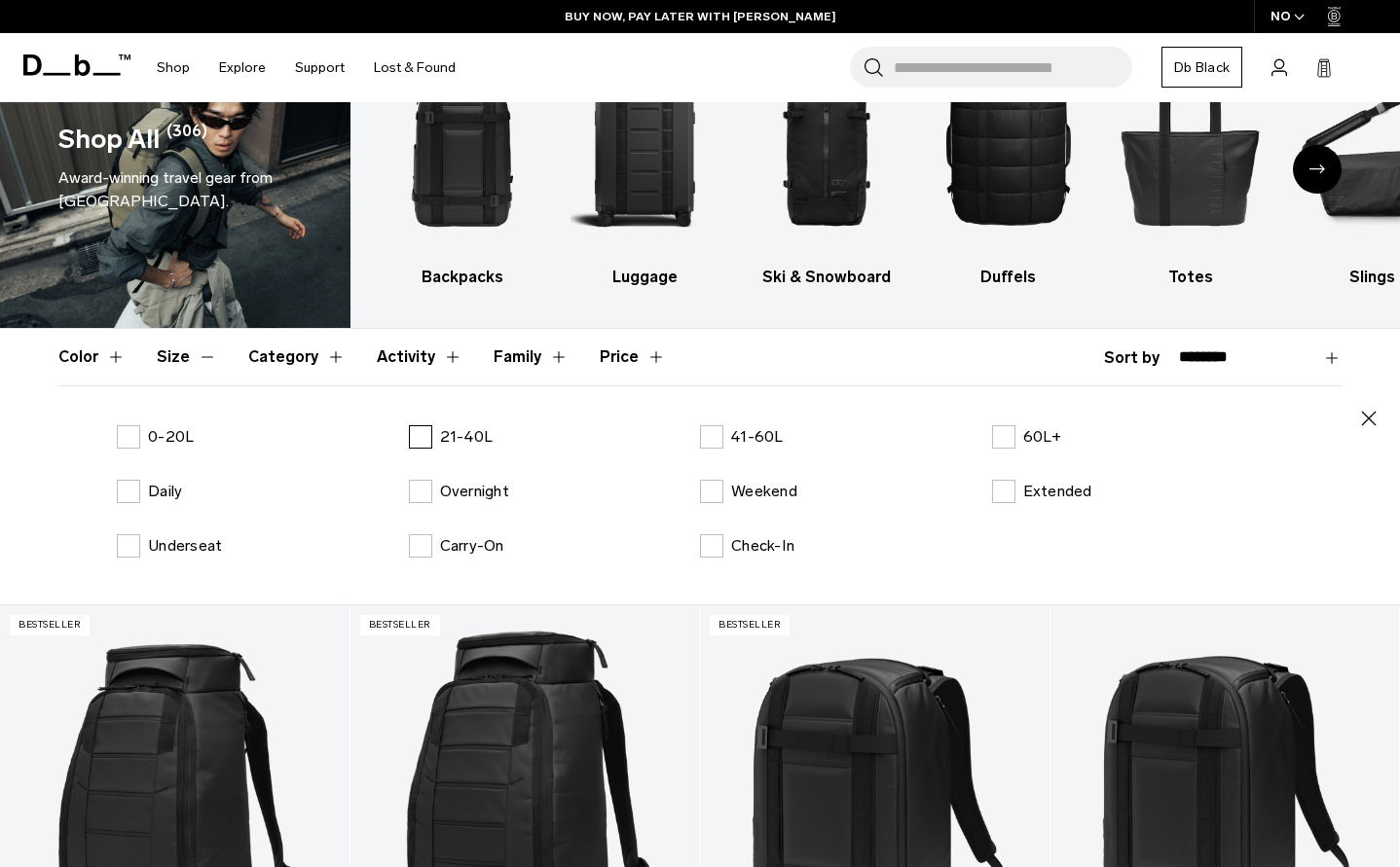
click at [412, 438] on label "21-40L" at bounding box center [451, 437] width 84 height 24
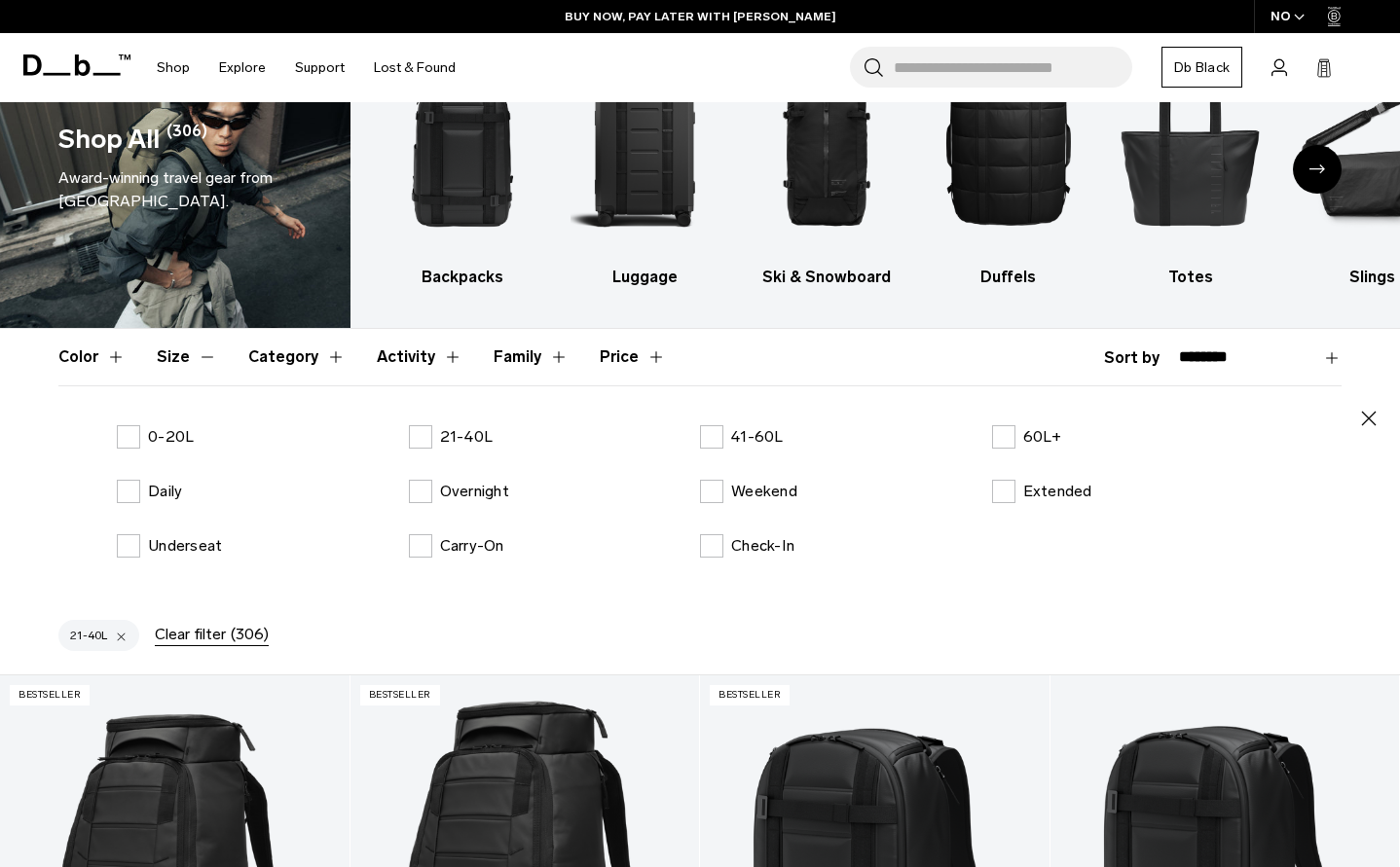
click at [1371, 419] on icon "button" at bounding box center [1369, 417] width 15 height 15
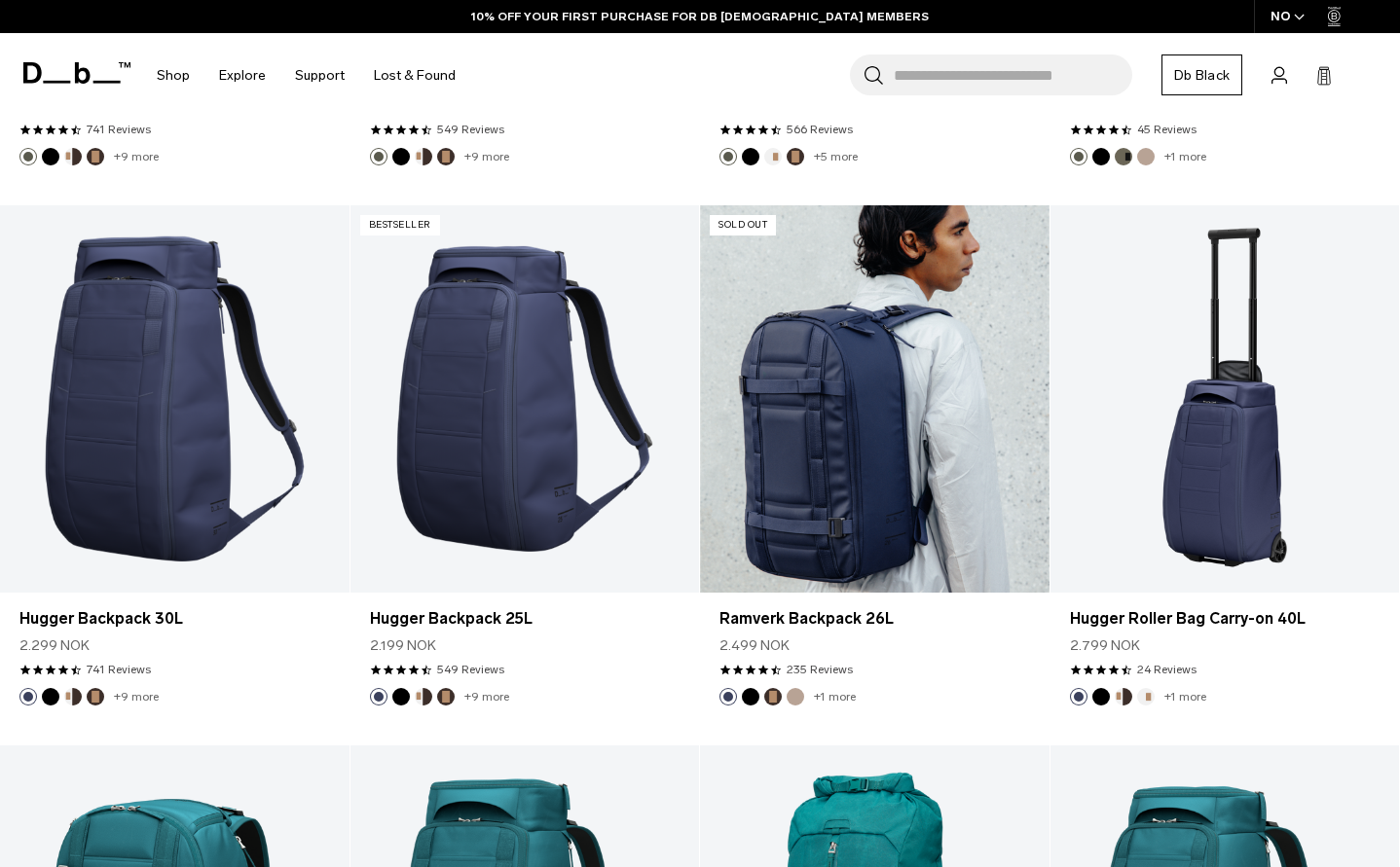
scroll to position [3600, 0]
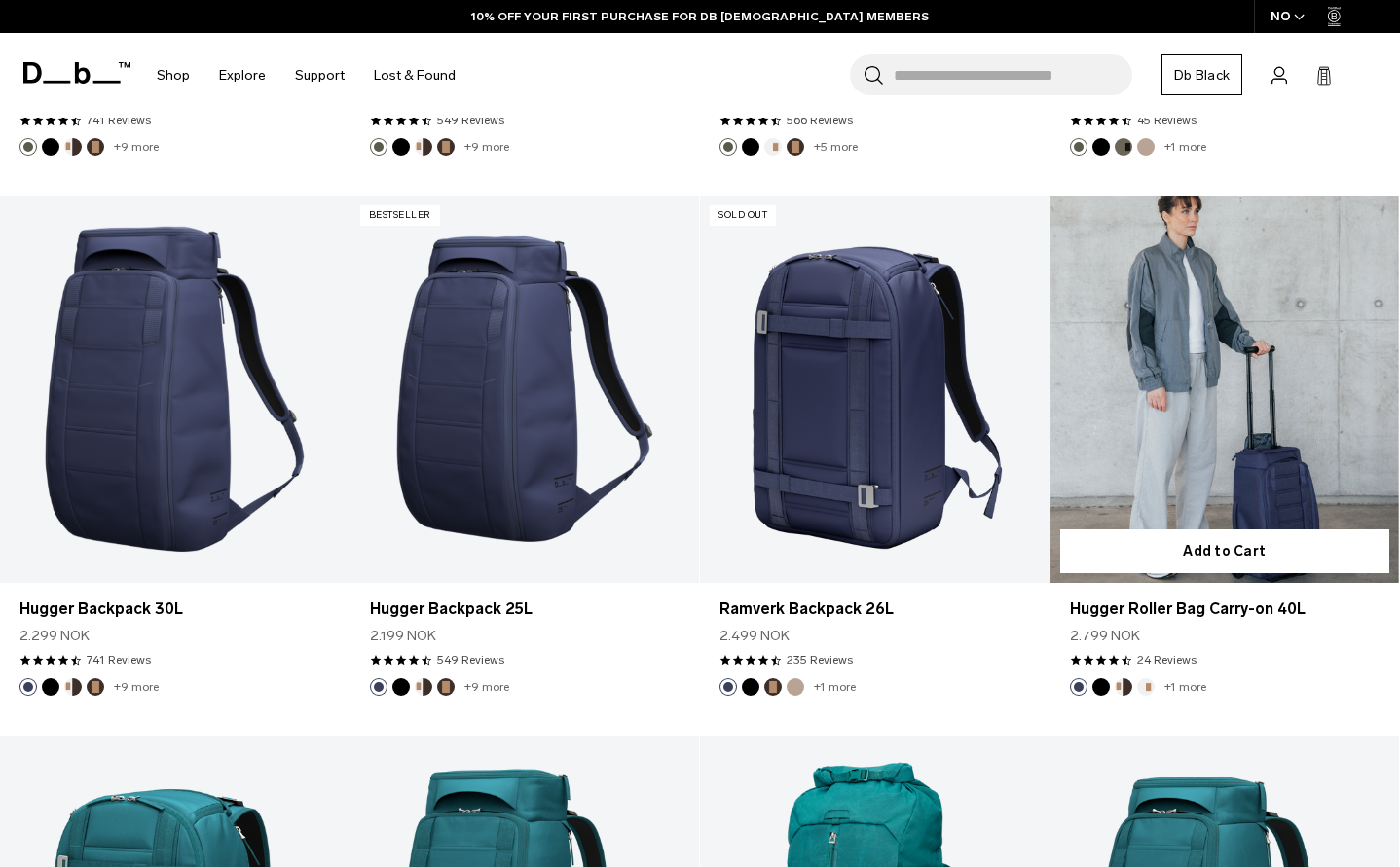
click at [1204, 487] on link "Hugger Roller Bag Carry-on 40L" at bounding box center [1225, 389] width 350 height 387
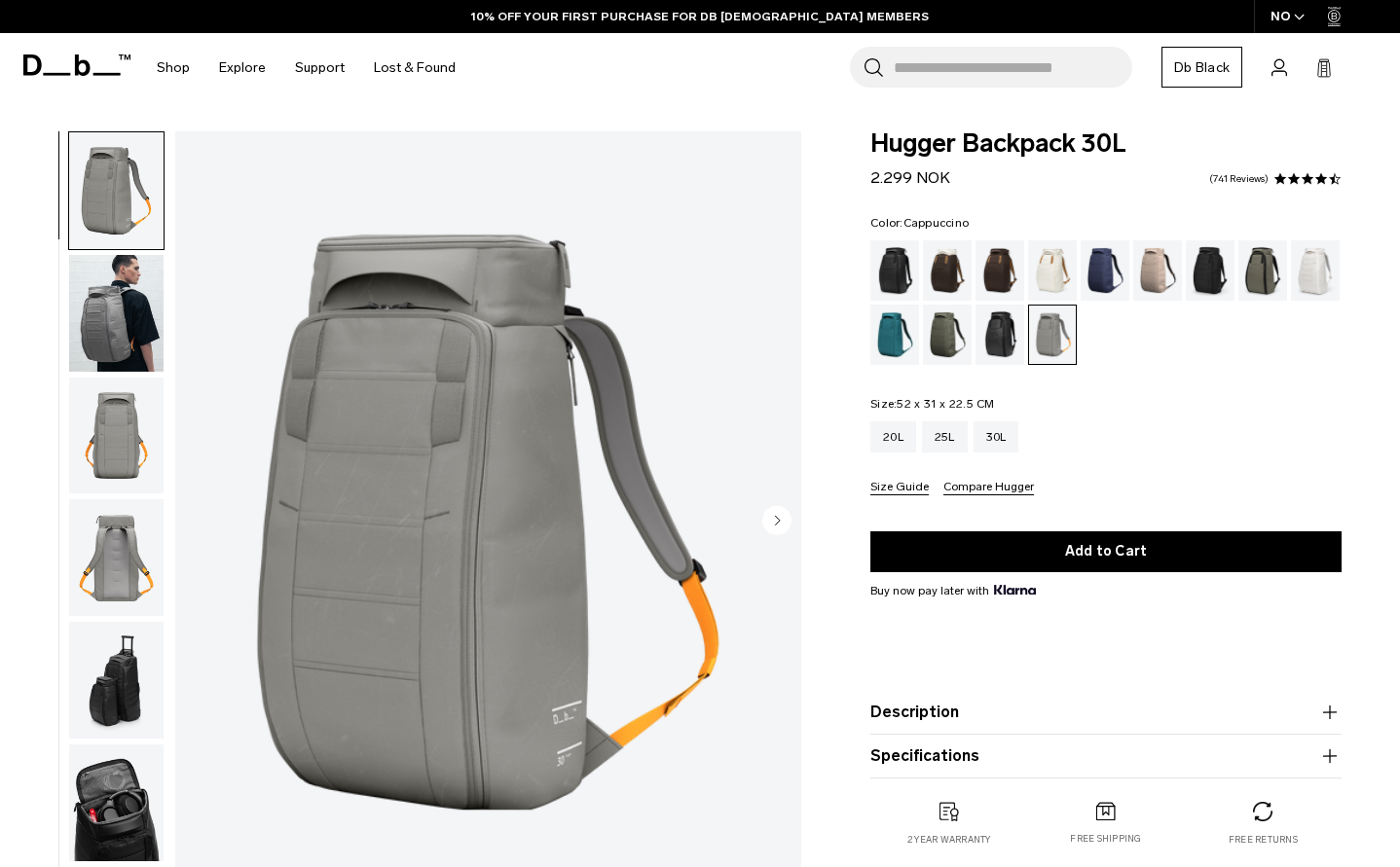
click at [942, 260] on div "Cappuccino" at bounding box center [948, 270] width 50 height 61
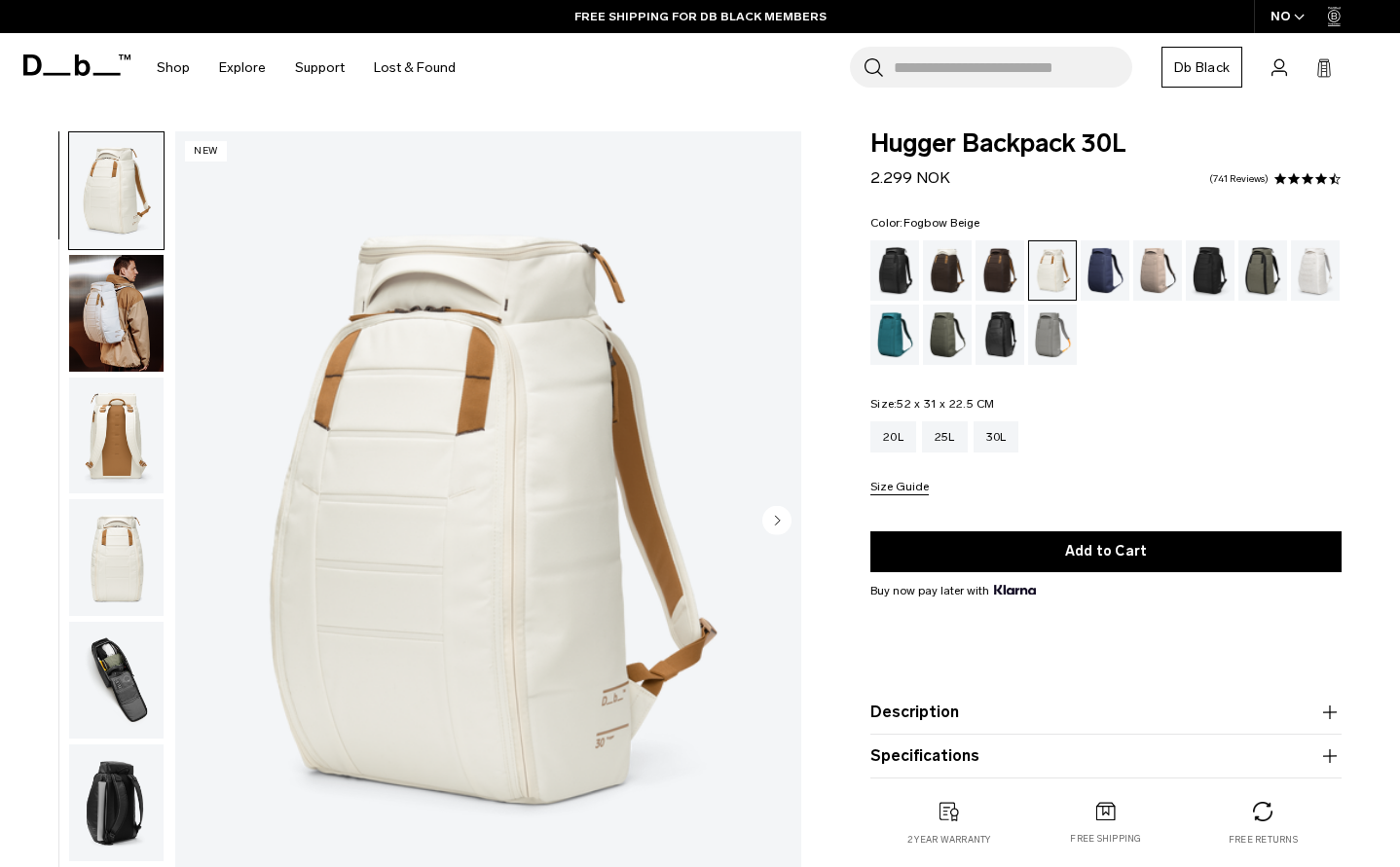
click at [1155, 268] on div "Fogbow Beige" at bounding box center [1159, 270] width 50 height 61
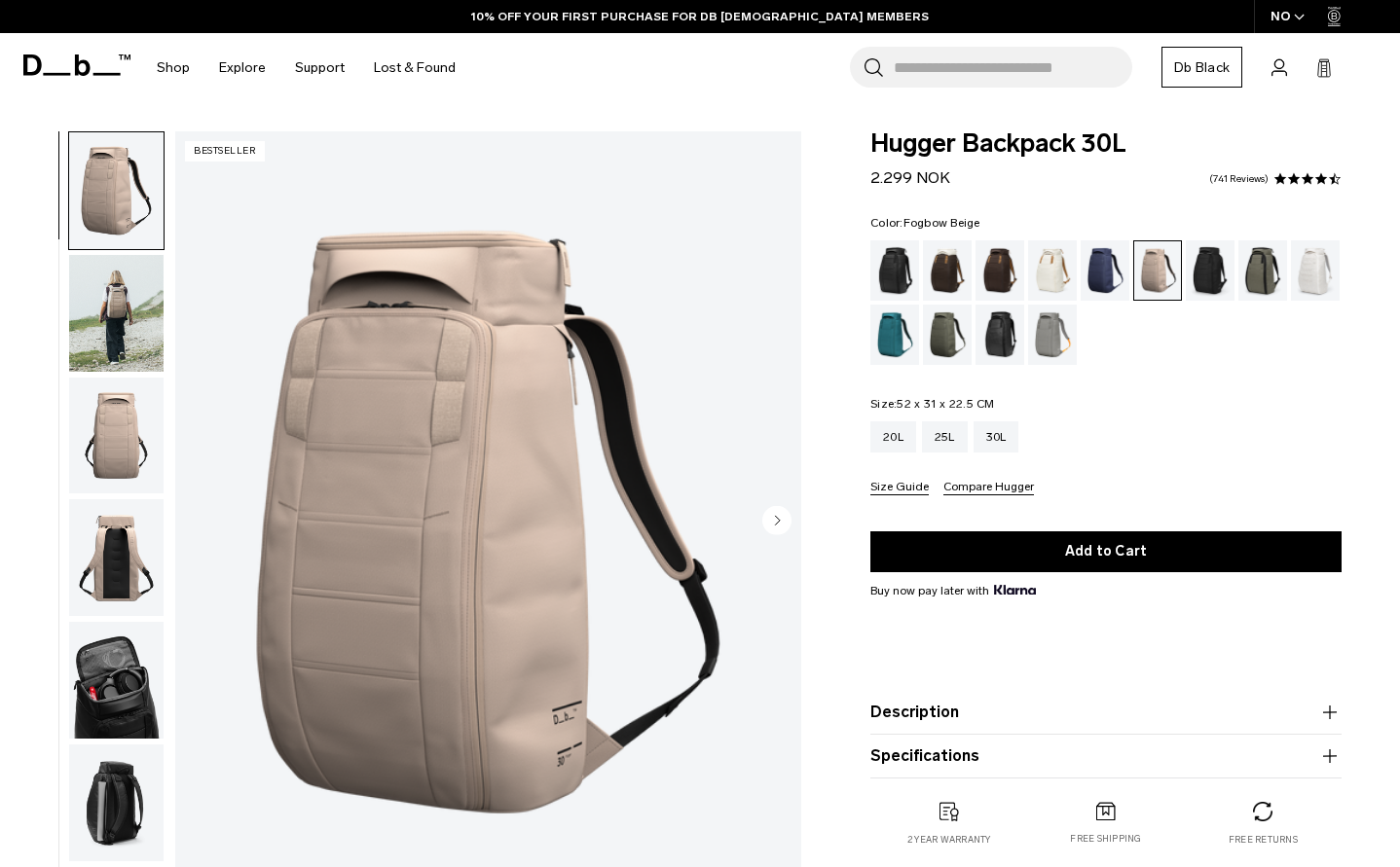
click at [106, 315] on img "button" at bounding box center [116, 314] width 94 height 117
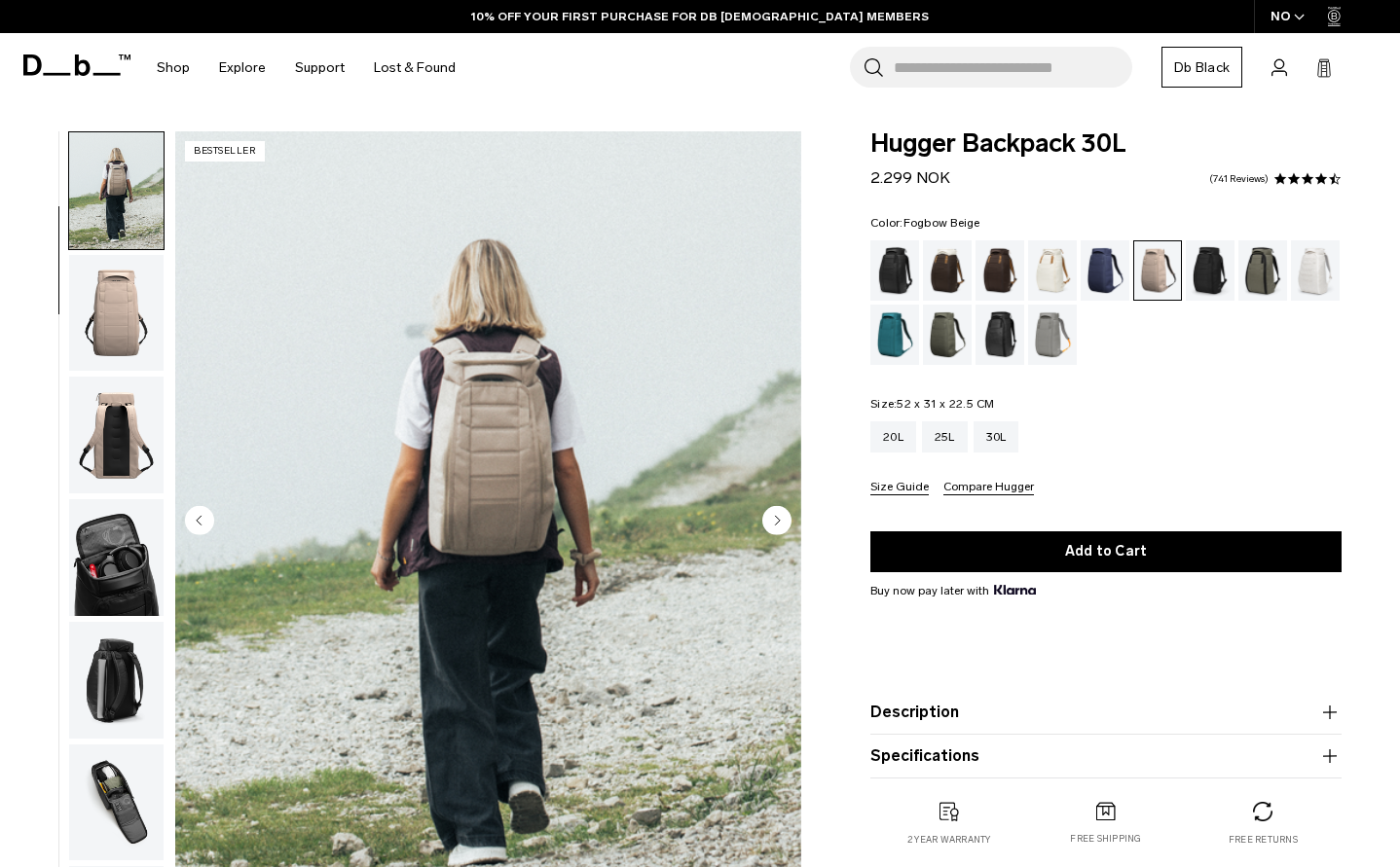
click at [106, 188] on img "button" at bounding box center [116, 191] width 94 height 117
click at [1036, 335] on div "Sand Grey" at bounding box center [1053, 335] width 50 height 61
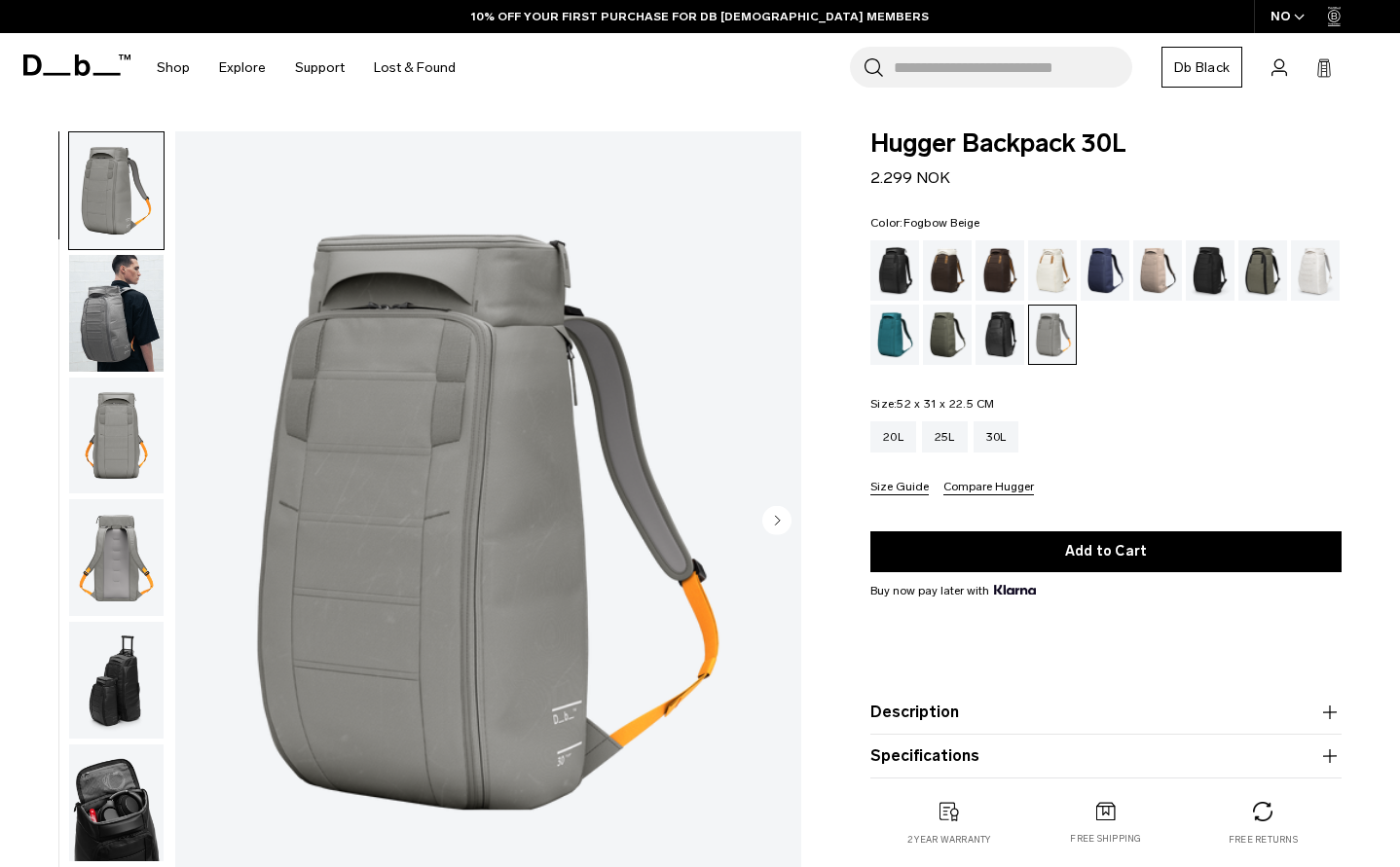
click at [1148, 276] on div "Fogbow Beige" at bounding box center [1159, 270] width 50 height 61
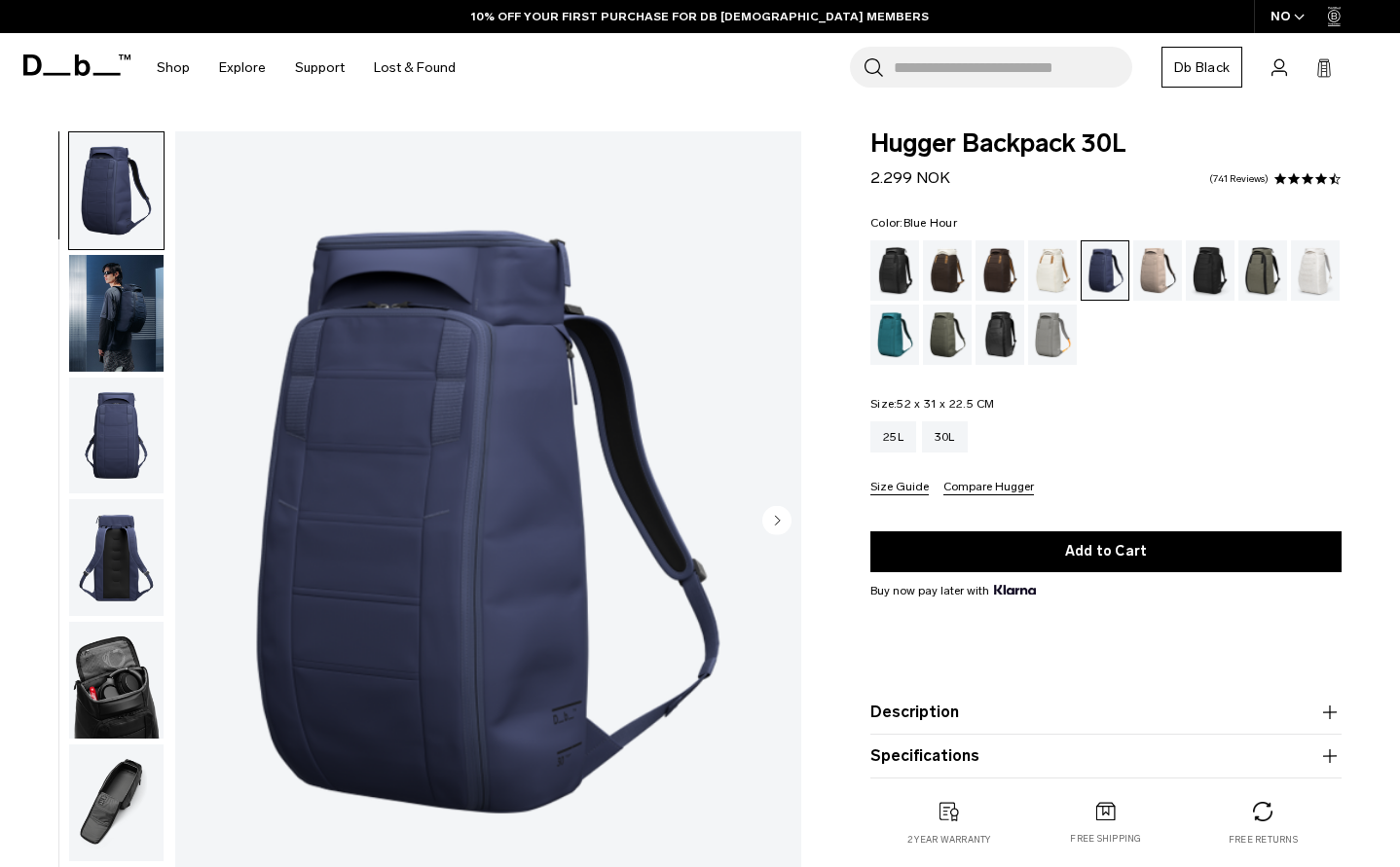
click at [138, 294] on img "button" at bounding box center [116, 314] width 94 height 117
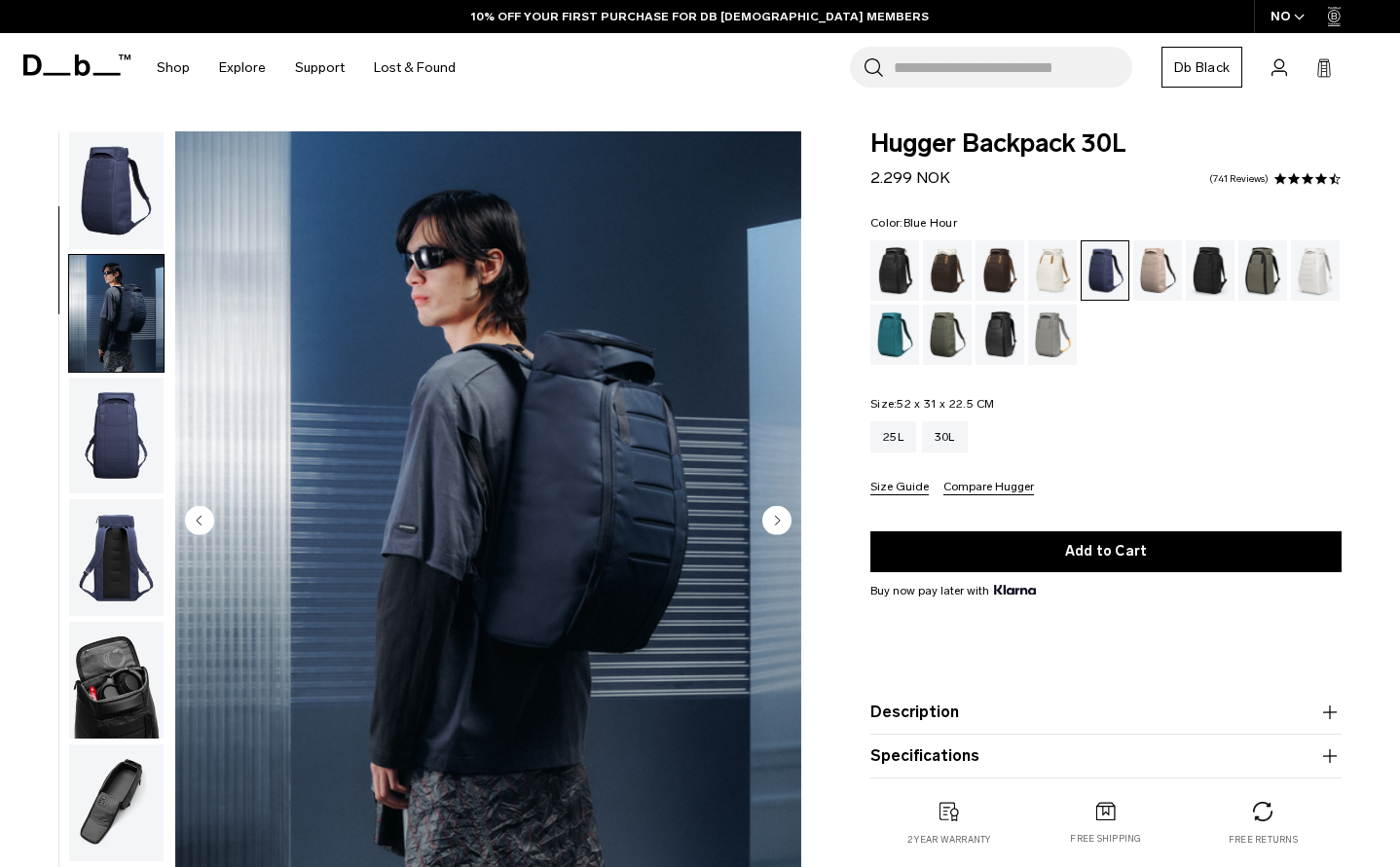
scroll to position [122, 0]
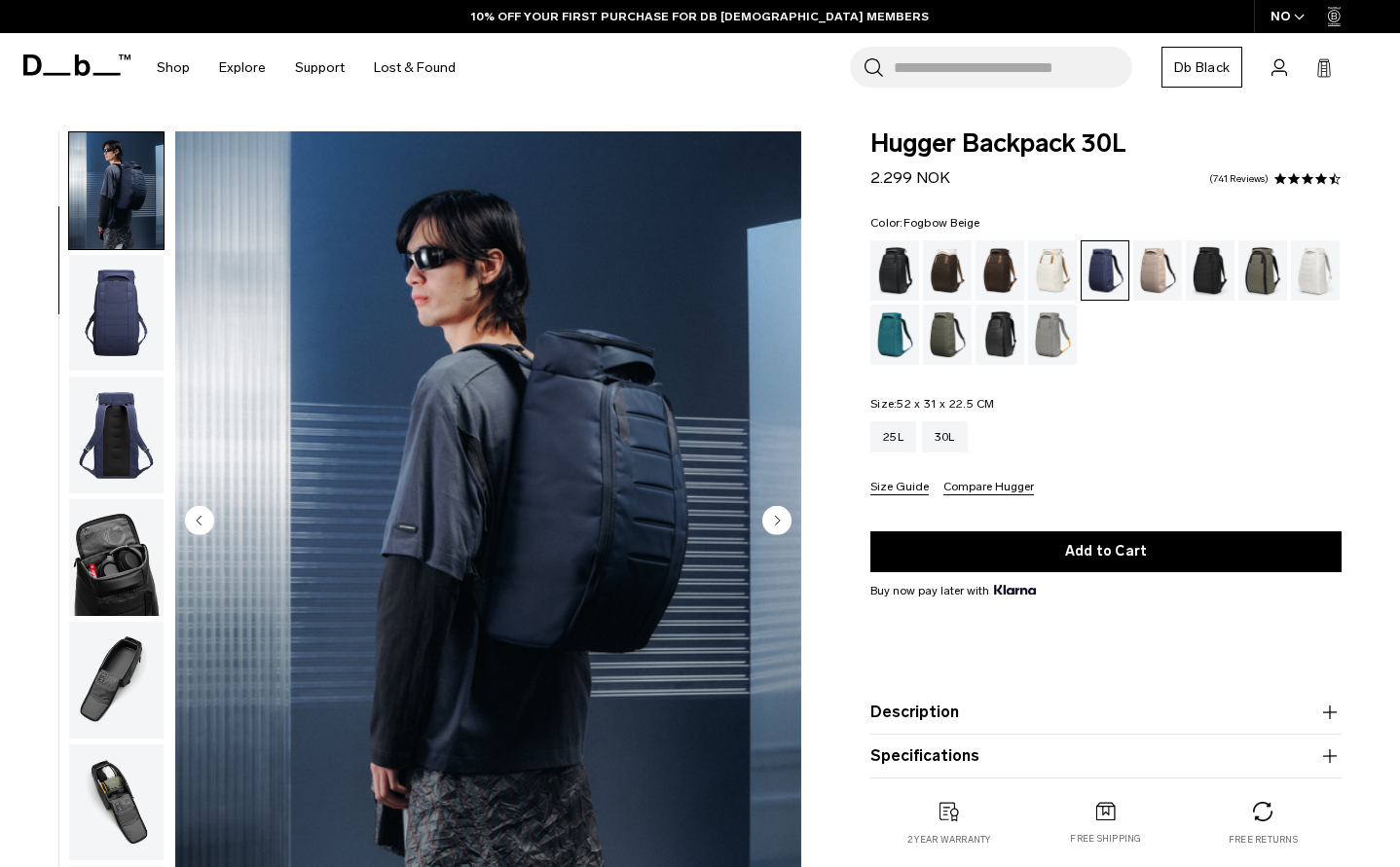
click at [1156, 272] on div "Fogbow Beige" at bounding box center [1159, 270] width 50 height 61
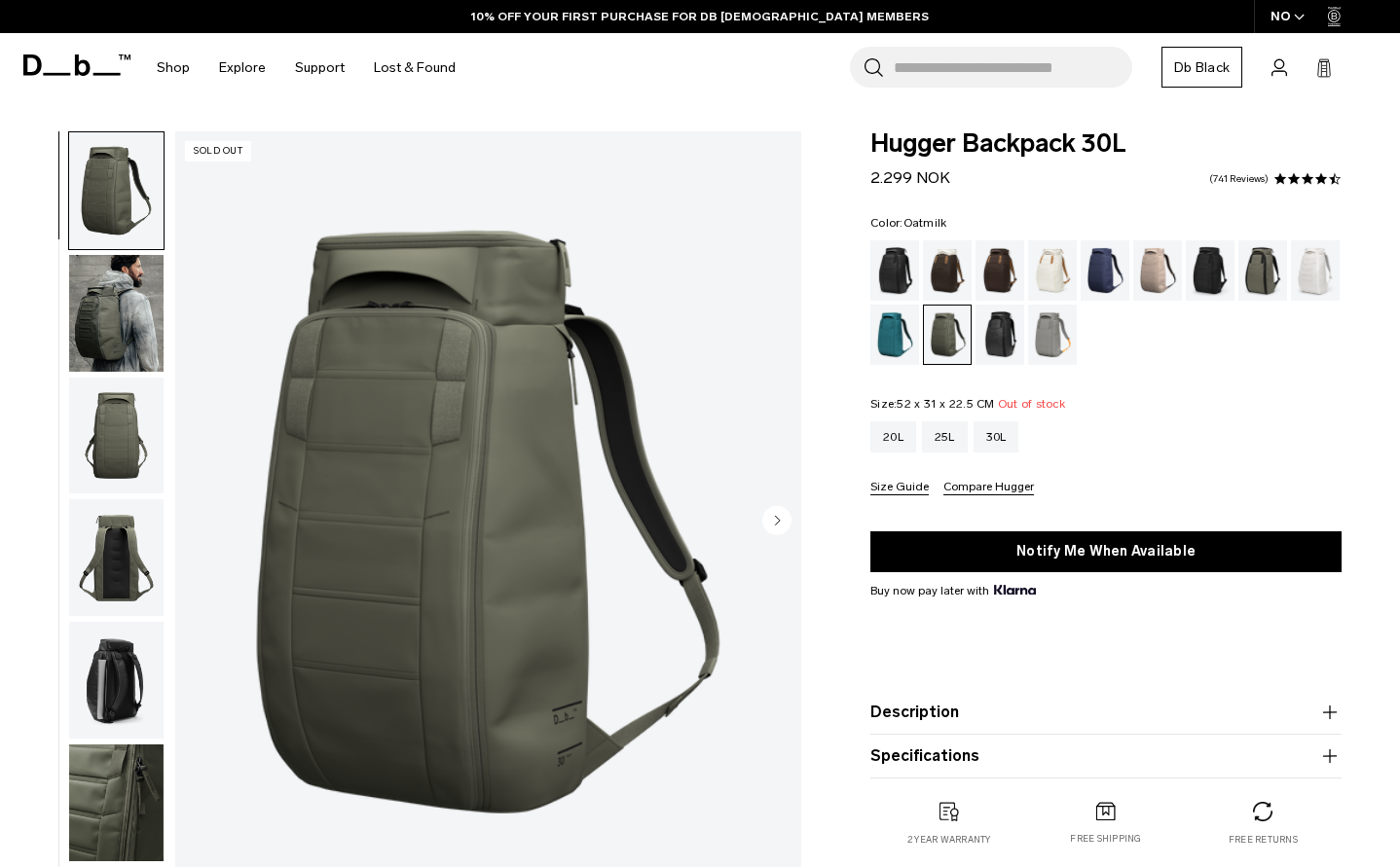
click at [1056, 272] on div "Oatmilk" at bounding box center [1053, 270] width 50 height 61
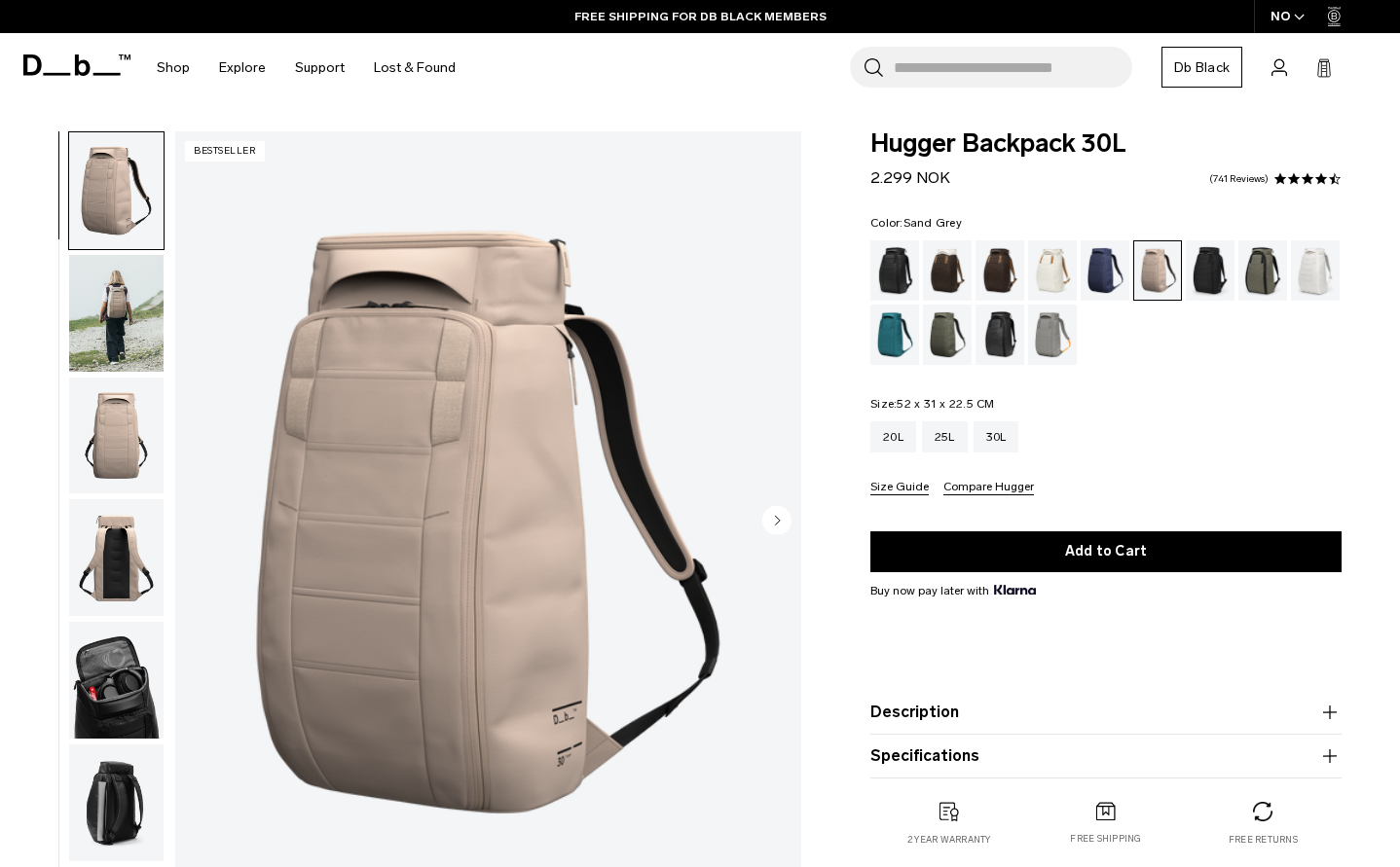
click at [1034, 325] on div "Sand Grey" at bounding box center [1053, 335] width 50 height 61
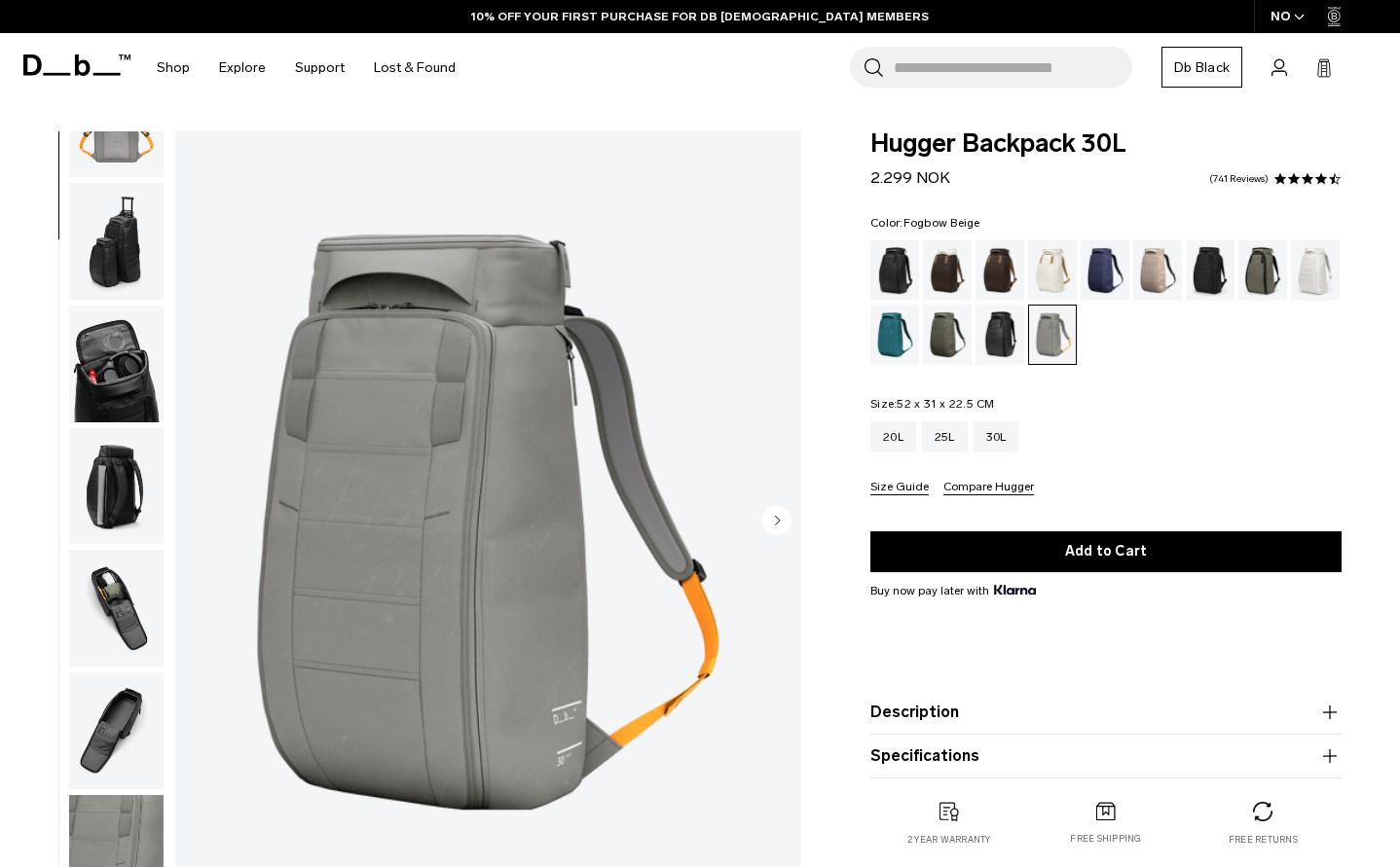
click at [1146, 269] on div "Fogbow Beige" at bounding box center [1159, 270] width 50 height 61
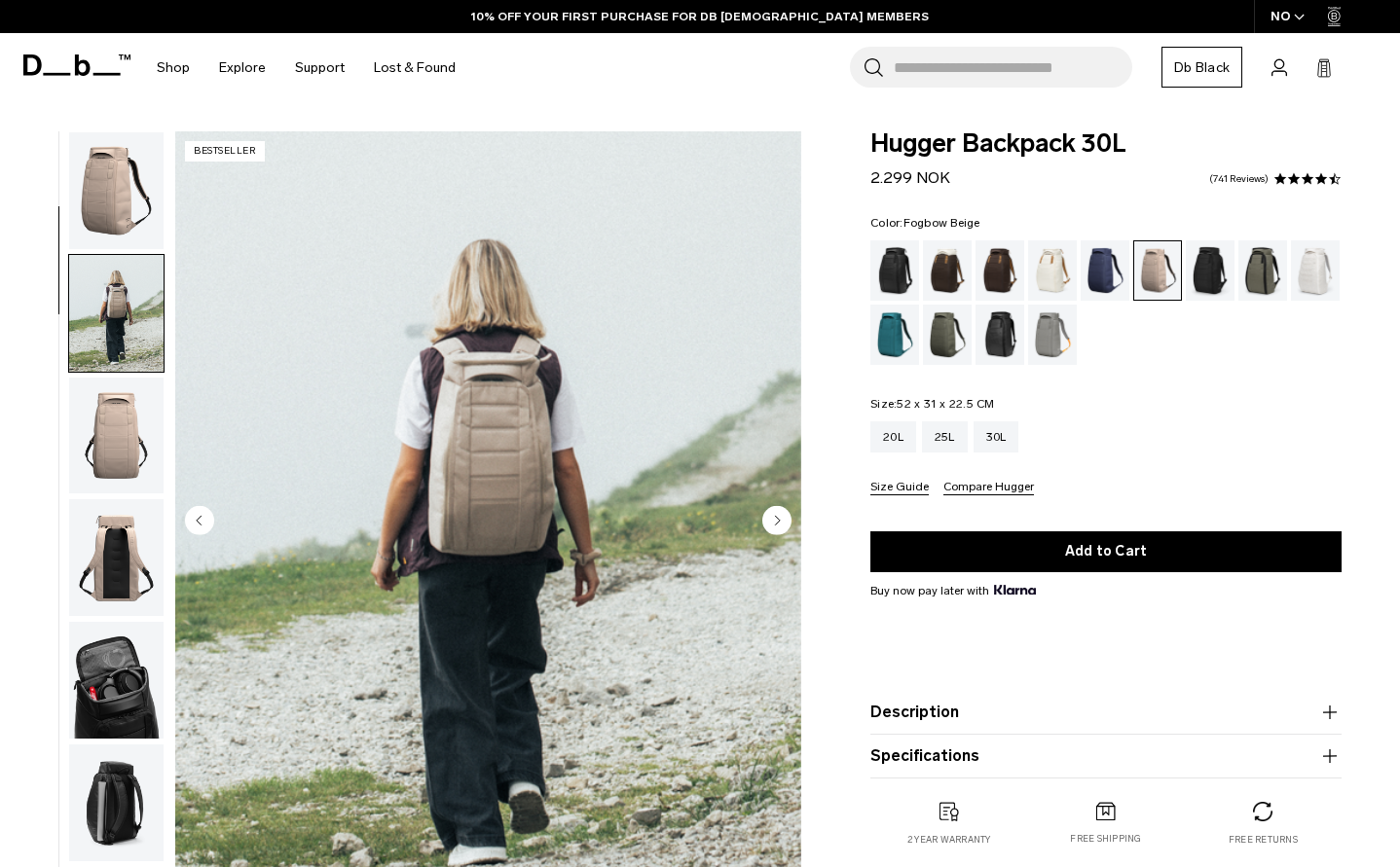
click at [89, 200] on img "button" at bounding box center [116, 191] width 94 height 117
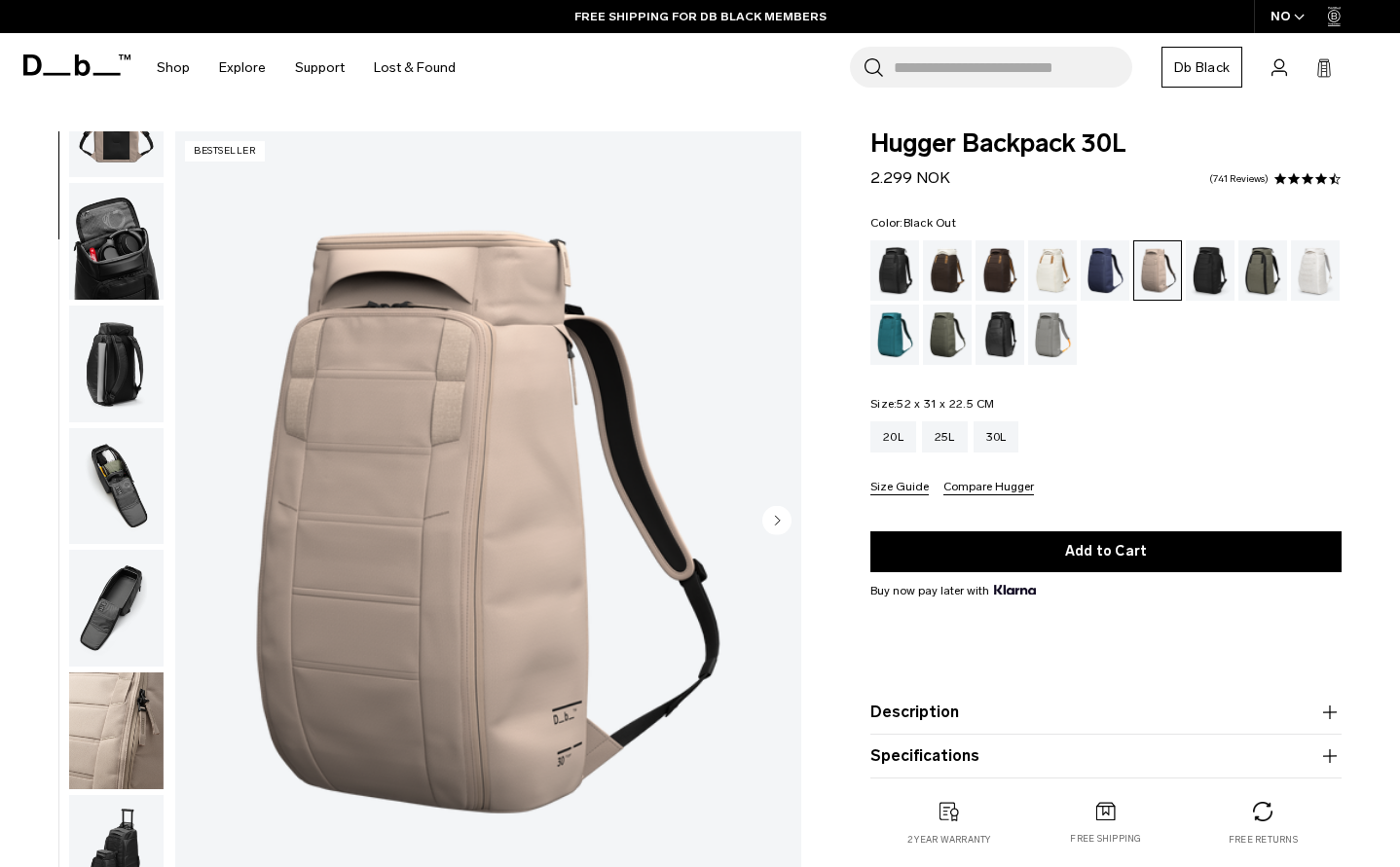
click at [893, 271] on div "Black Out" at bounding box center [895, 270] width 50 height 61
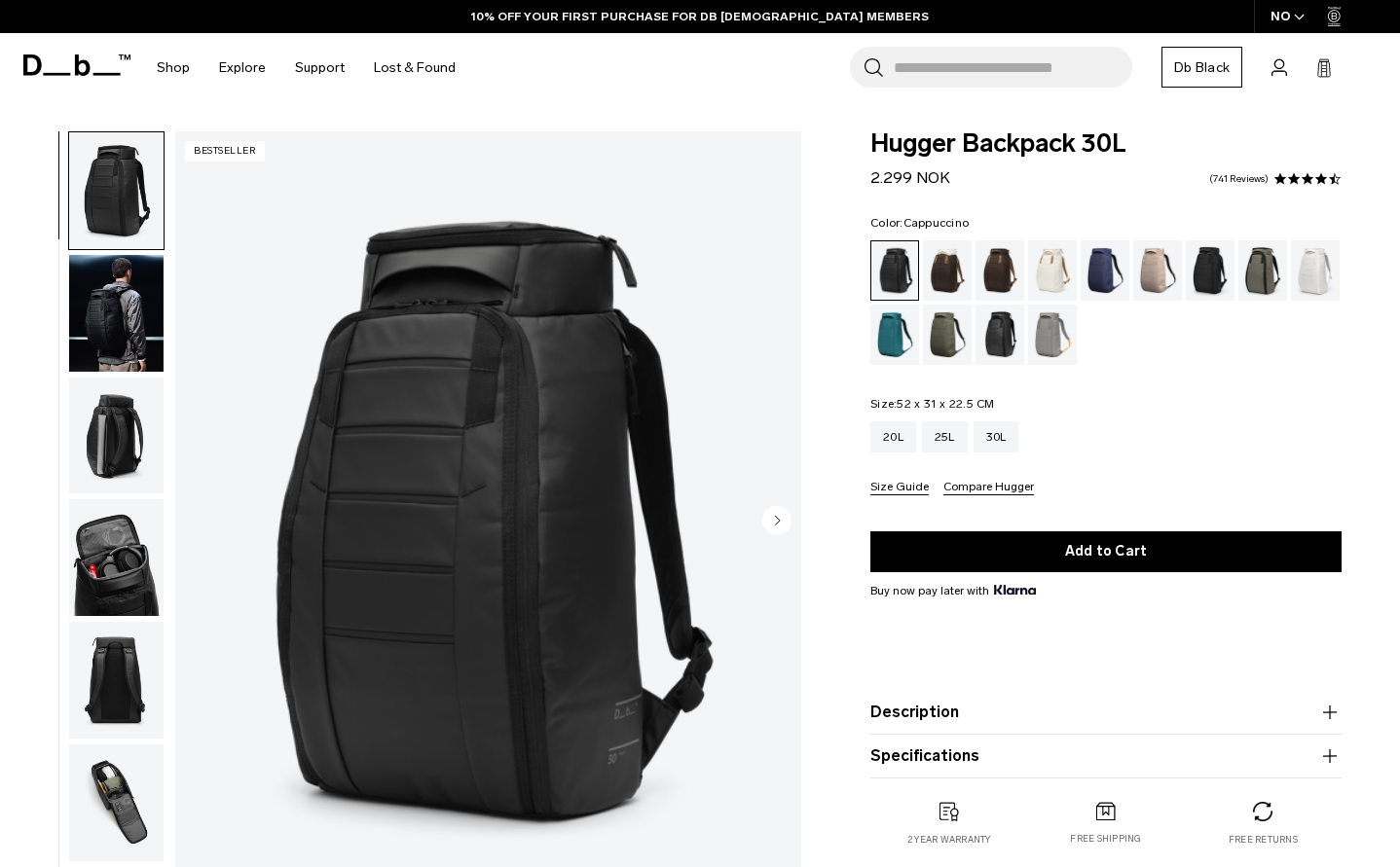
click at [940, 272] on div "Cappuccino" at bounding box center [948, 270] width 50 height 61
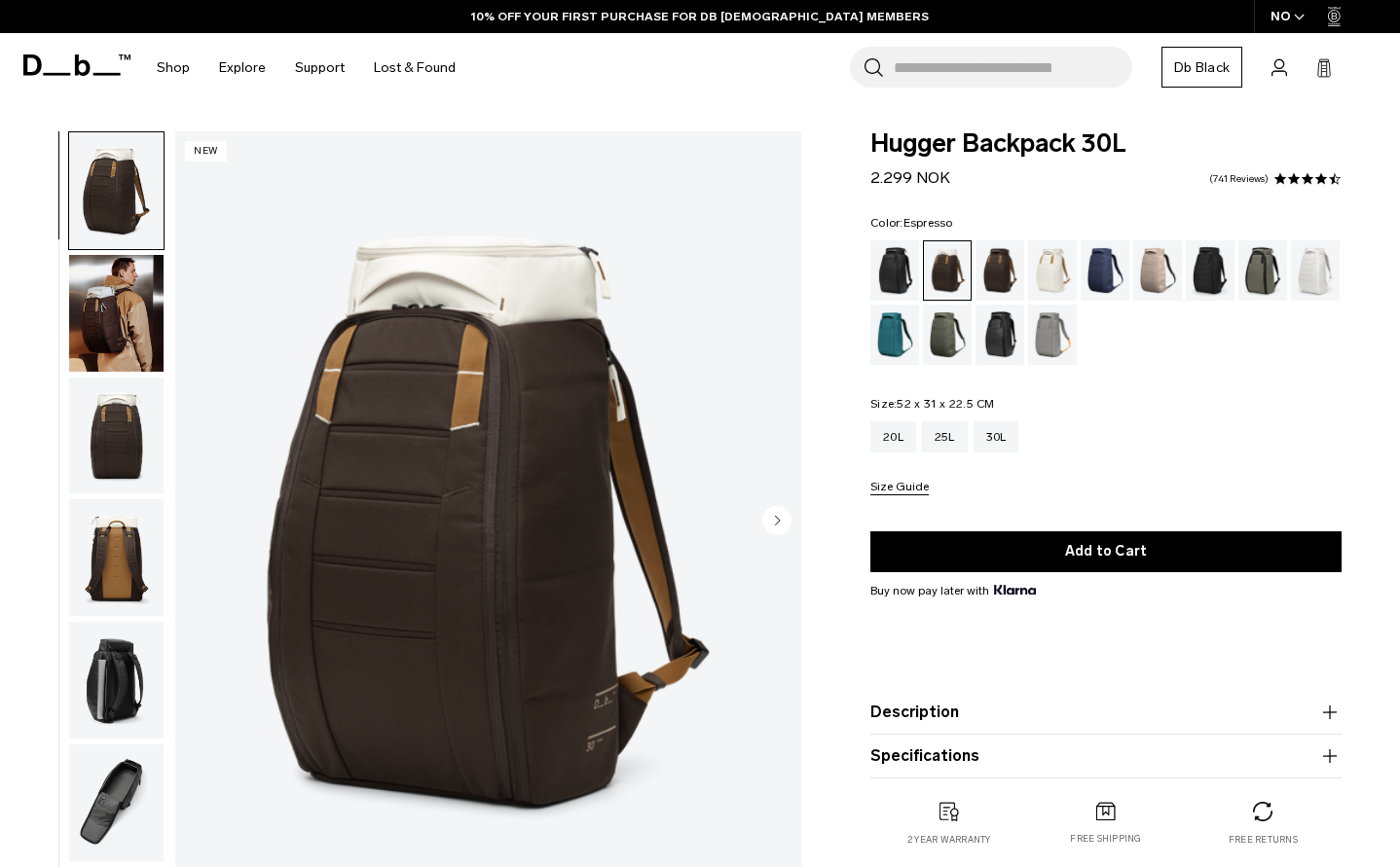
click at [998, 268] on div "Espresso" at bounding box center [1001, 270] width 50 height 61
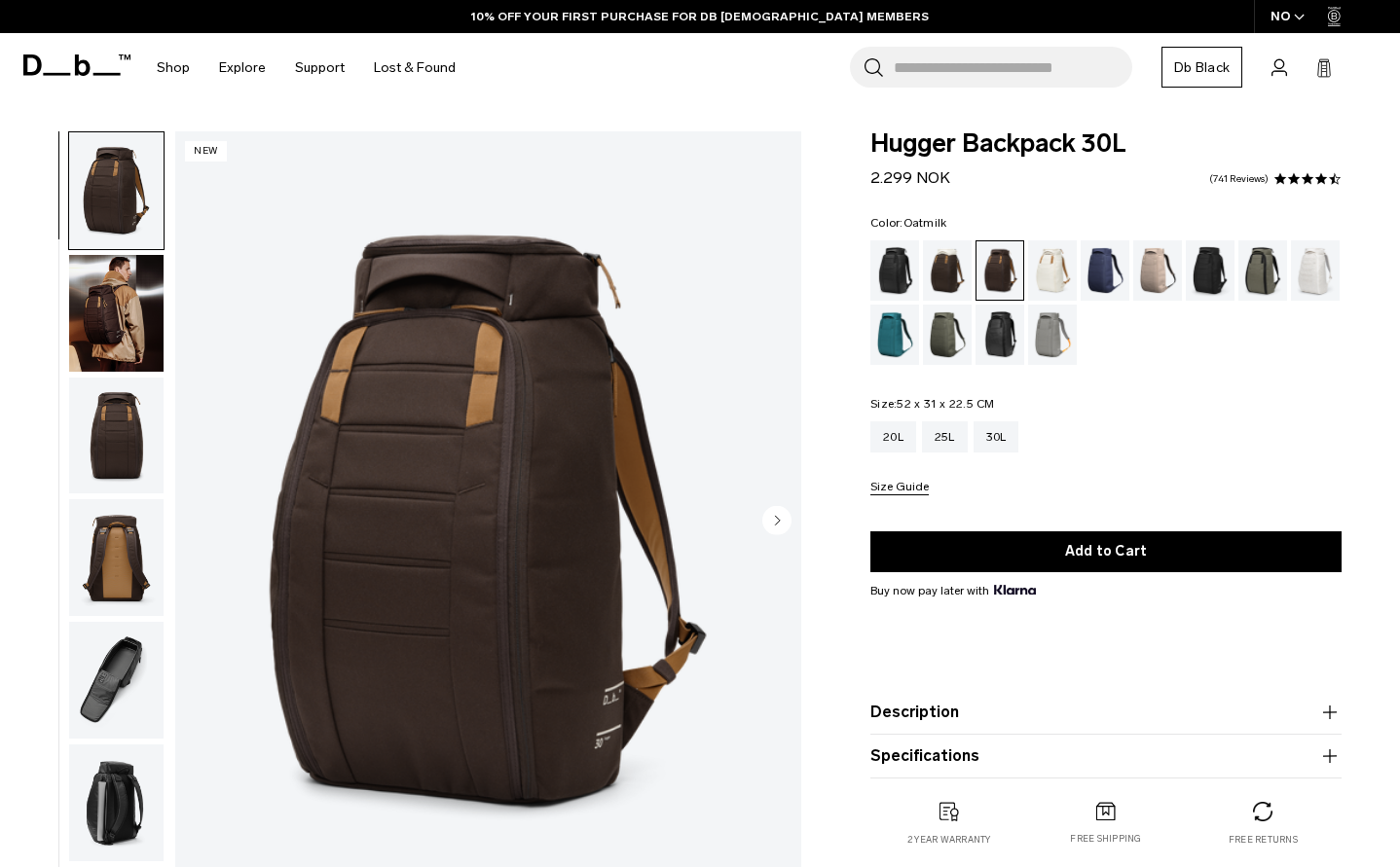
click at [1051, 272] on div "Oatmilk" at bounding box center [1053, 270] width 50 height 61
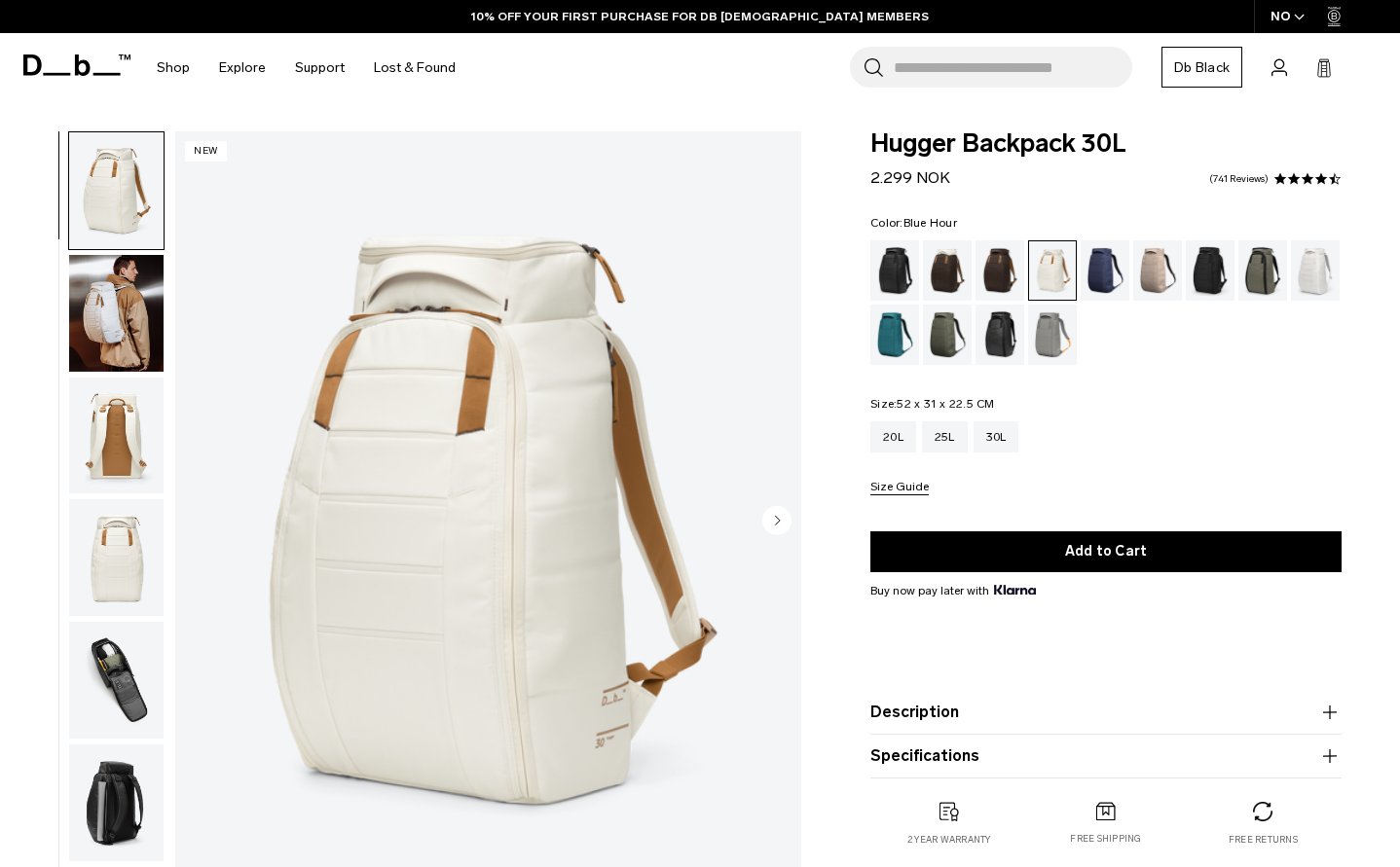
click at [1098, 260] on div "Blue Hour" at bounding box center [1106, 270] width 50 height 61
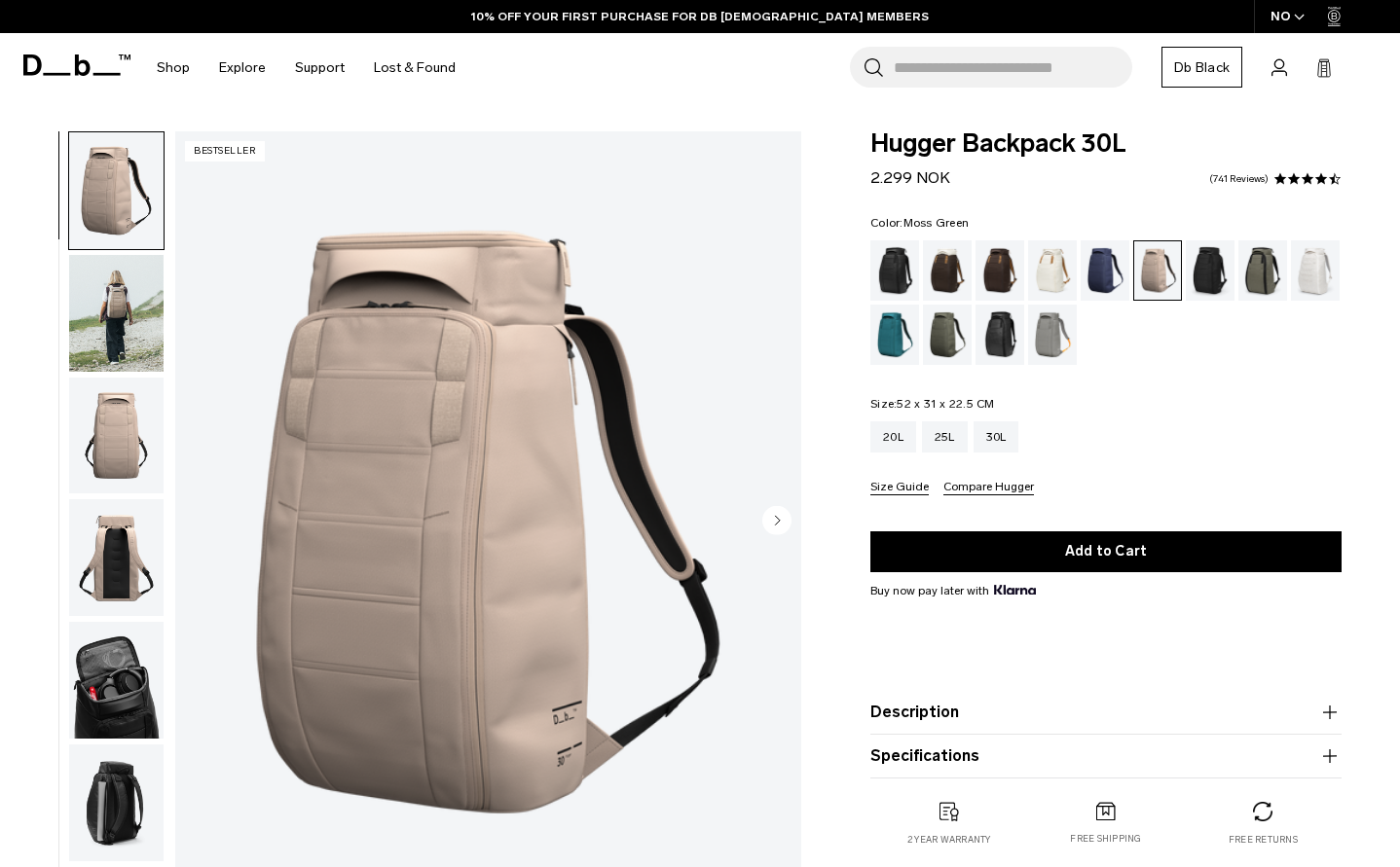
click at [952, 342] on div "Moss Green" at bounding box center [948, 335] width 50 height 61
drag, startPoint x: 1120, startPoint y: 147, endPoint x: 871, endPoint y: 142, distance: 249.1
click at [871, 142] on span "Hugger Backpack 30L" at bounding box center [1106, 143] width 471 height 25
copy span "Hugger Backpack 30L"
